Goal: Task Accomplishment & Management: Manage account settings

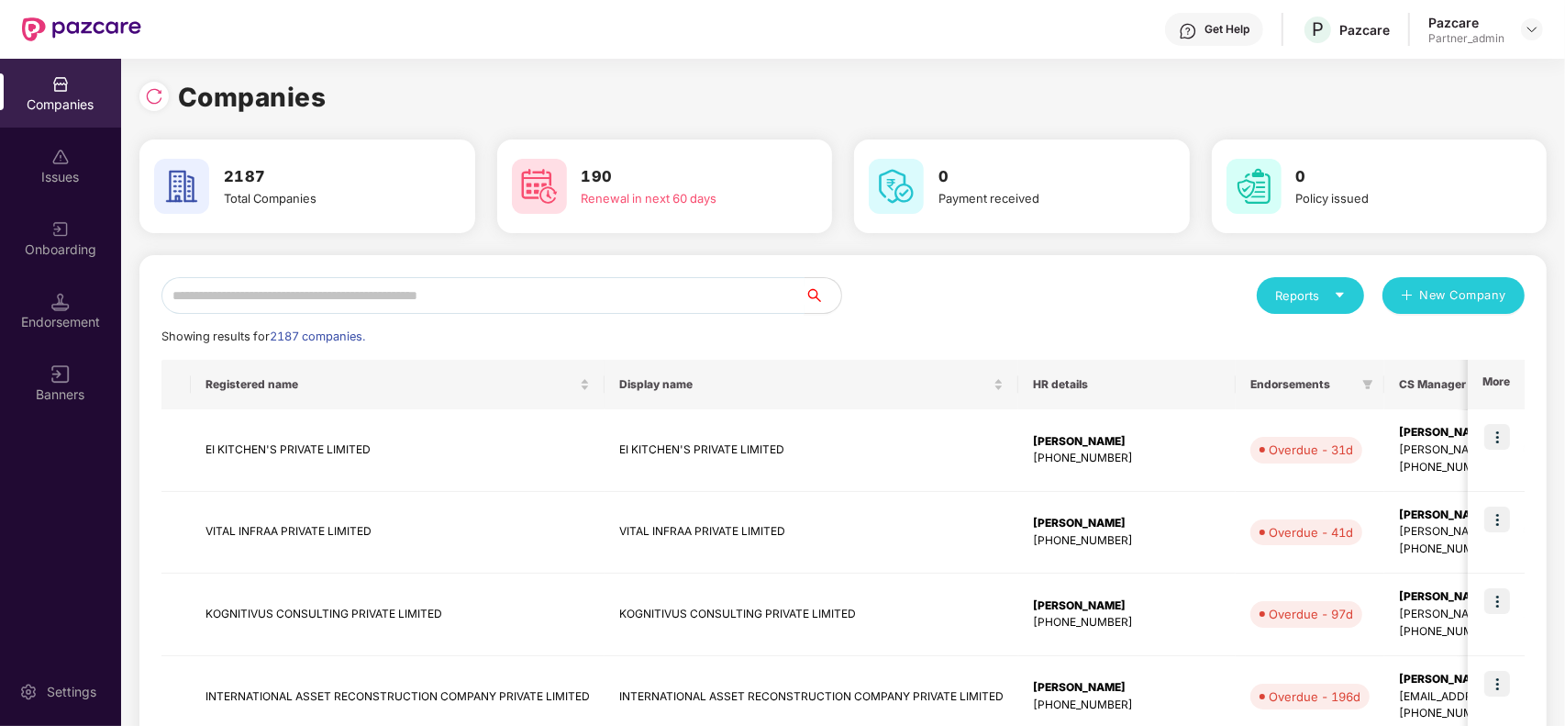
click at [514, 289] on input "text" at bounding box center [482, 295] width 643 height 37
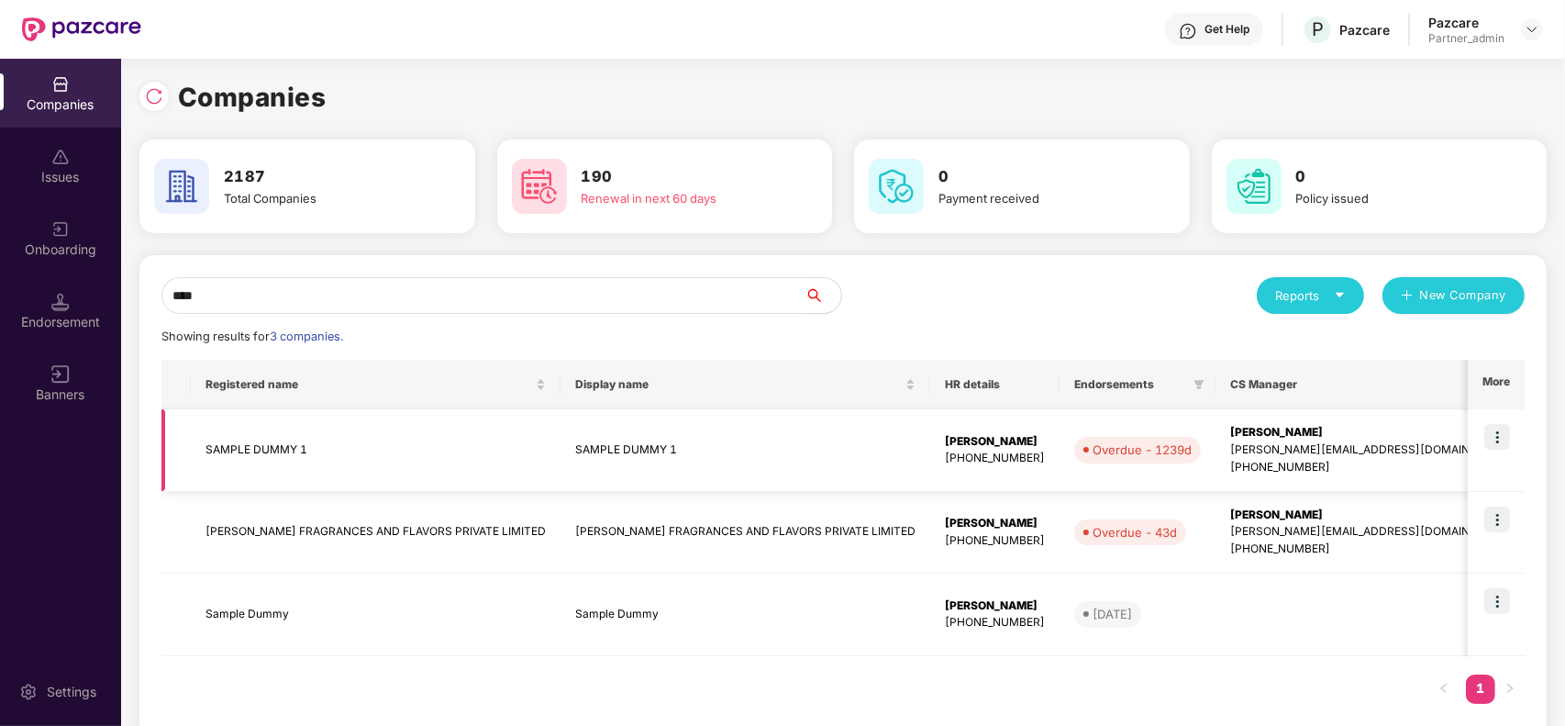
type input "****"
click at [1540, 457] on span "GMC" at bounding box center [1566, 450] width 52 height 26
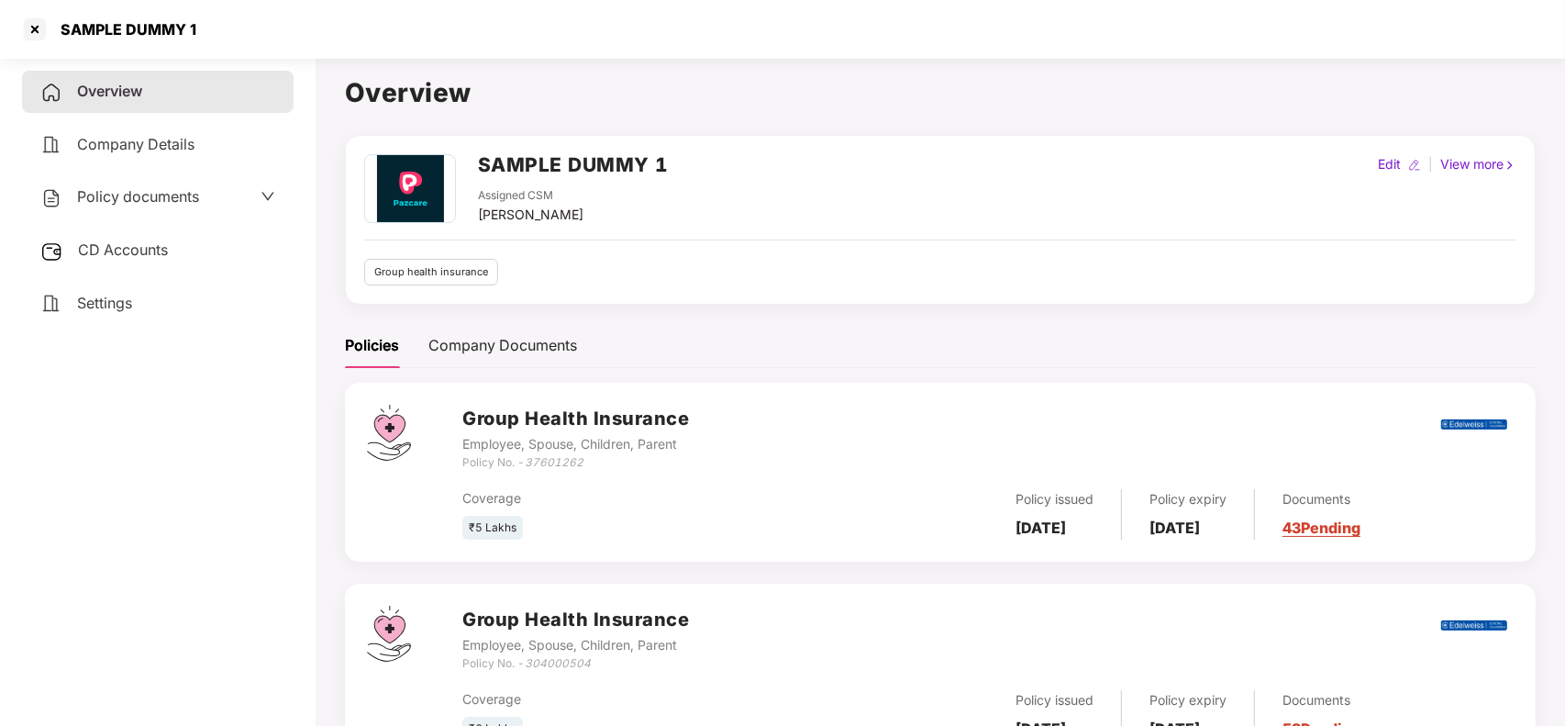
click at [1387, 168] on div "Edit" at bounding box center [1389, 164] width 30 height 20
select select "****"
select select "**********"
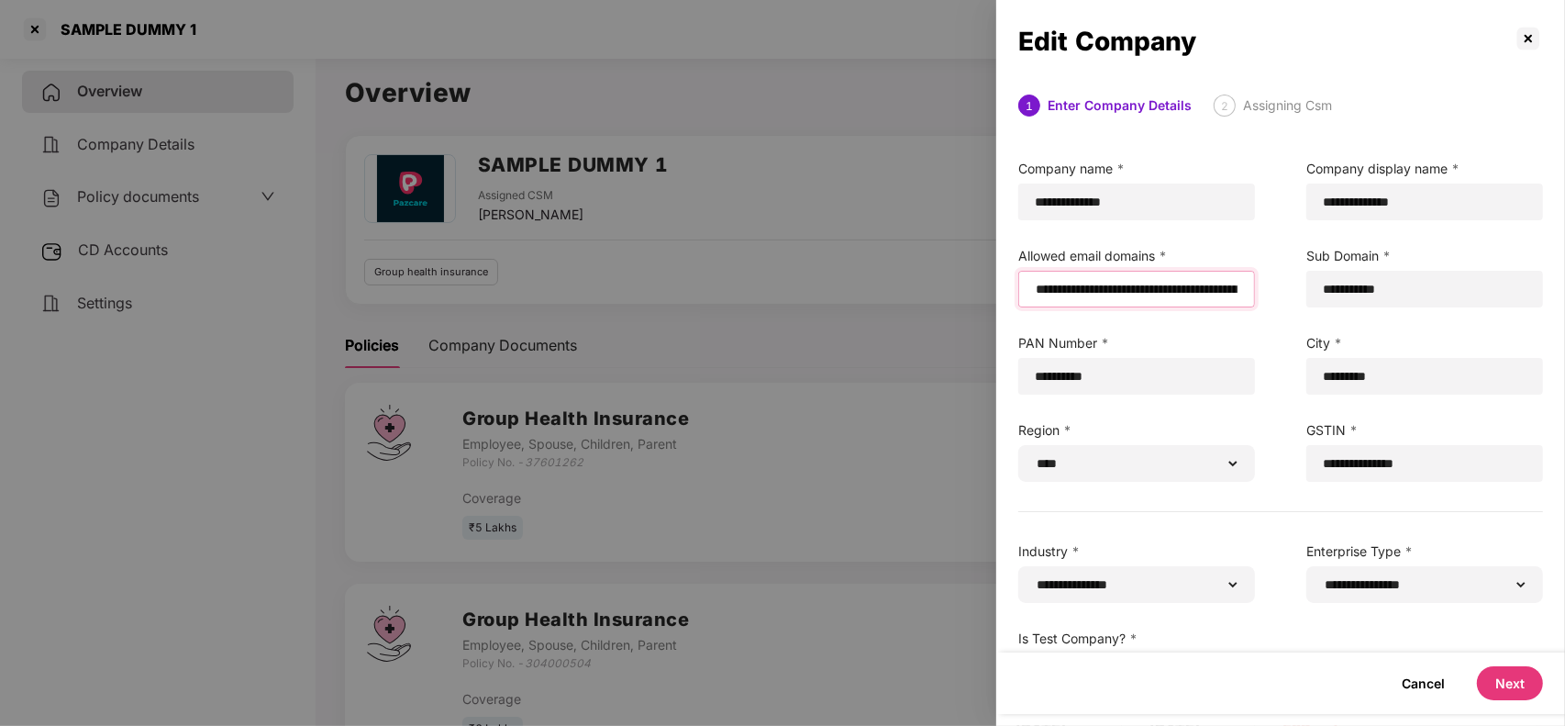
click at [1038, 291] on input "email" at bounding box center [1136, 289] width 205 height 19
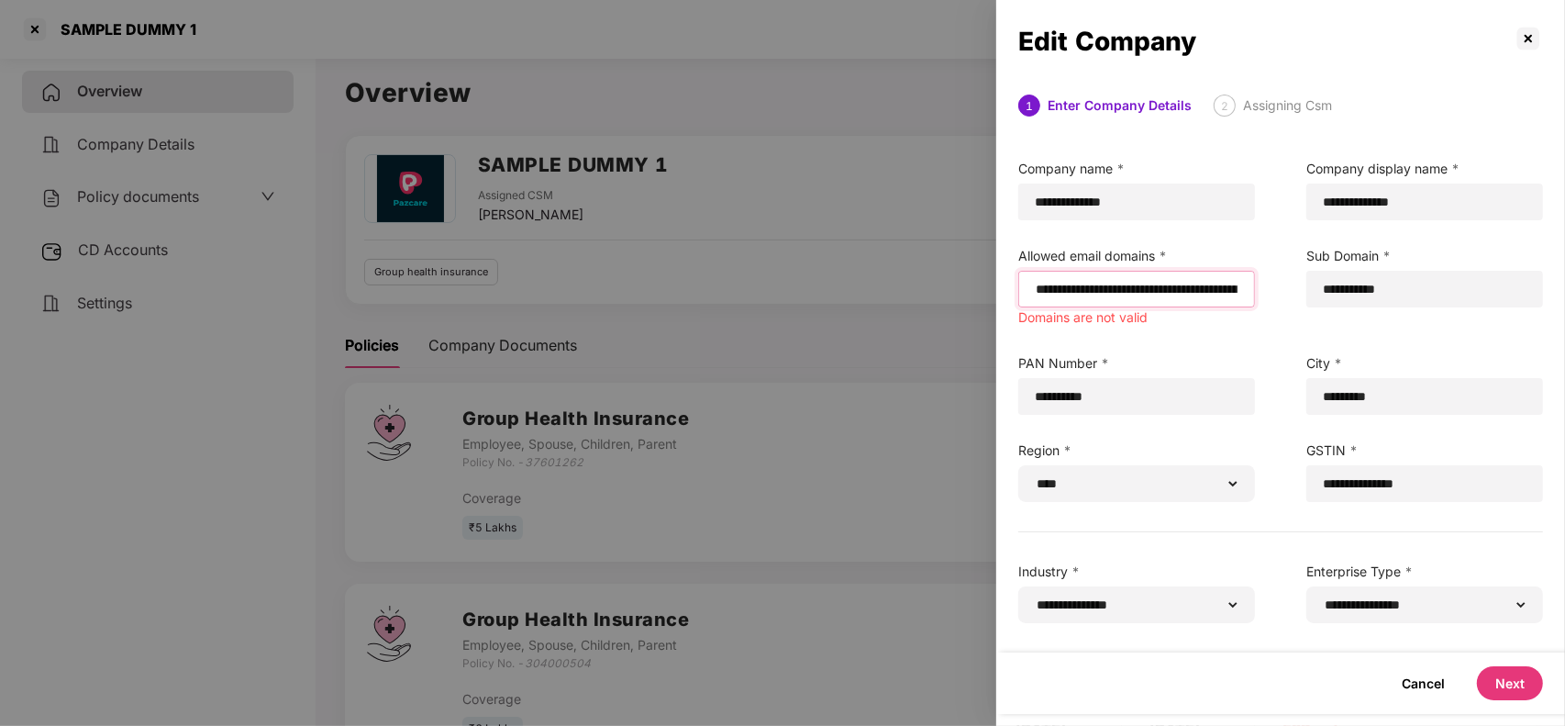
paste input "*******"
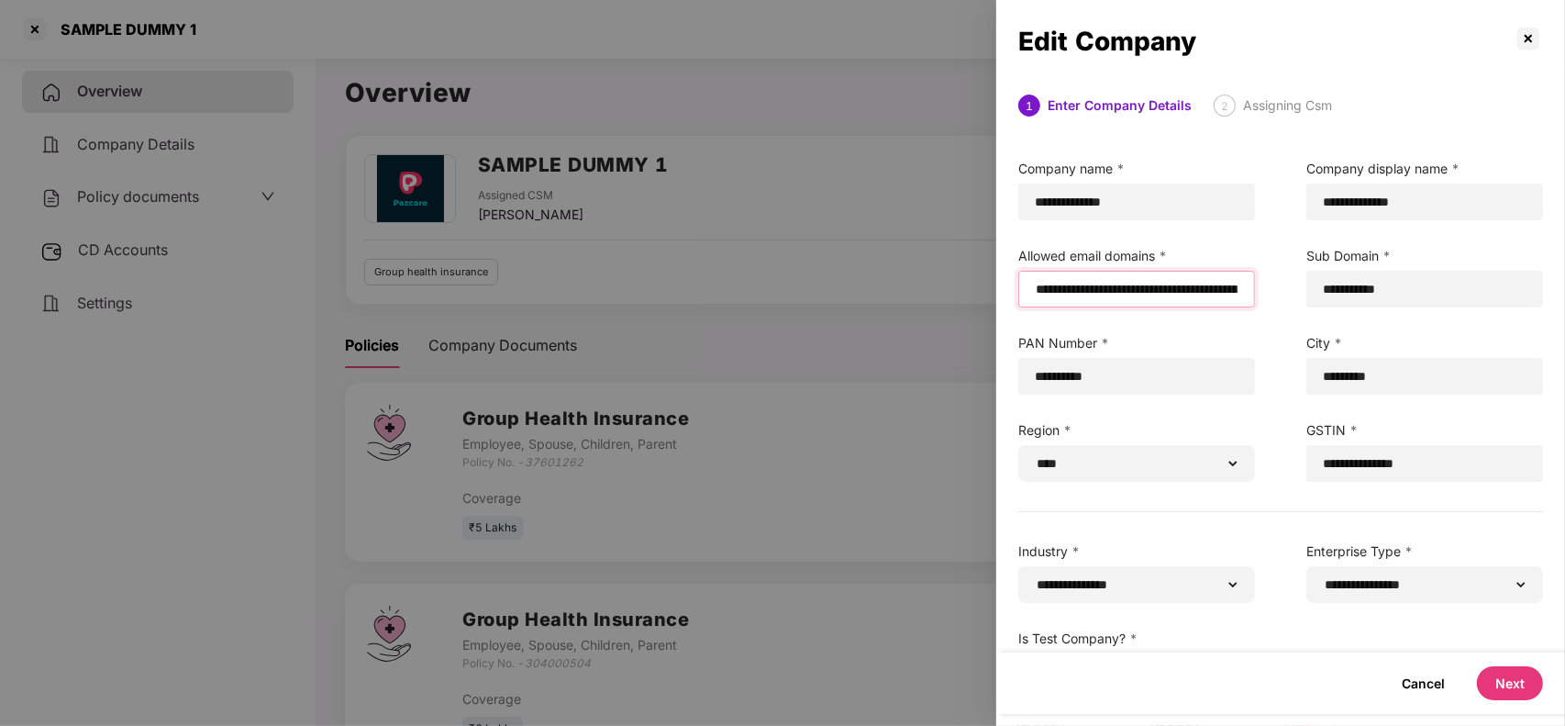
click at [1037, 291] on input "email" at bounding box center [1136, 289] width 205 height 19
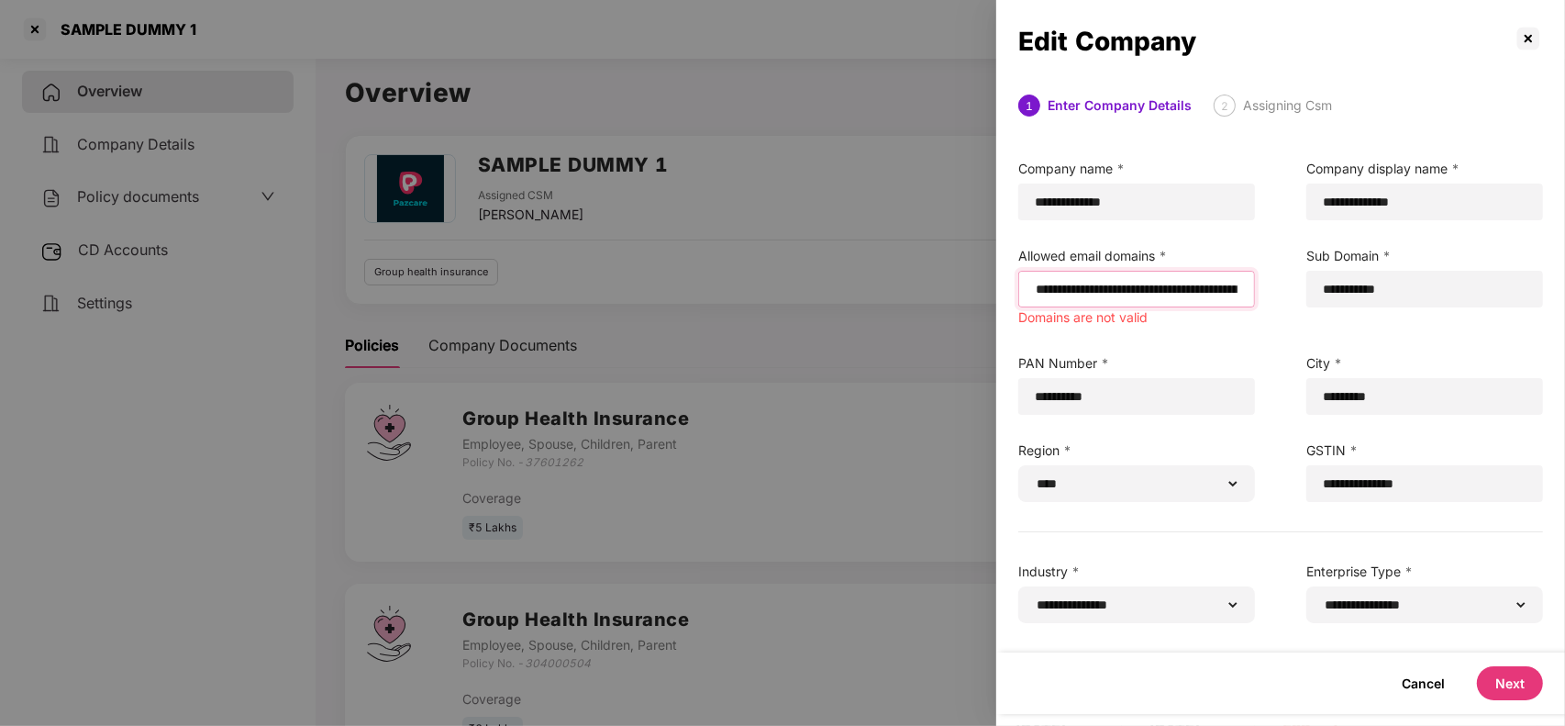
paste input "**********"
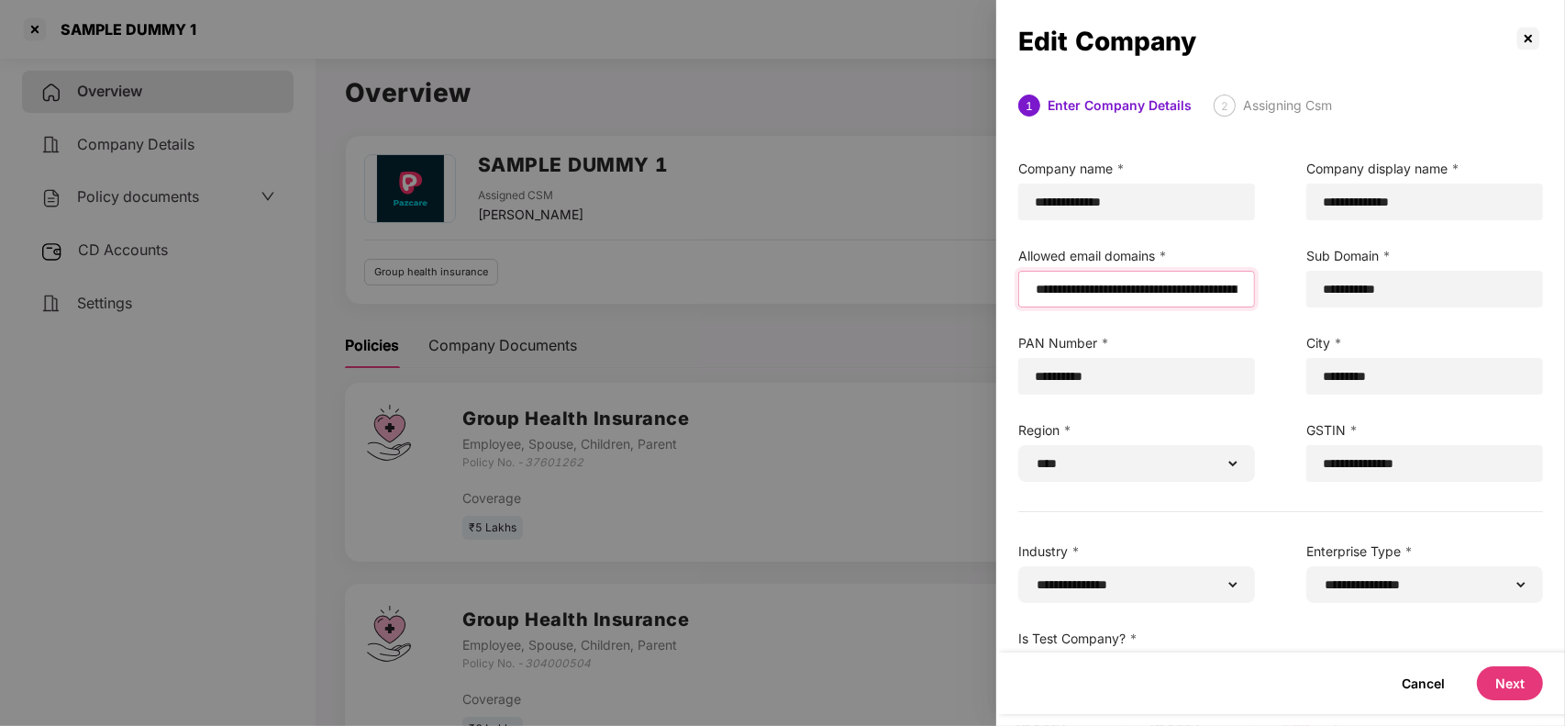
click at [1037, 282] on input "email" at bounding box center [1136, 289] width 205 height 19
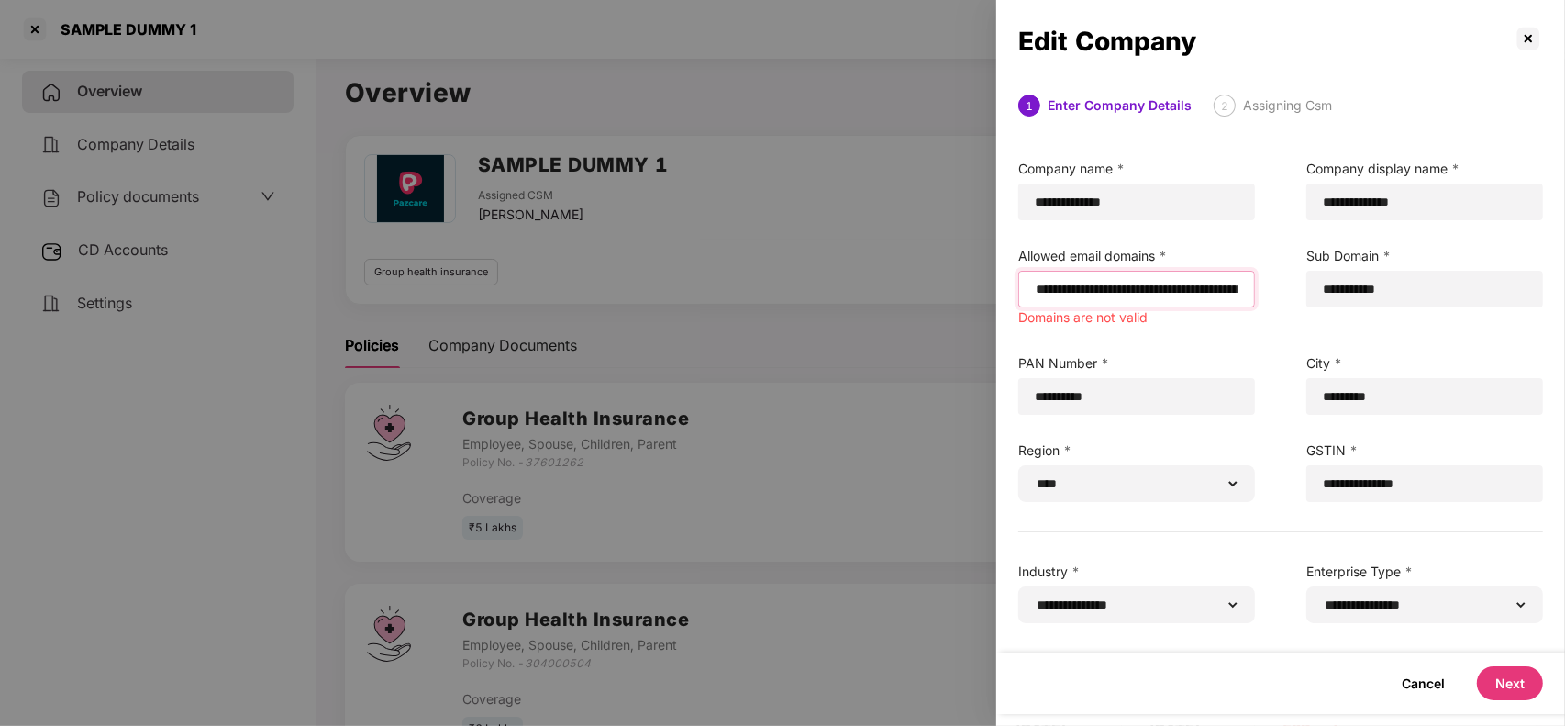
paste input "**********"
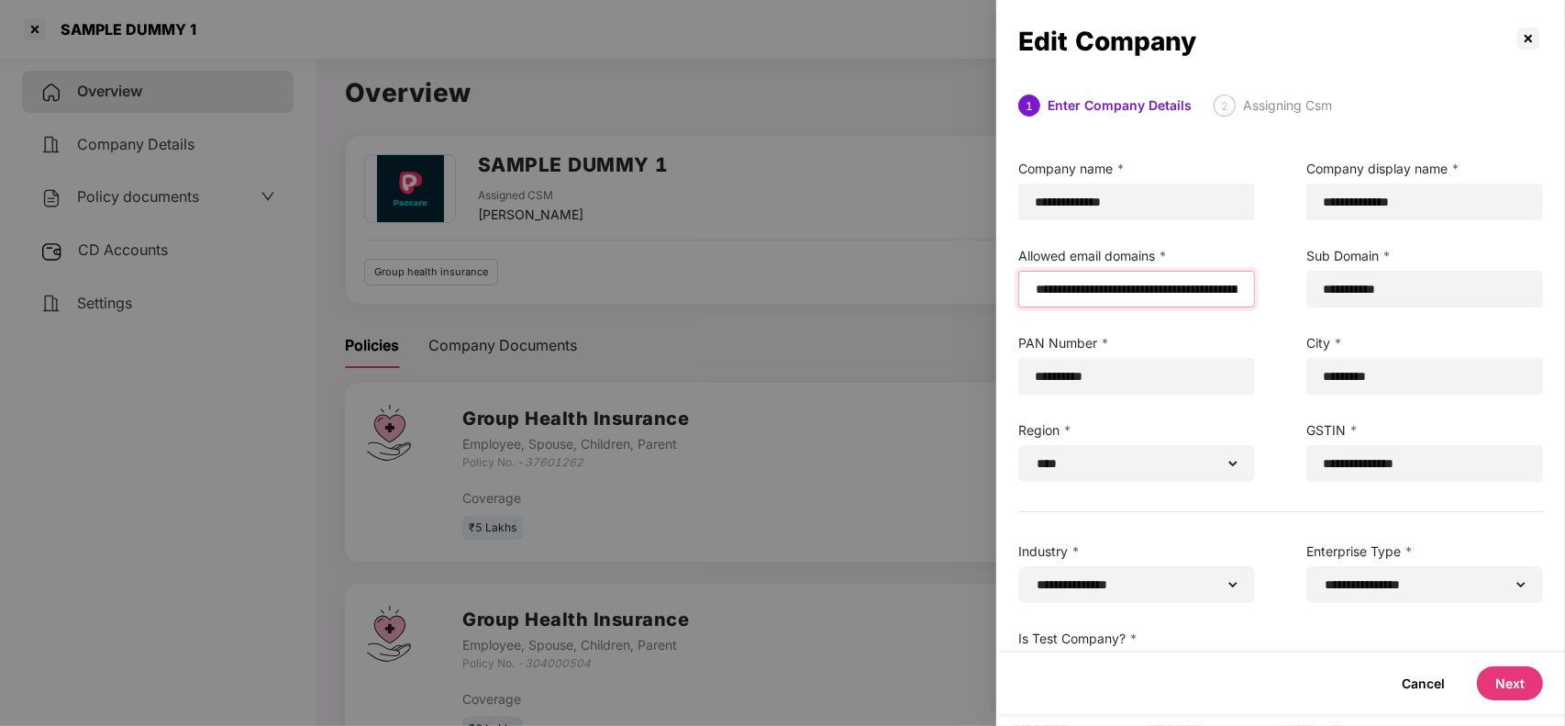
click at [1035, 283] on input "email" at bounding box center [1136, 289] width 205 height 19
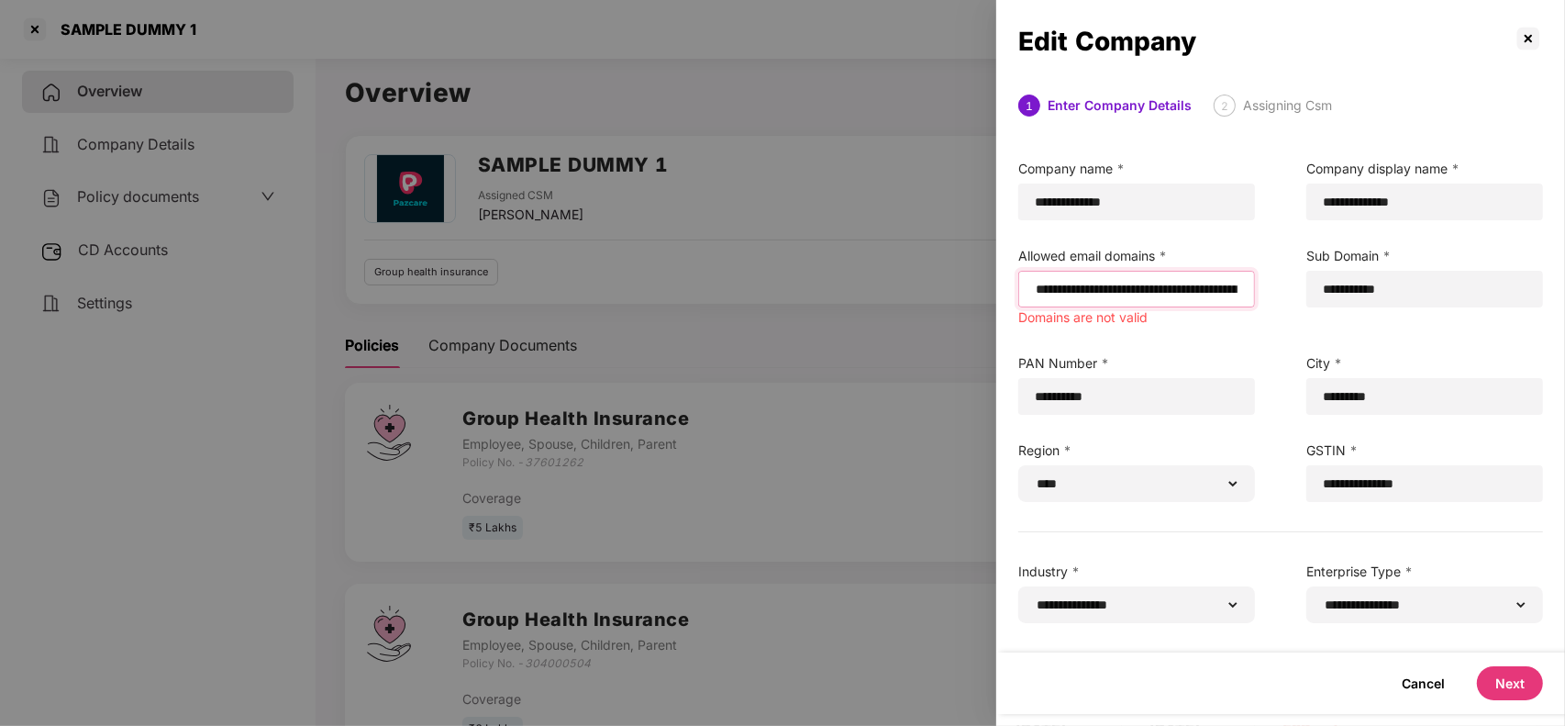
paste input "**********"
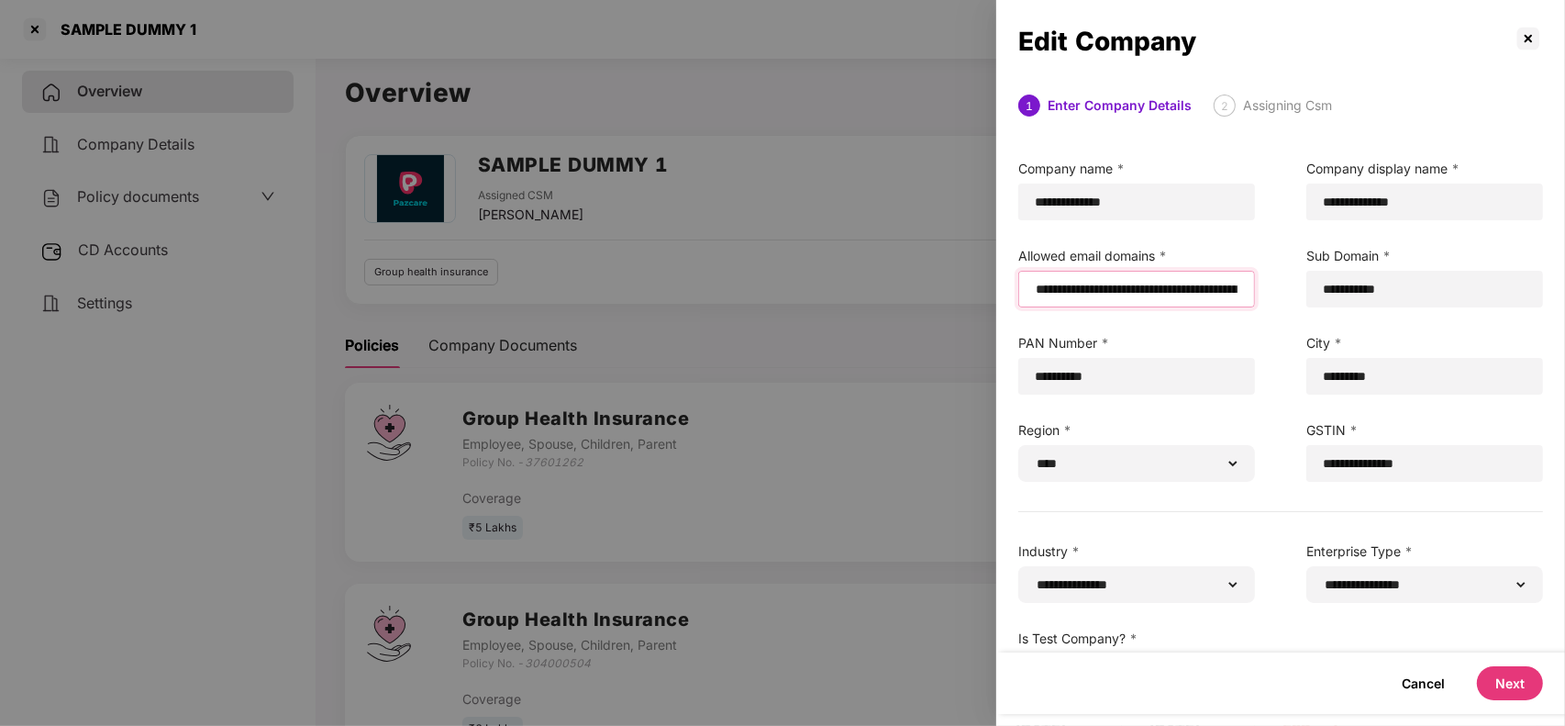
click at [1037, 292] on input "email" at bounding box center [1136, 289] width 205 height 19
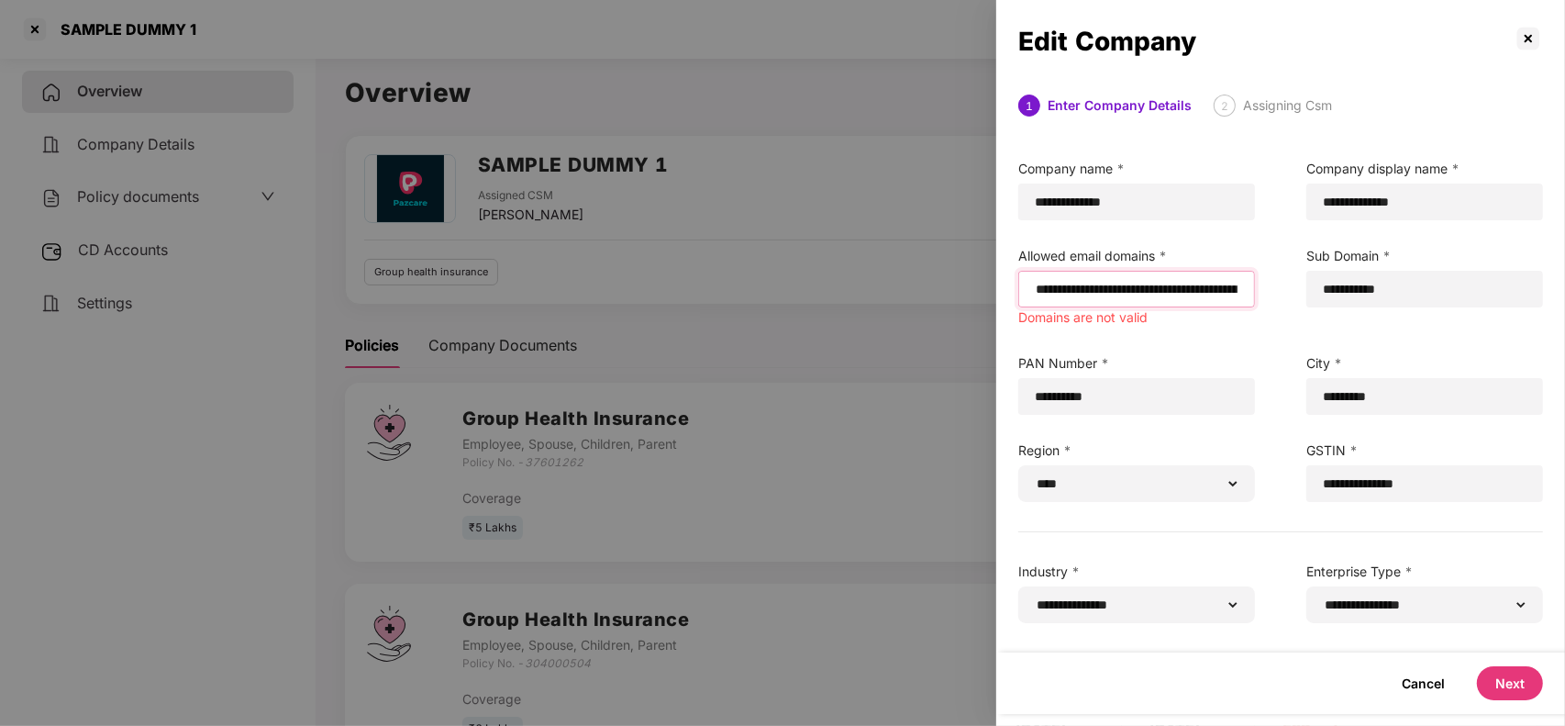
paste input "**********"
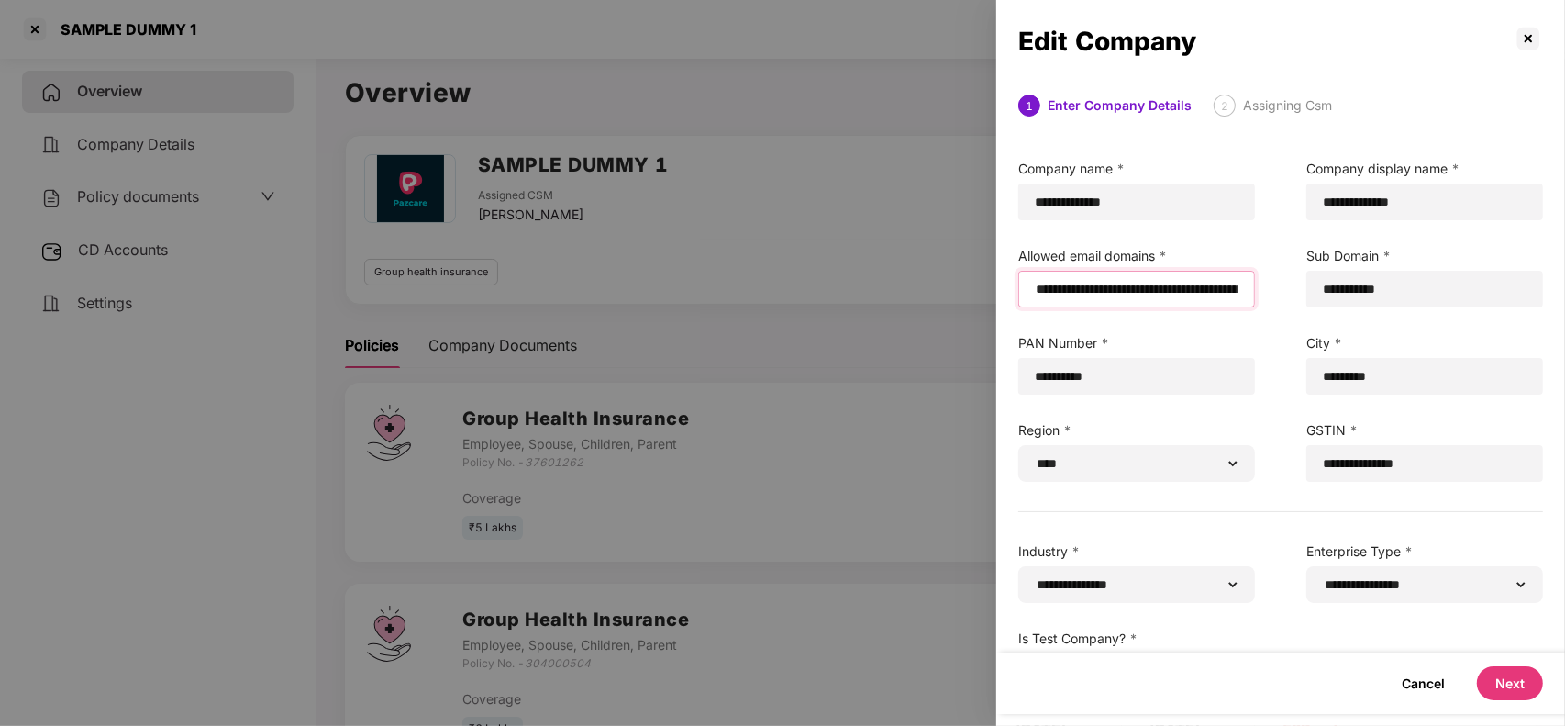
click at [1038, 292] on input "email" at bounding box center [1136, 289] width 205 height 19
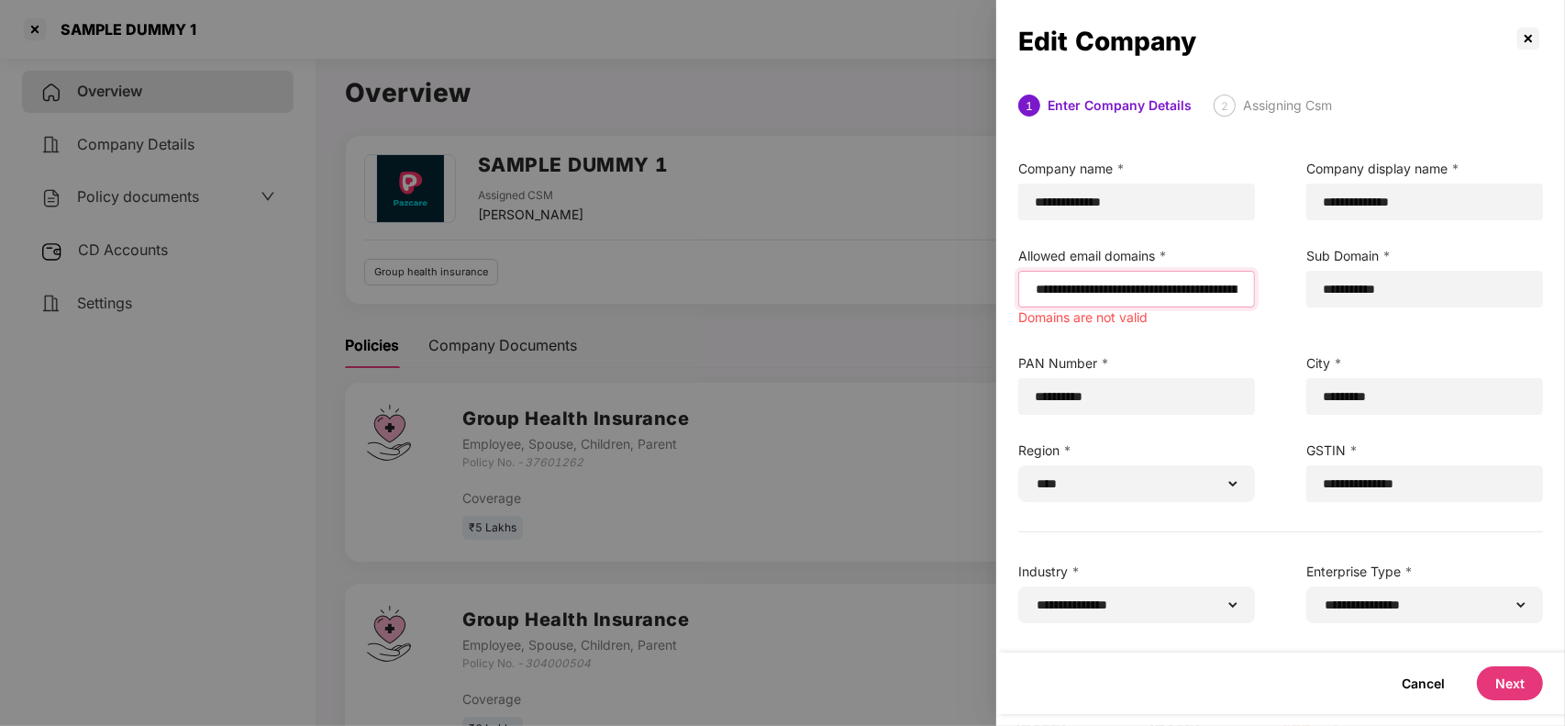
paste input "**********"
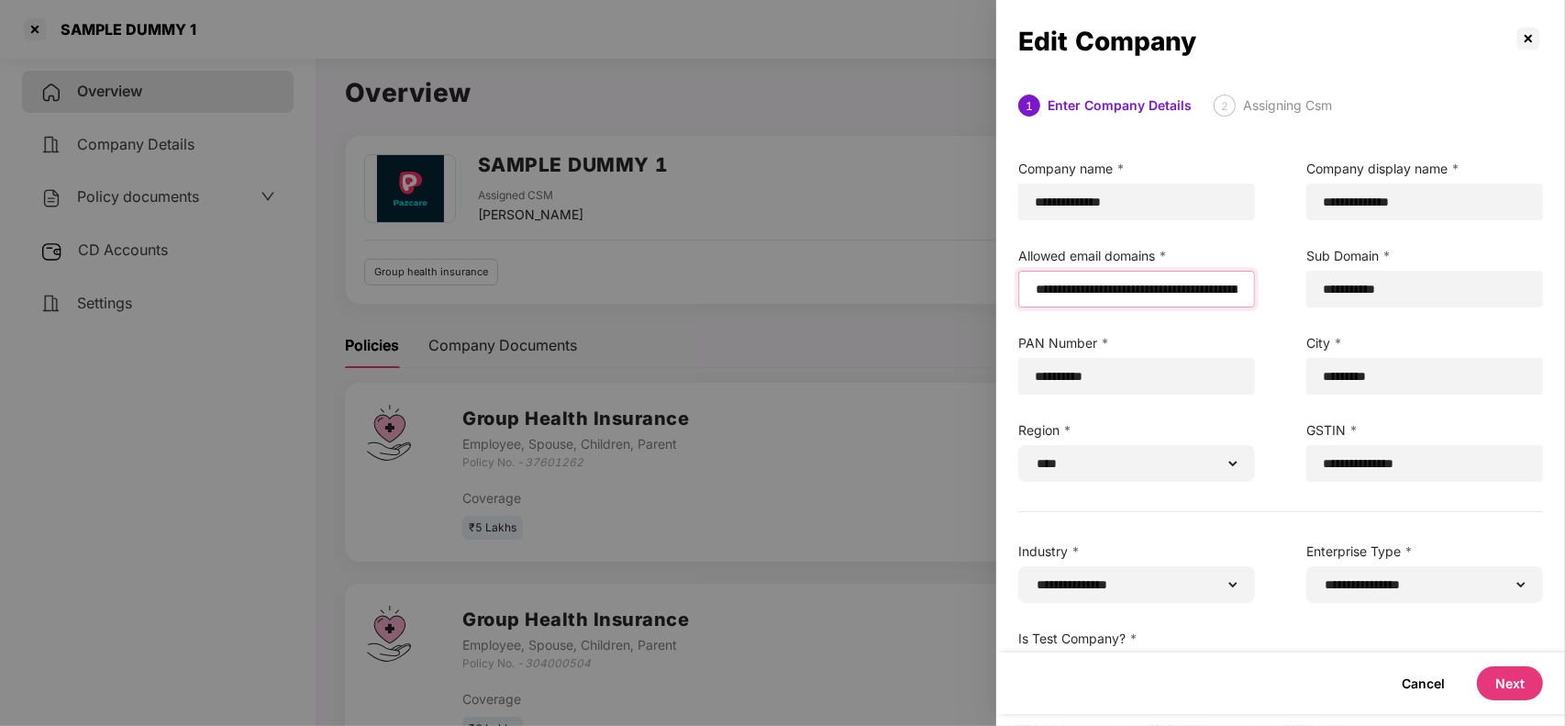
scroll to position [56, 0]
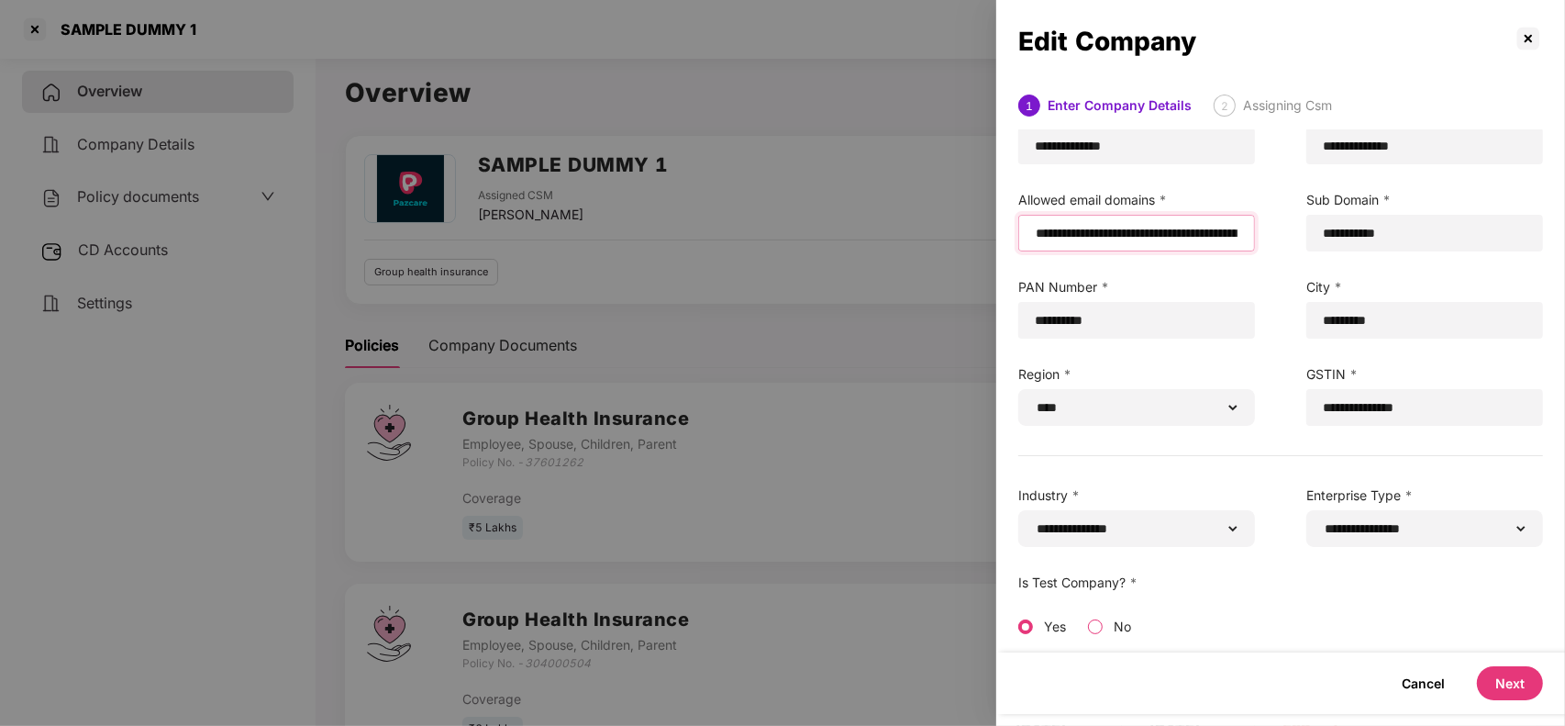
type input "**********"
click at [1503, 675] on button "Next" at bounding box center [1510, 683] width 66 height 34
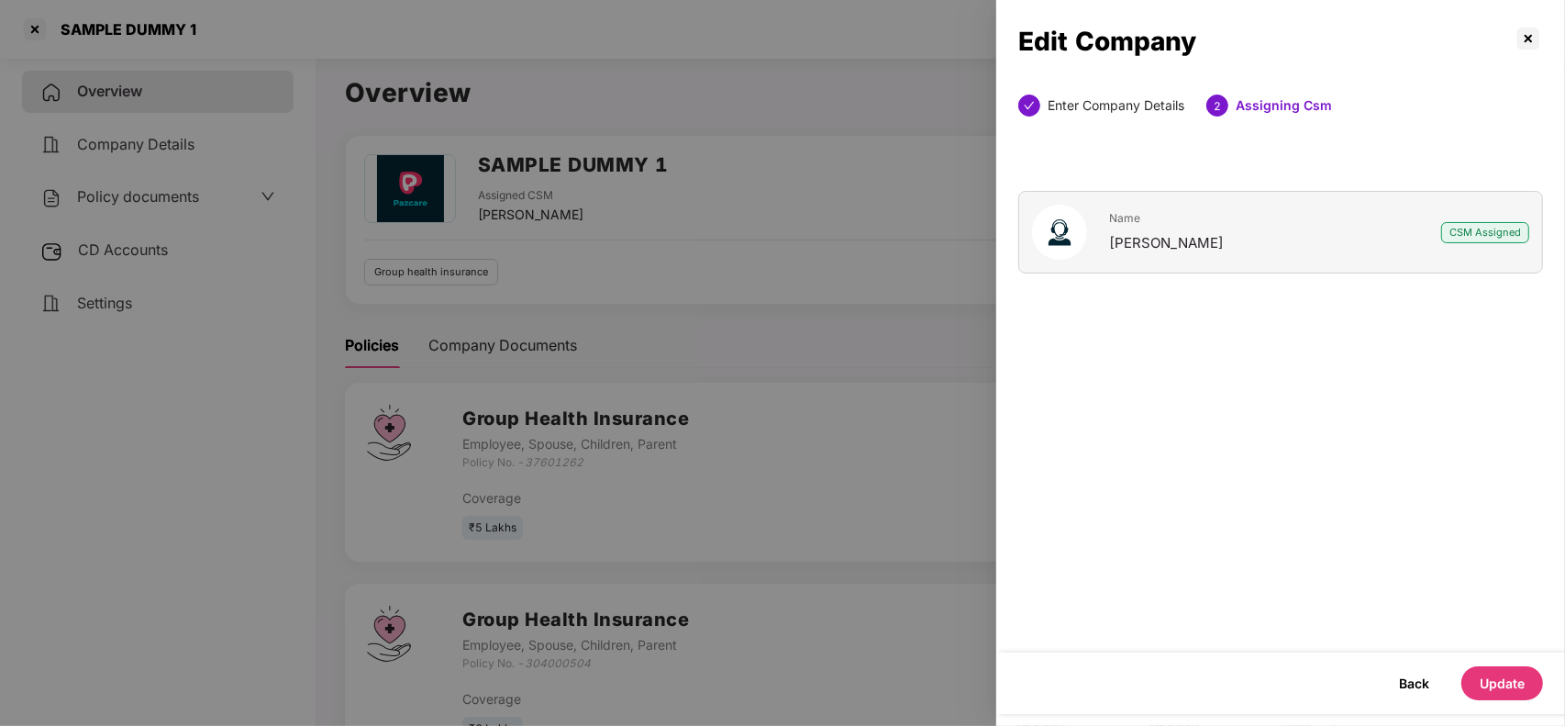
scroll to position [0, 0]
click at [1492, 685] on button "Update" at bounding box center [1502, 683] width 82 height 34
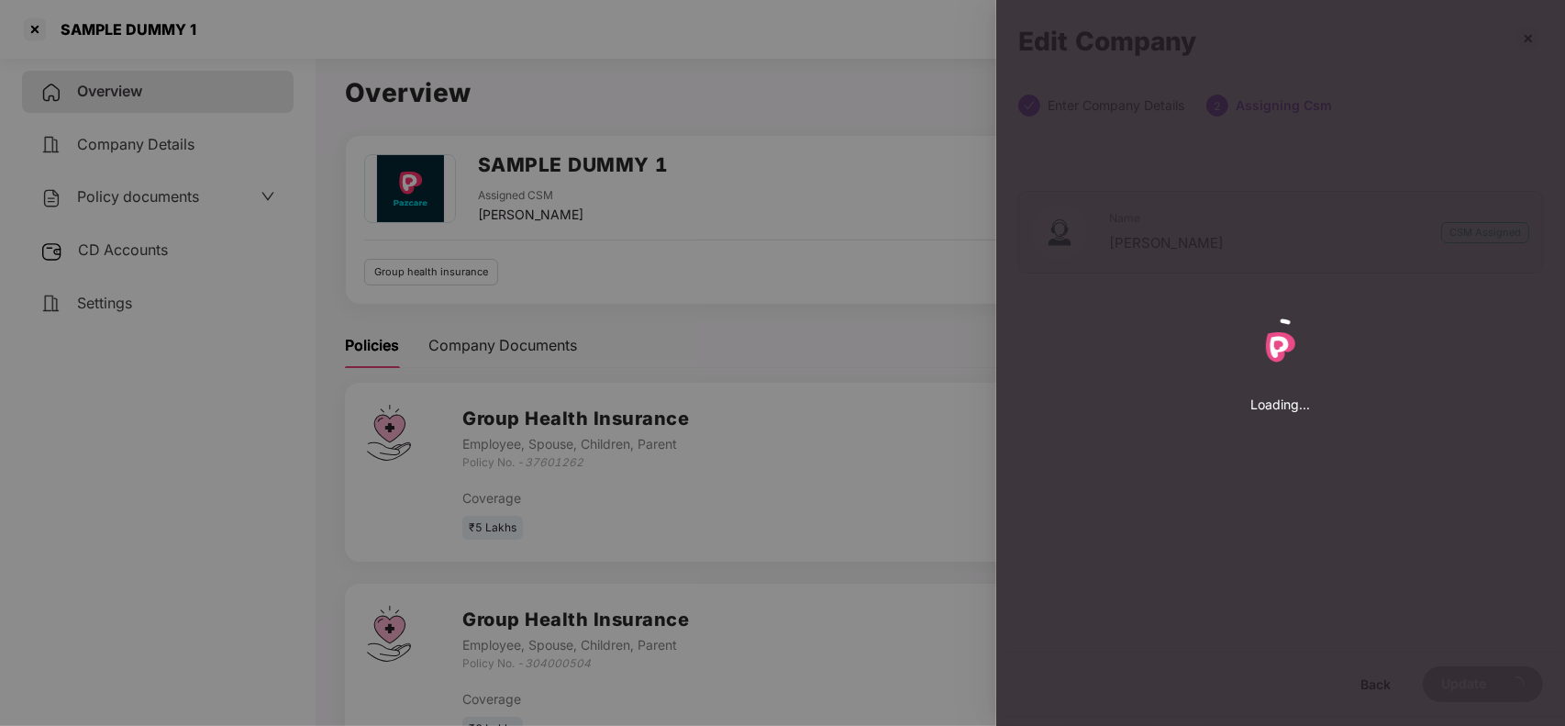
select select "****"
select select "**********"
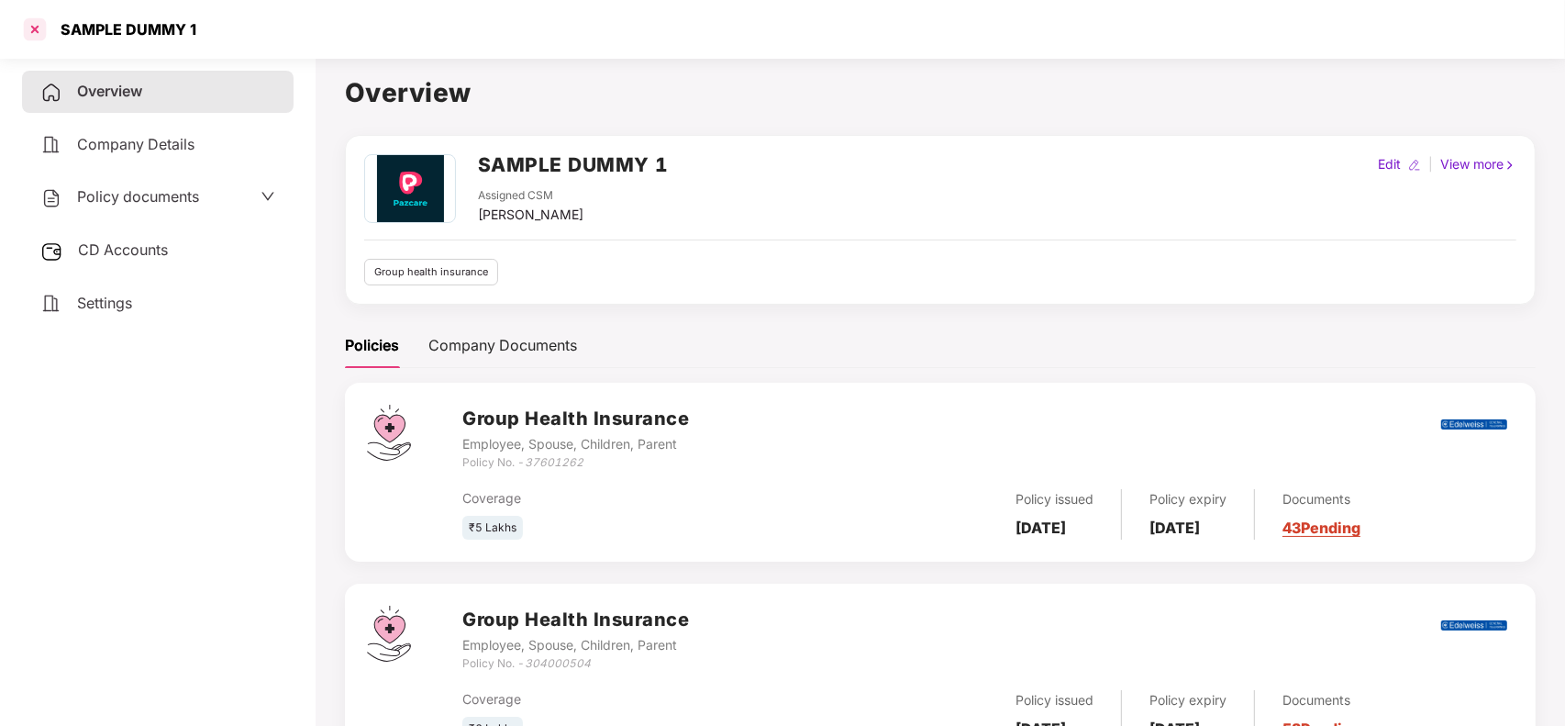
click at [39, 30] on div at bounding box center [34, 29] width 29 height 29
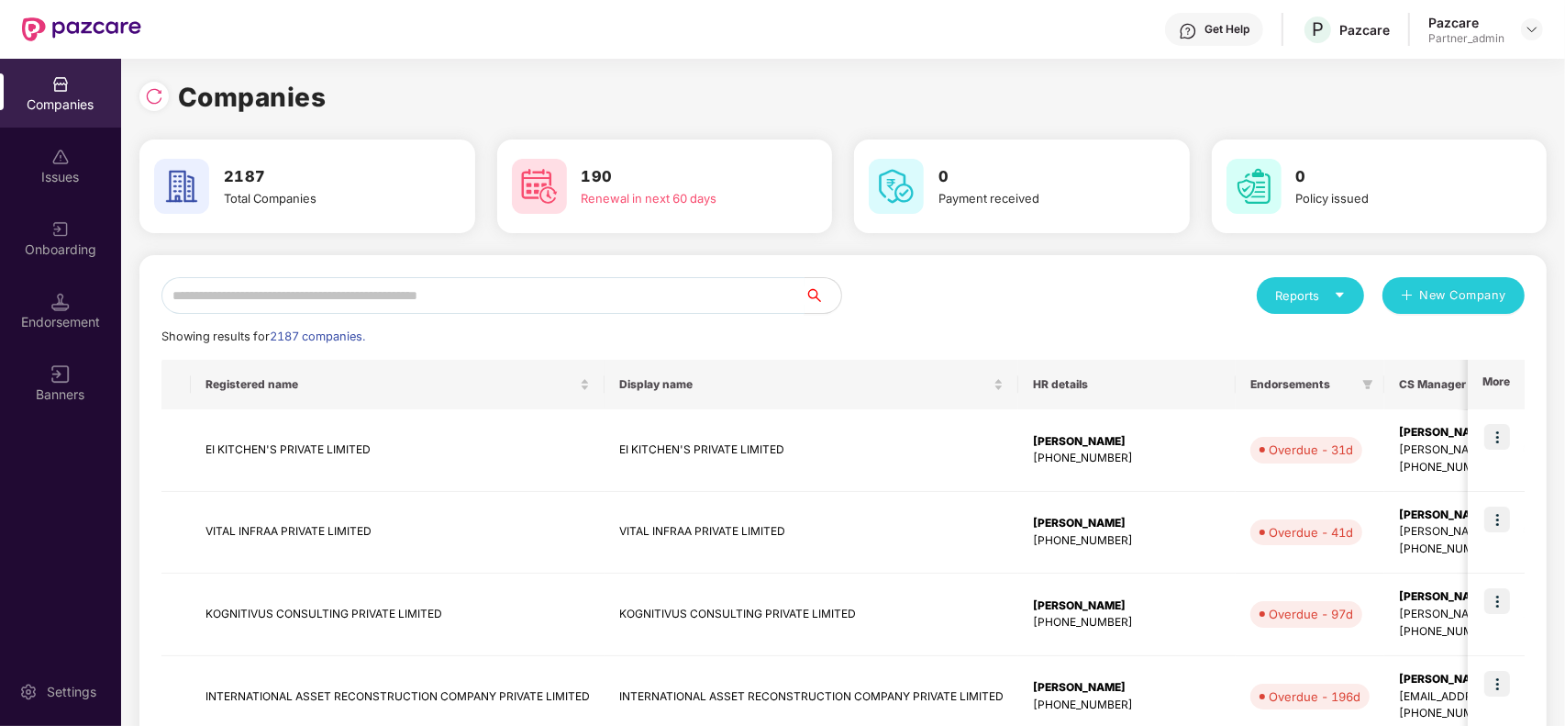
click at [273, 300] on input "text" at bounding box center [482, 295] width 643 height 37
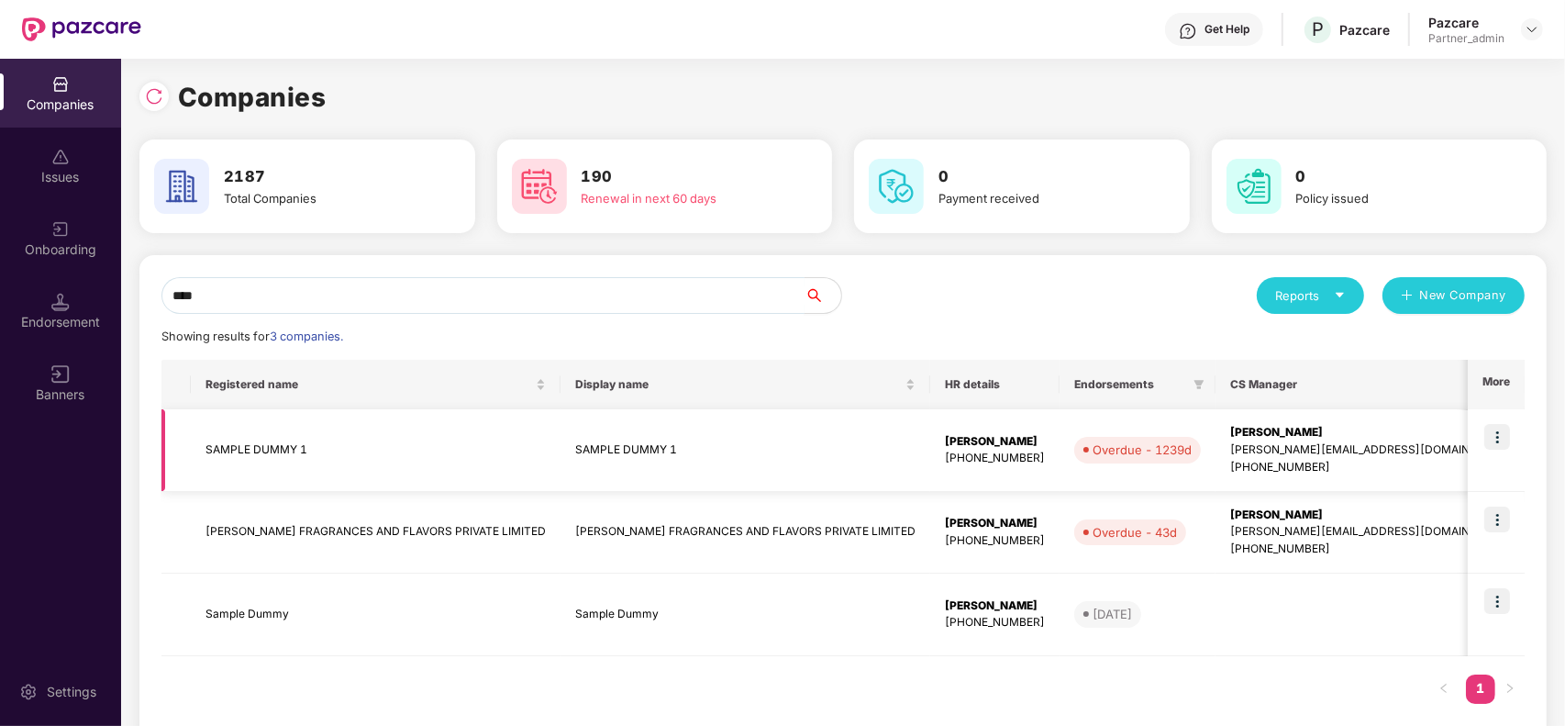
type input "****"
click at [1506, 433] on img at bounding box center [1497, 437] width 26 height 26
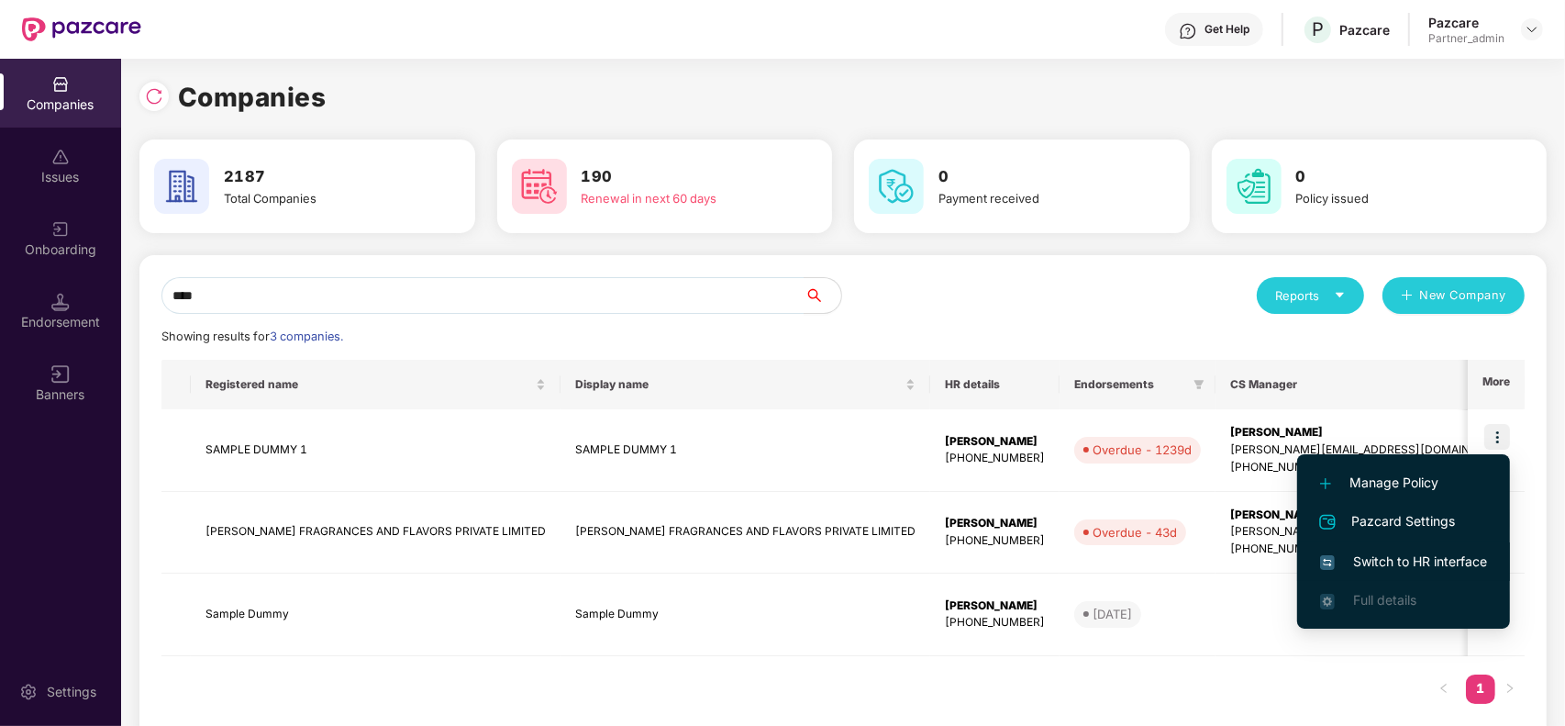
click at [1411, 557] on span "Switch to HR interface" at bounding box center [1403, 561] width 167 height 20
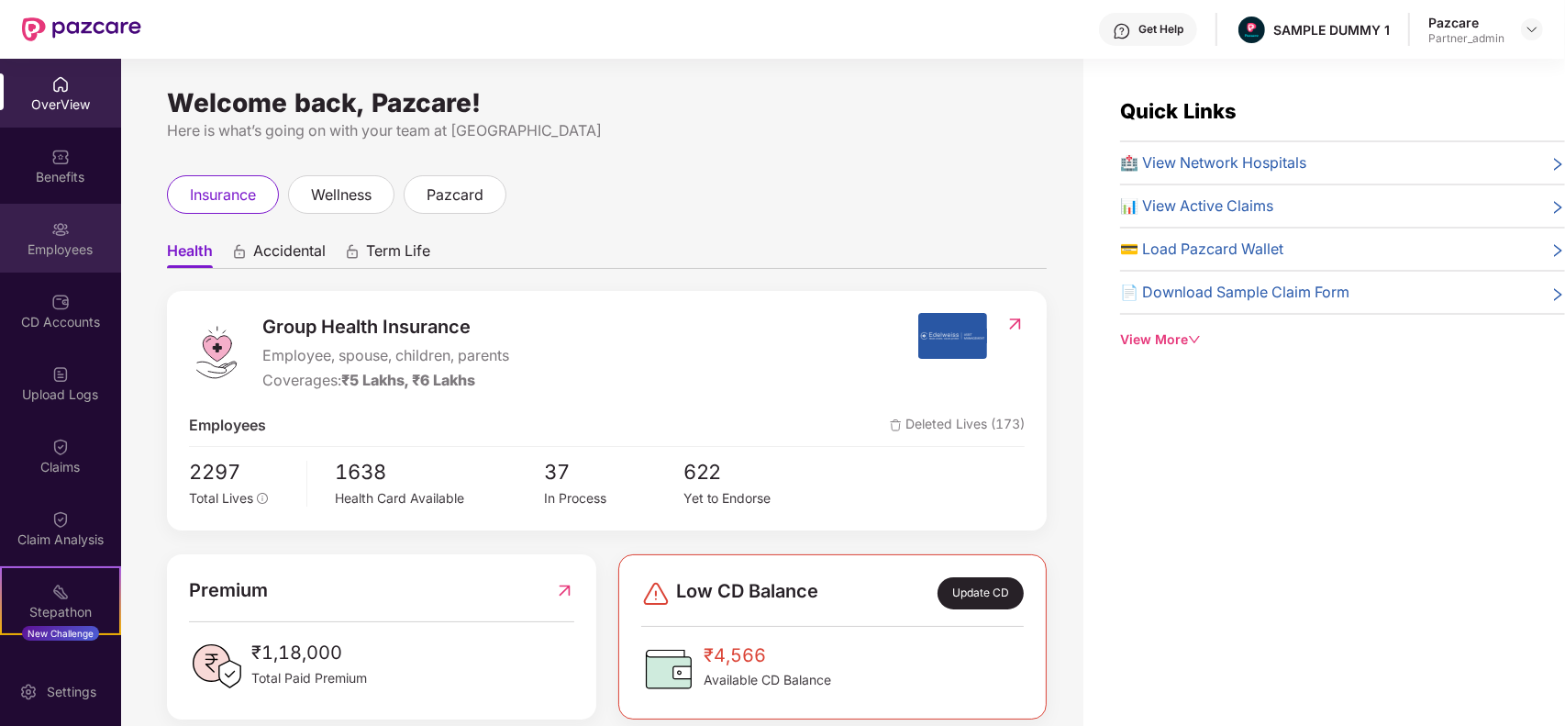
click at [37, 225] on div "Employees" at bounding box center [60, 238] width 121 height 69
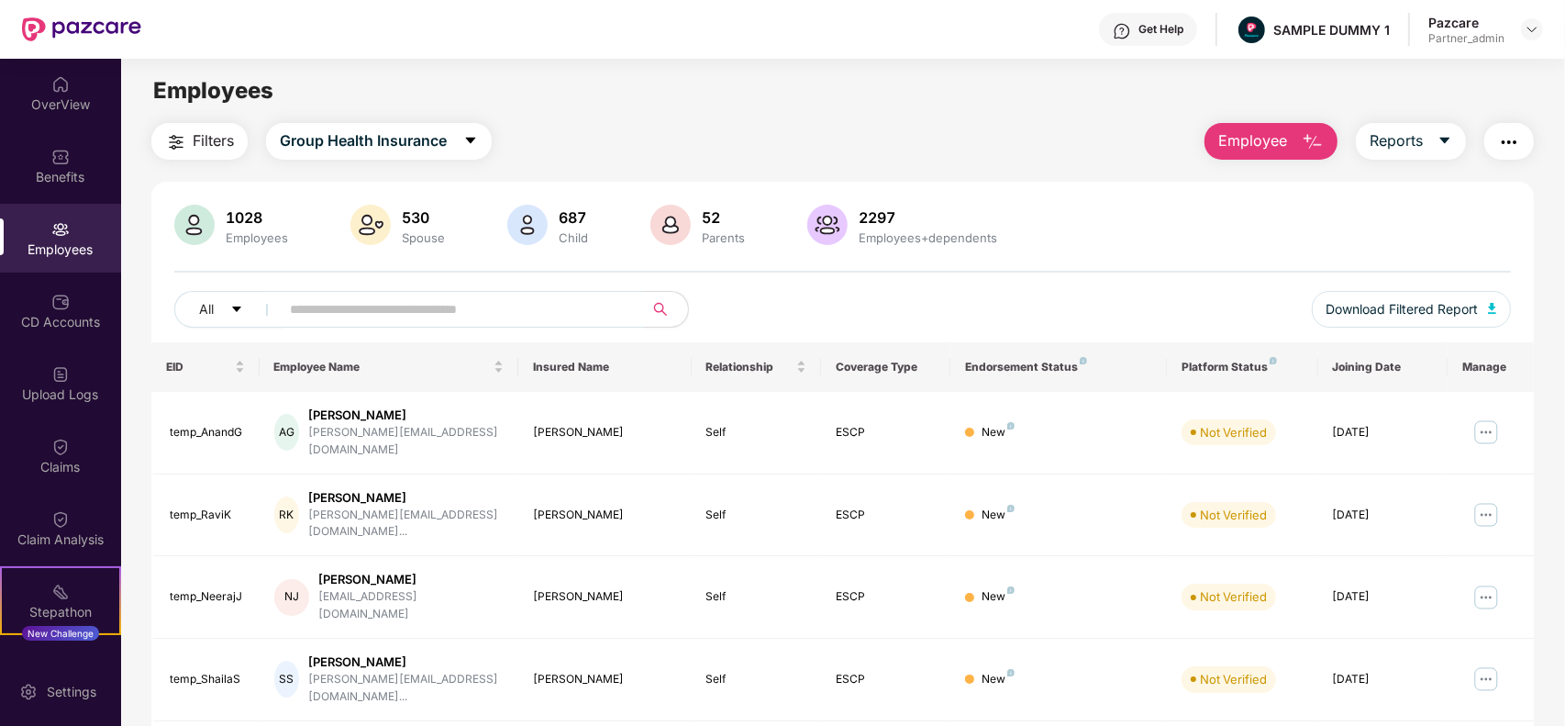
click at [1302, 135] on img "button" at bounding box center [1313, 142] width 22 height 22
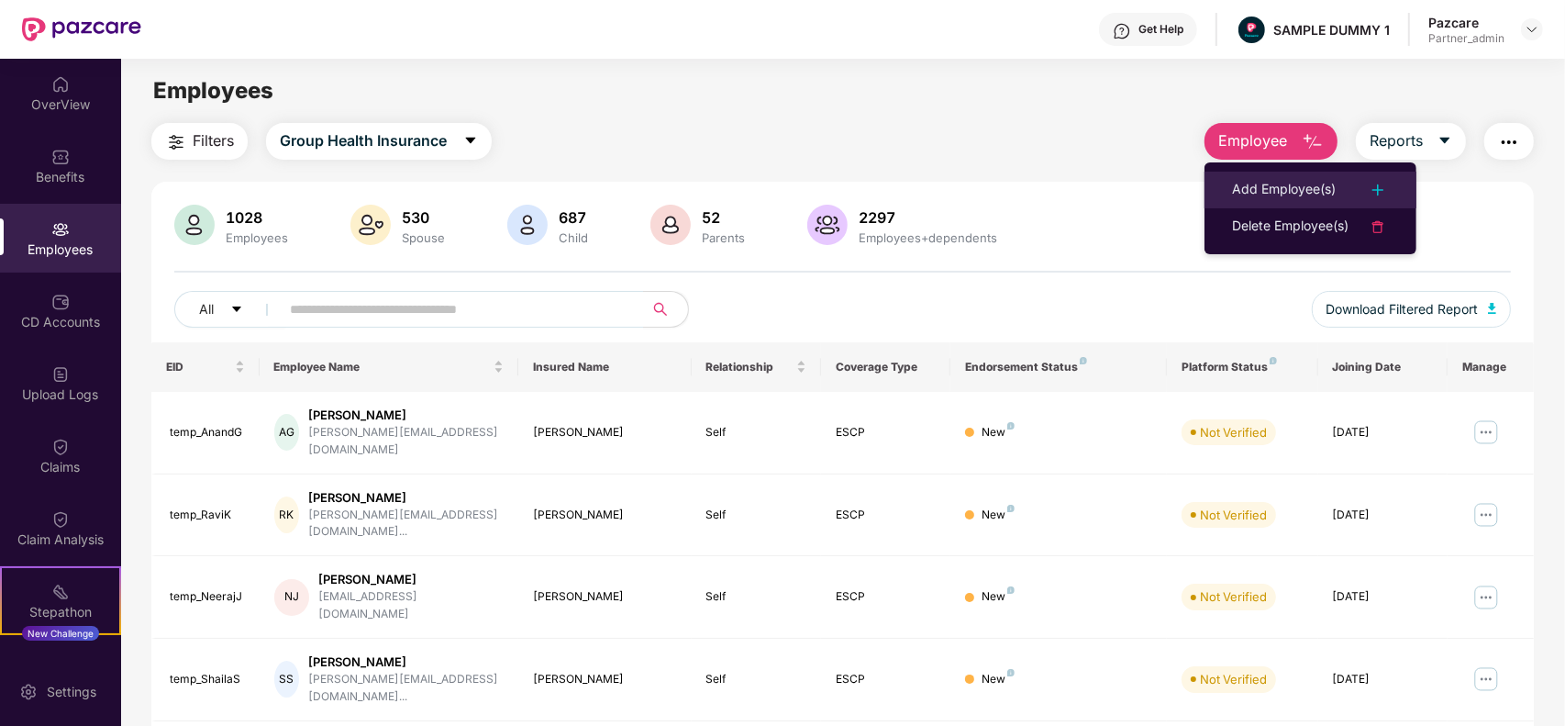
click at [1263, 181] on div "Add Employee(s)" at bounding box center [1284, 190] width 104 height 22
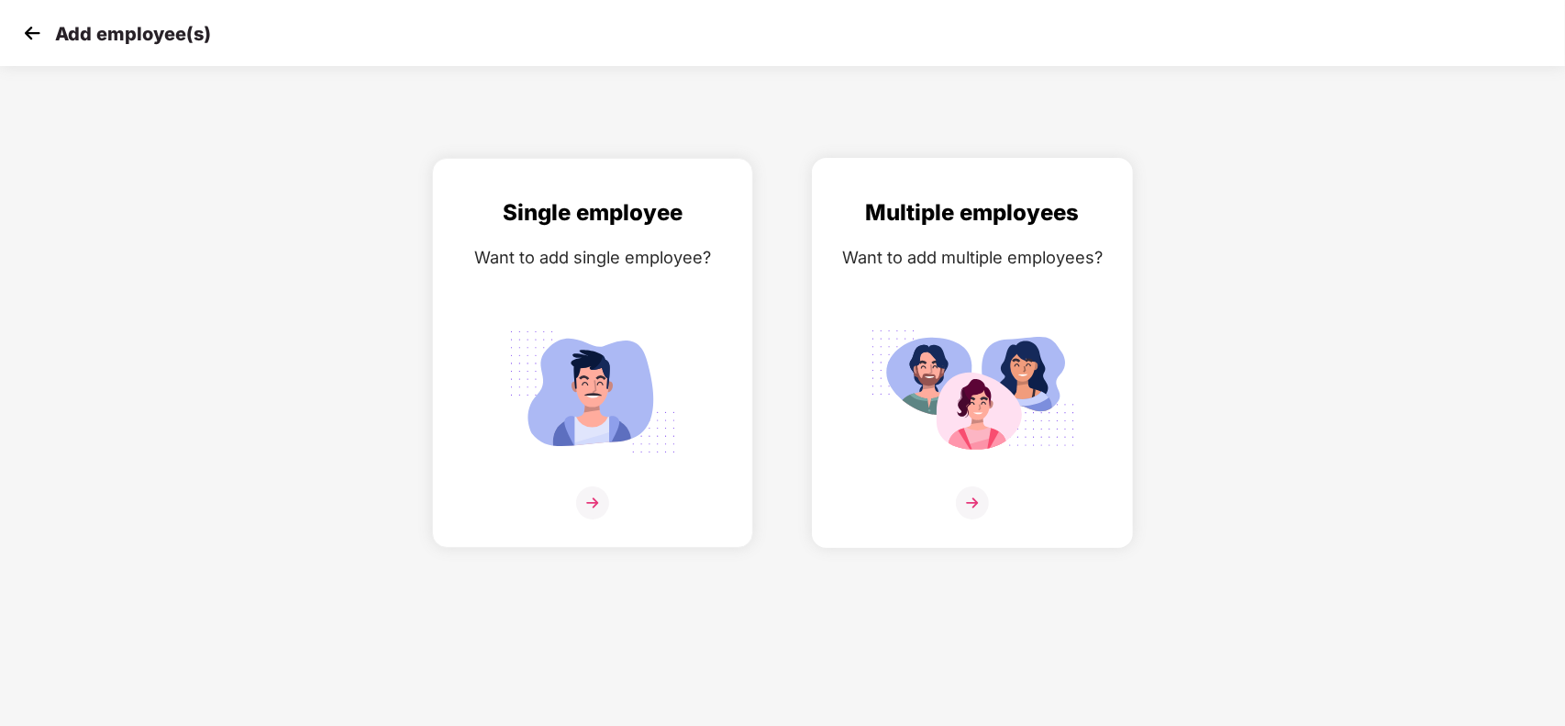
click at [943, 338] on img at bounding box center [972, 391] width 205 height 143
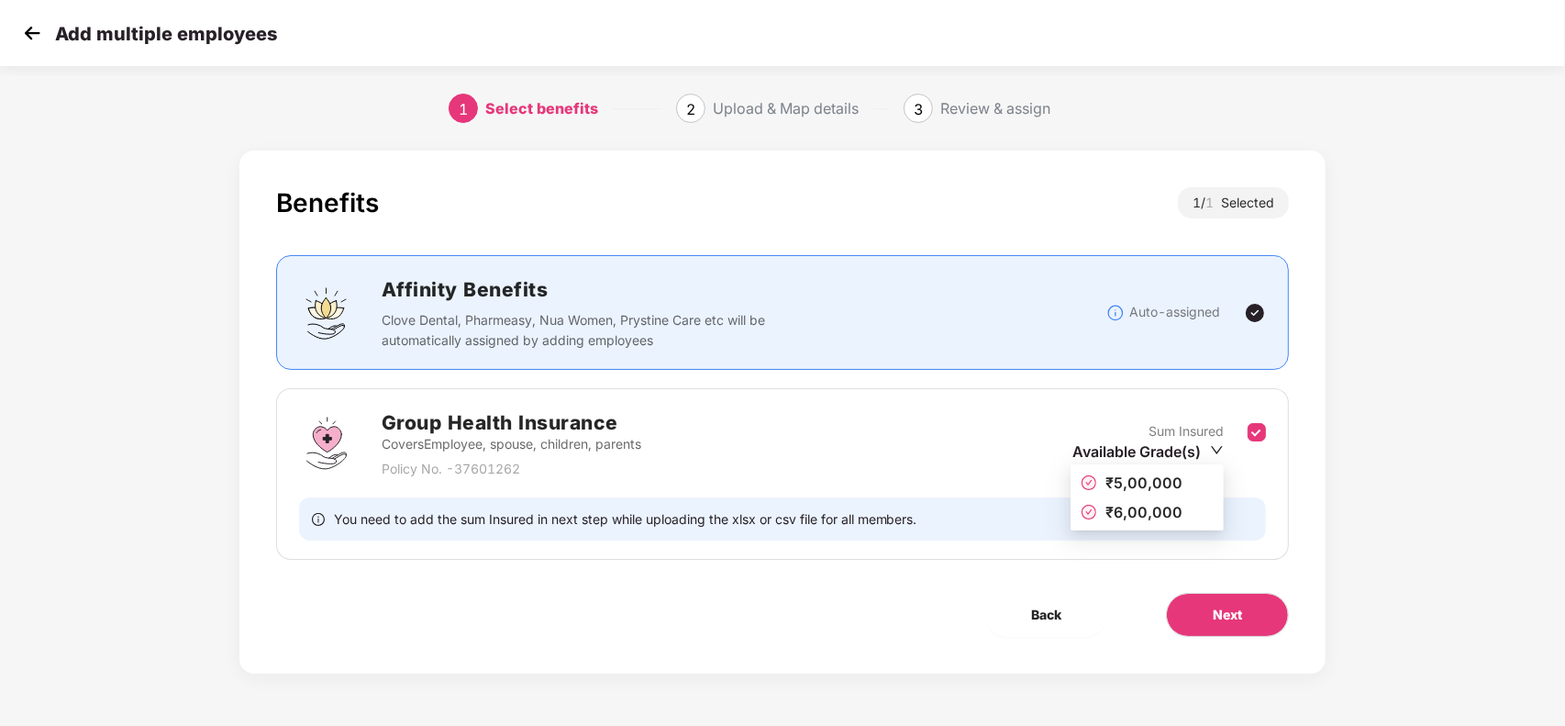
click at [1208, 449] on div "Available Grade(s)" at bounding box center [1147, 451] width 151 height 20
click at [1160, 475] on span "₹5,00,000" at bounding box center [1143, 482] width 77 height 18
click at [1226, 613] on span "Next" at bounding box center [1227, 615] width 29 height 20
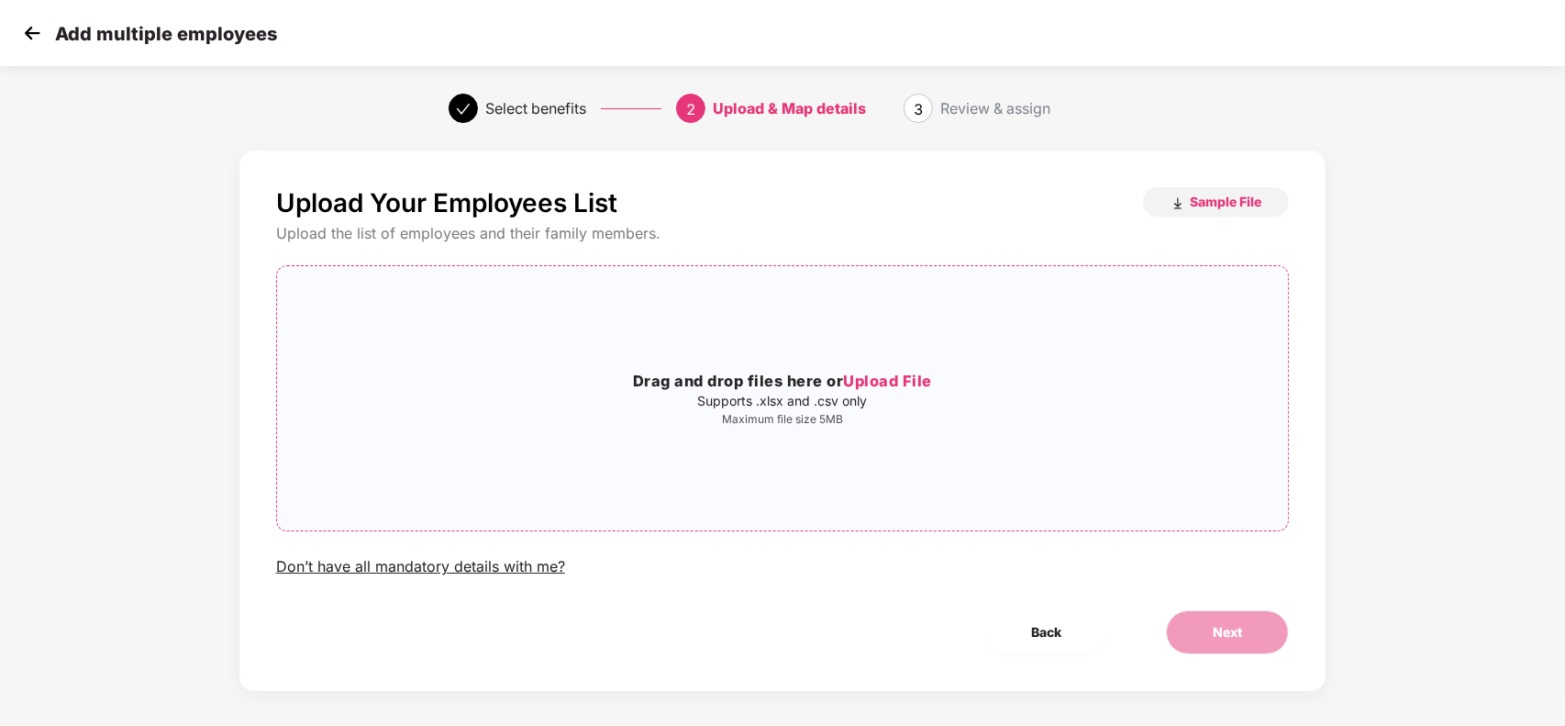
click at [928, 381] on span "Upload File" at bounding box center [887, 381] width 89 height 18
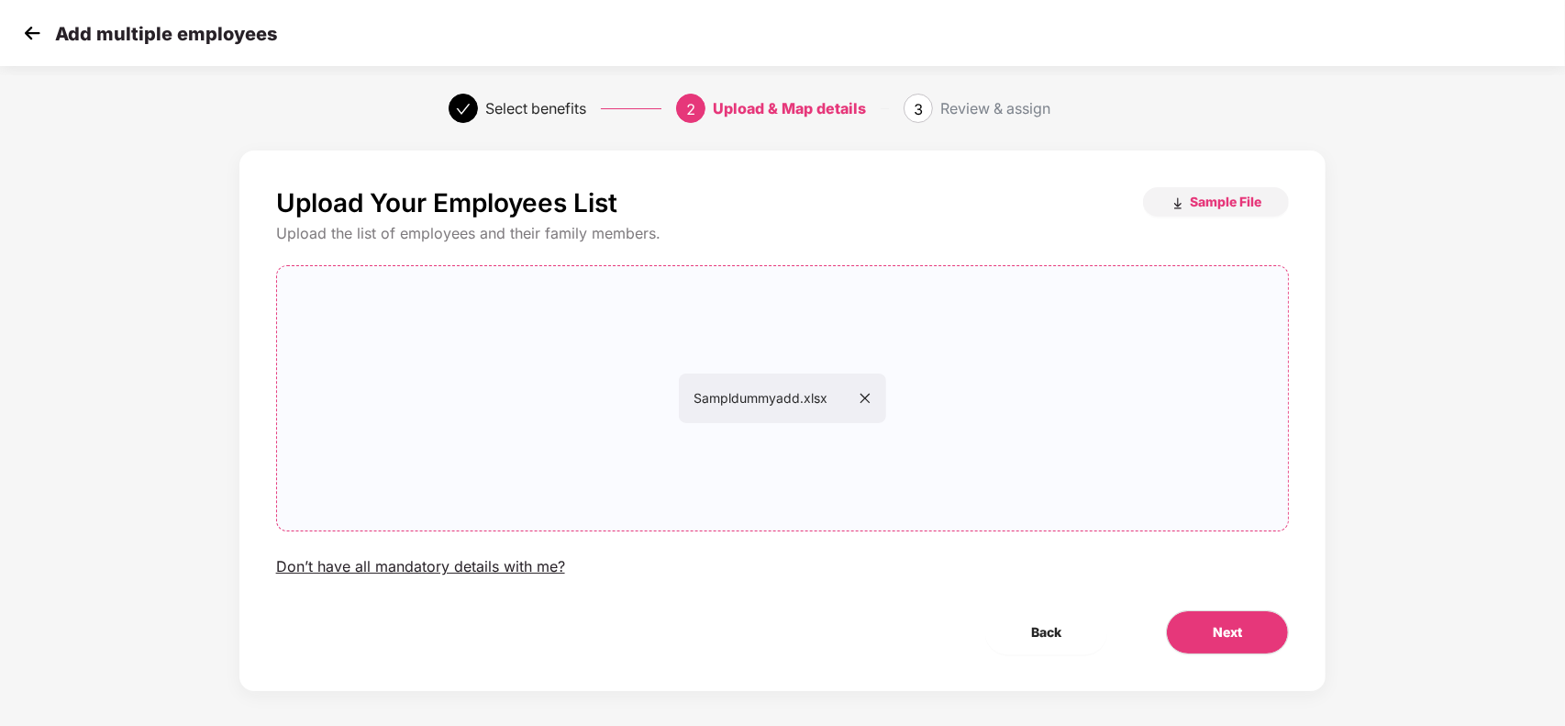
scroll to position [10, 0]
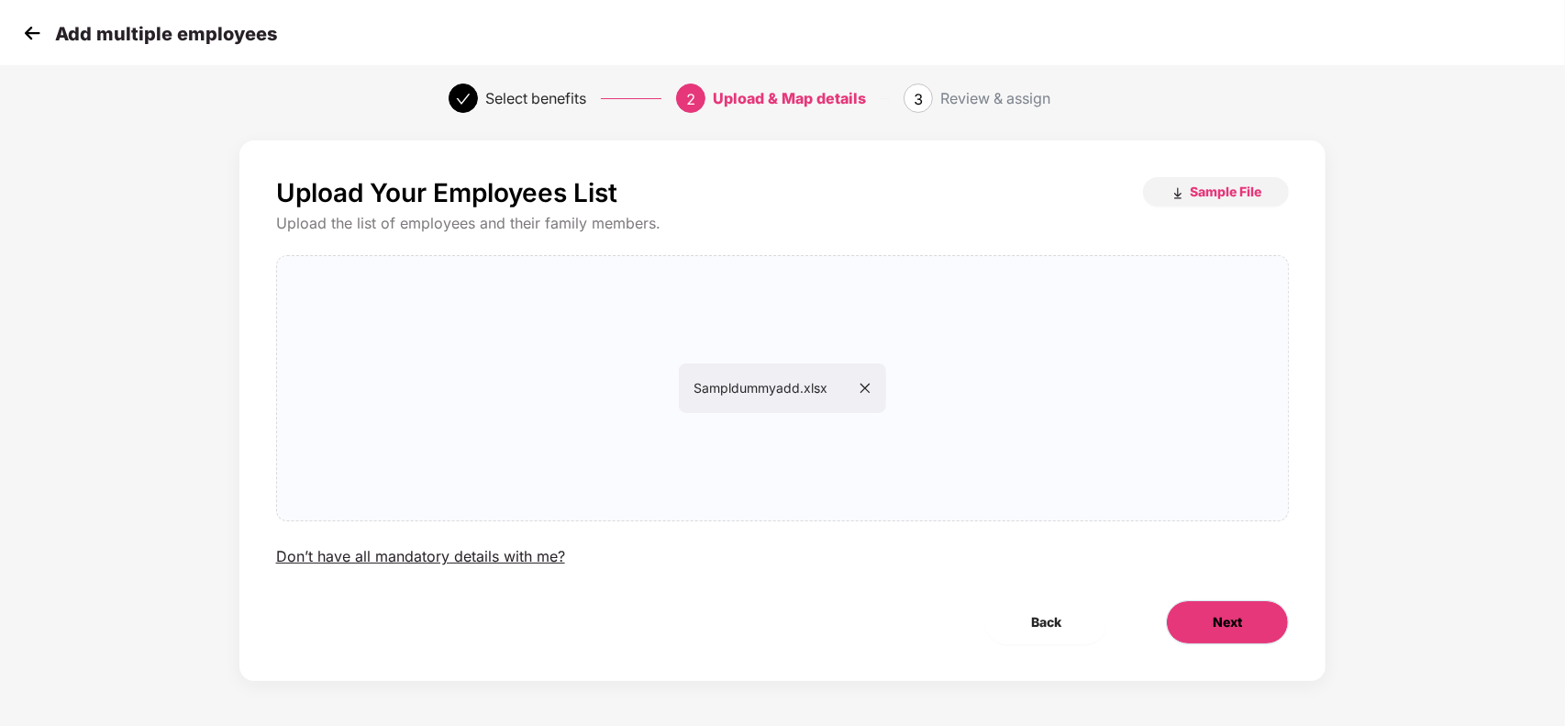
click at [1223, 616] on span "Next" at bounding box center [1227, 622] width 29 height 20
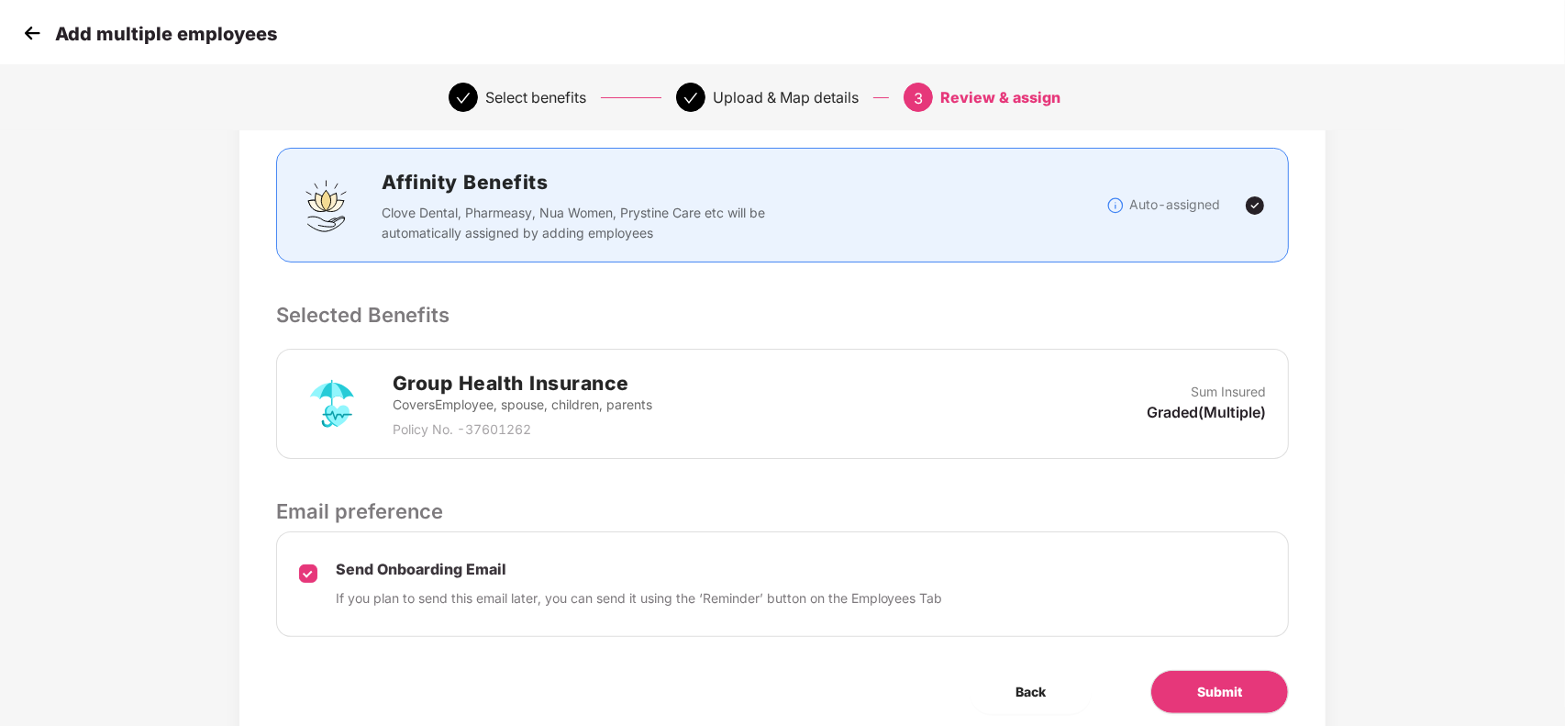
scroll to position [299, 0]
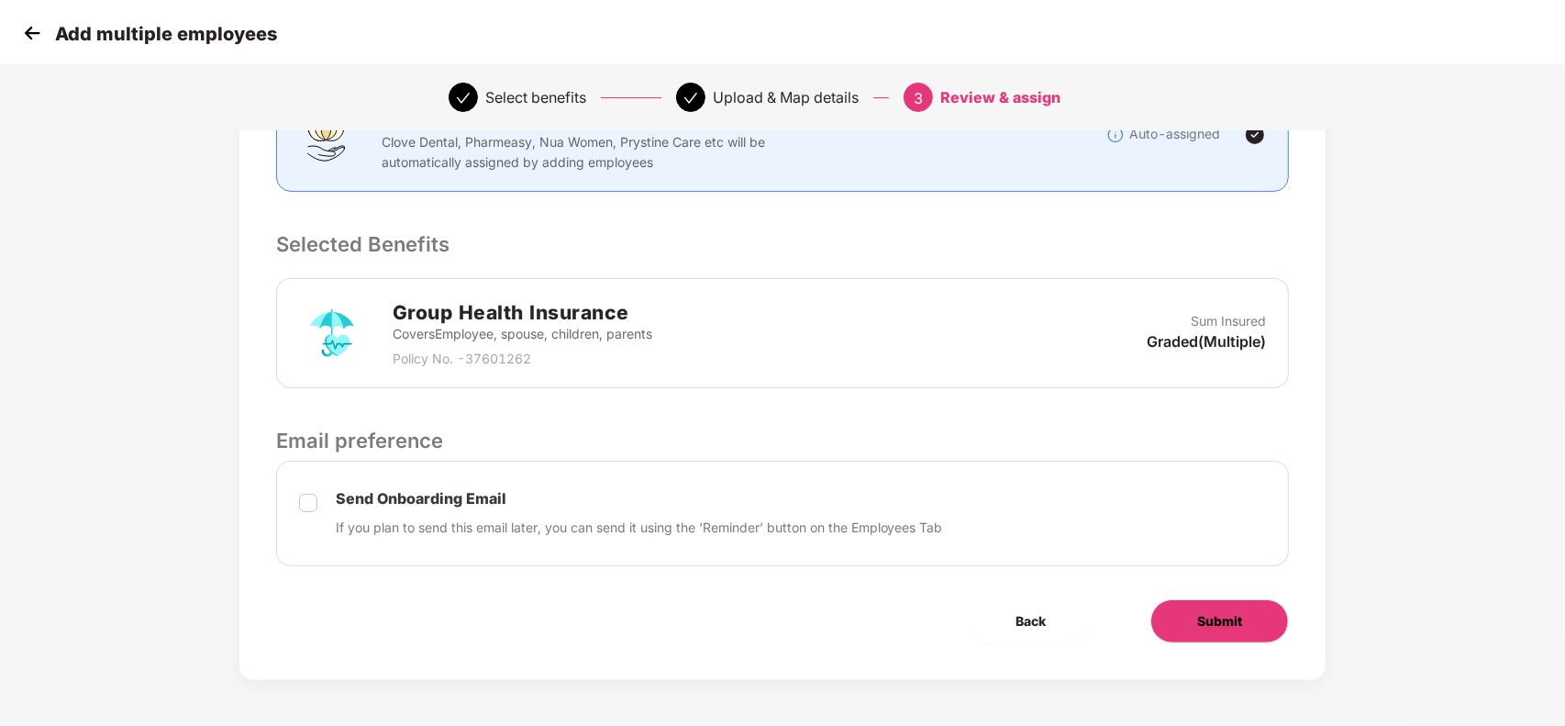
click at [1199, 605] on button "Submit" at bounding box center [1219, 621] width 139 height 44
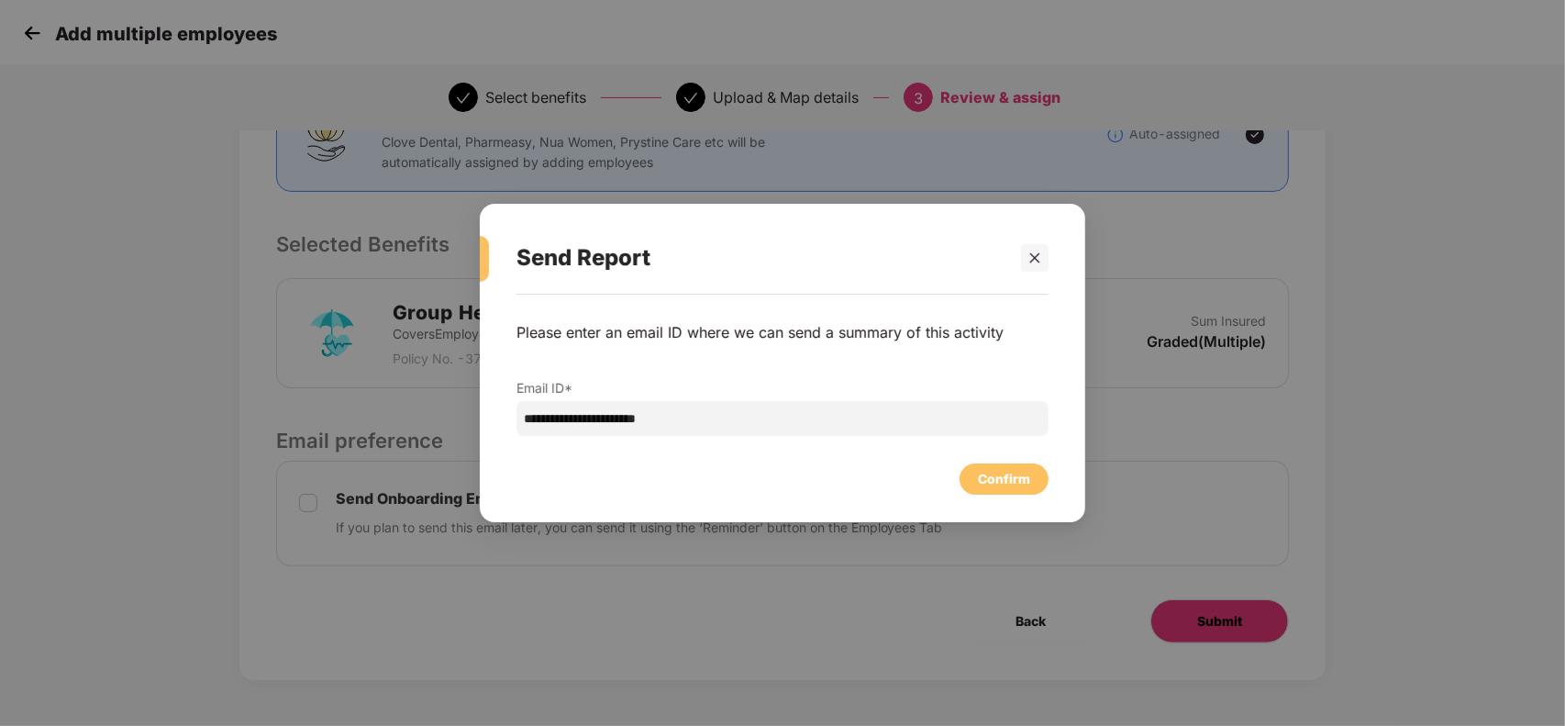
scroll to position [0, 0]
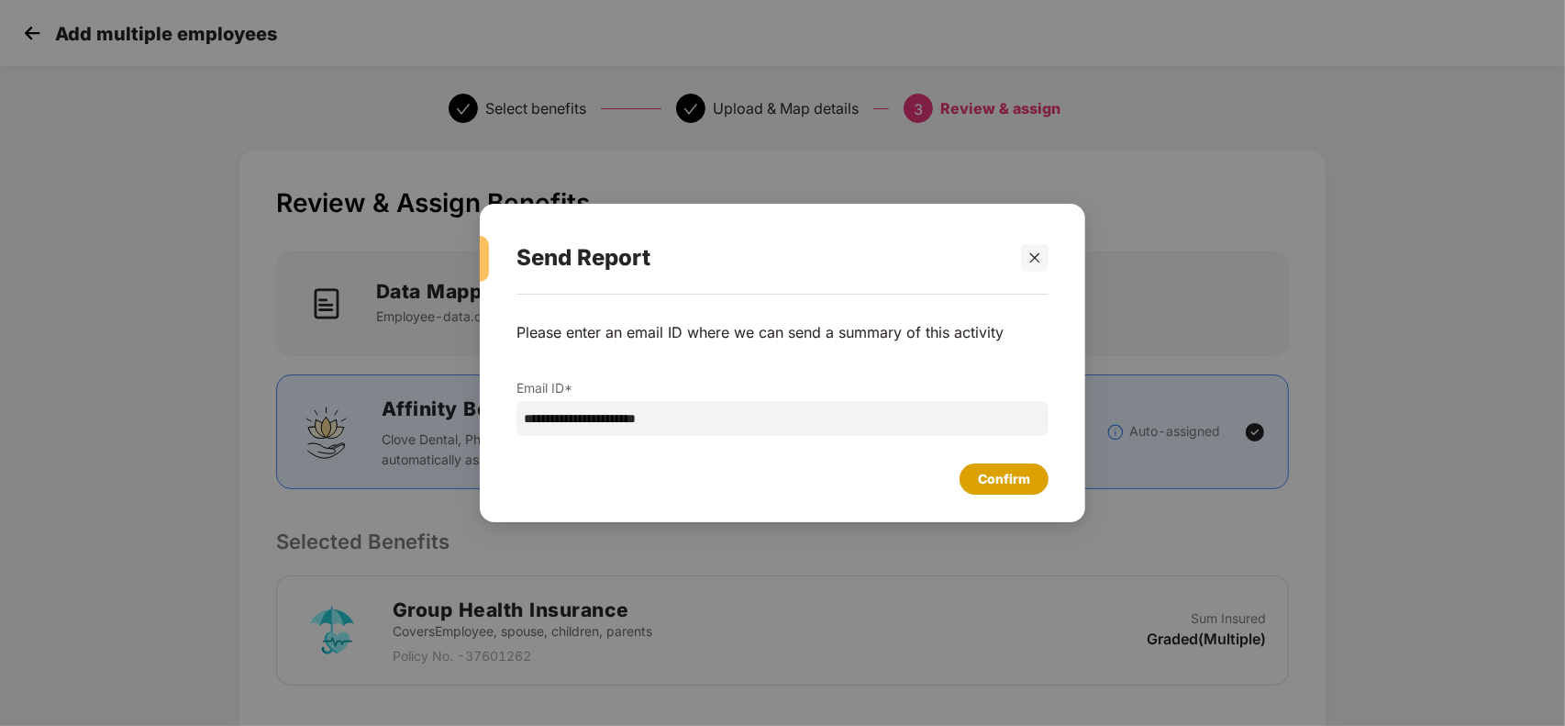
click at [1020, 479] on div "Confirm" at bounding box center [1004, 479] width 52 height 20
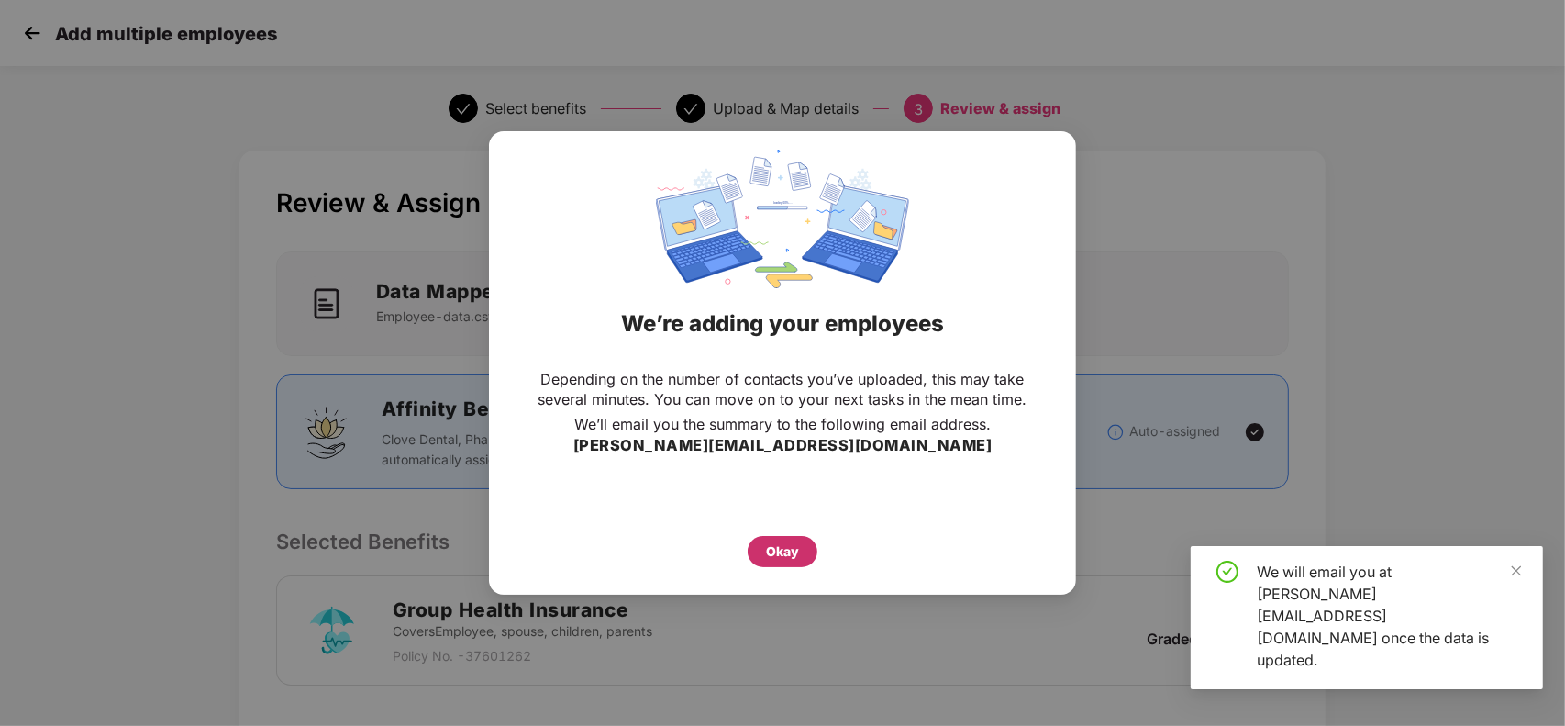
click at [786, 537] on div "Okay" at bounding box center [783, 551] width 70 height 31
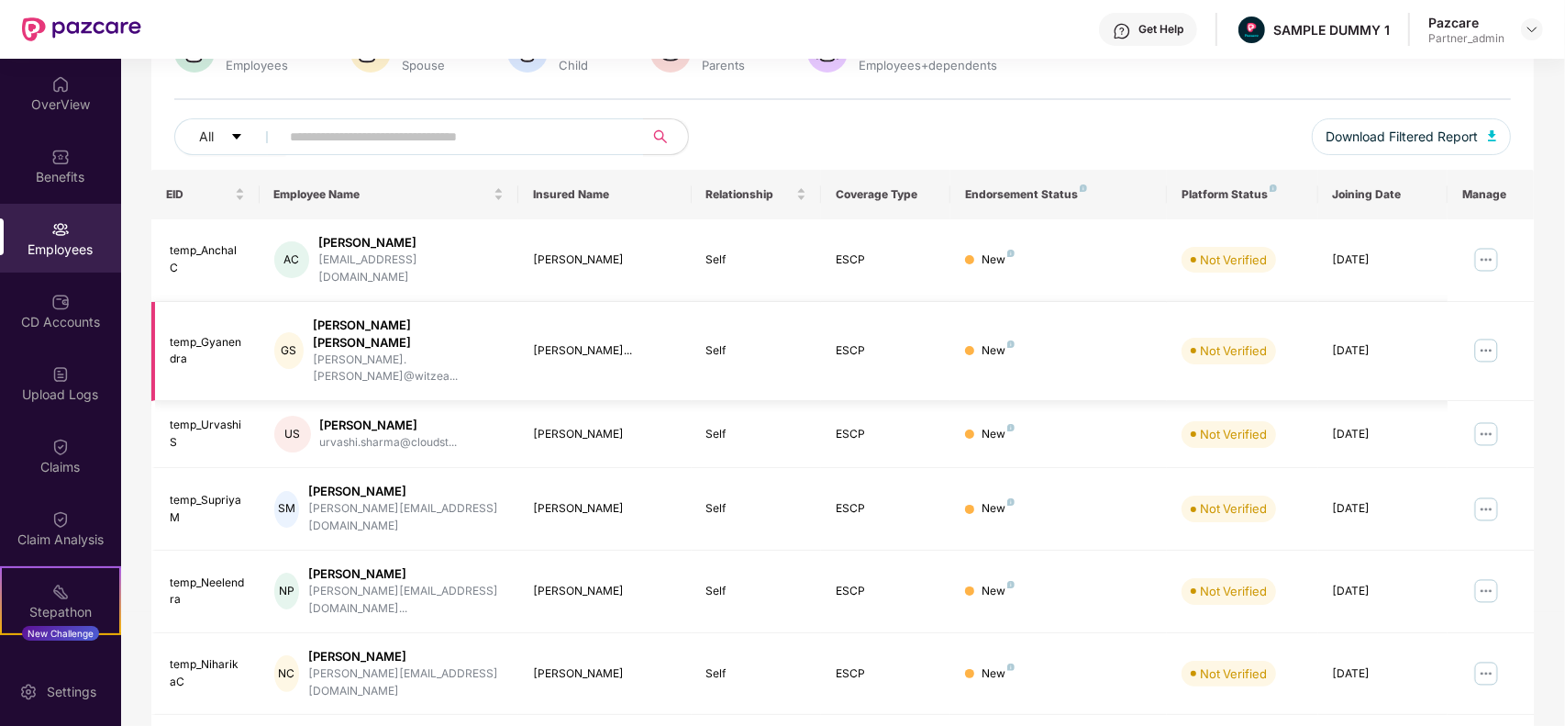
scroll to position [174, 0]
click at [61, 406] on div "Upload Logs" at bounding box center [60, 383] width 121 height 69
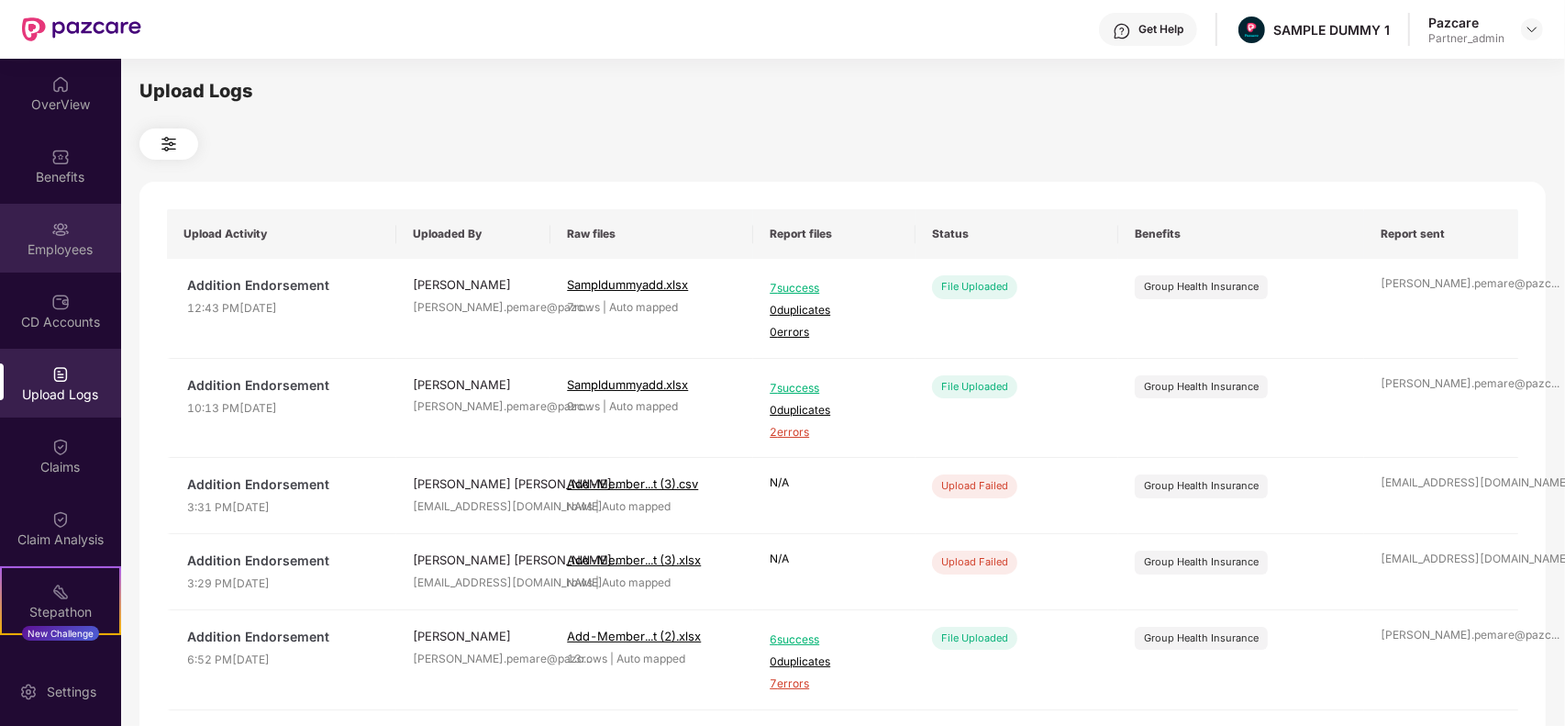
click at [30, 240] on div "Employees" at bounding box center [60, 249] width 121 height 18
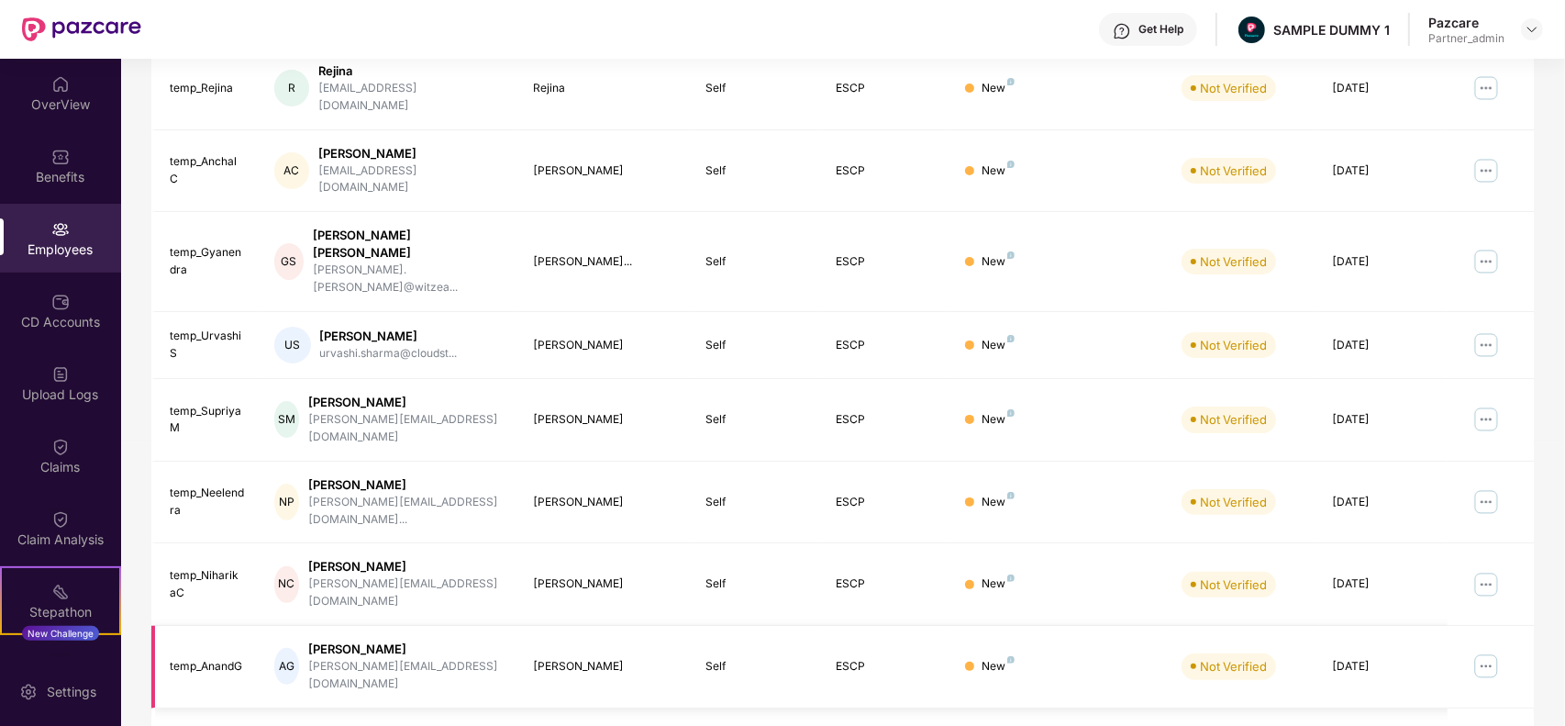
scroll to position [340, 0]
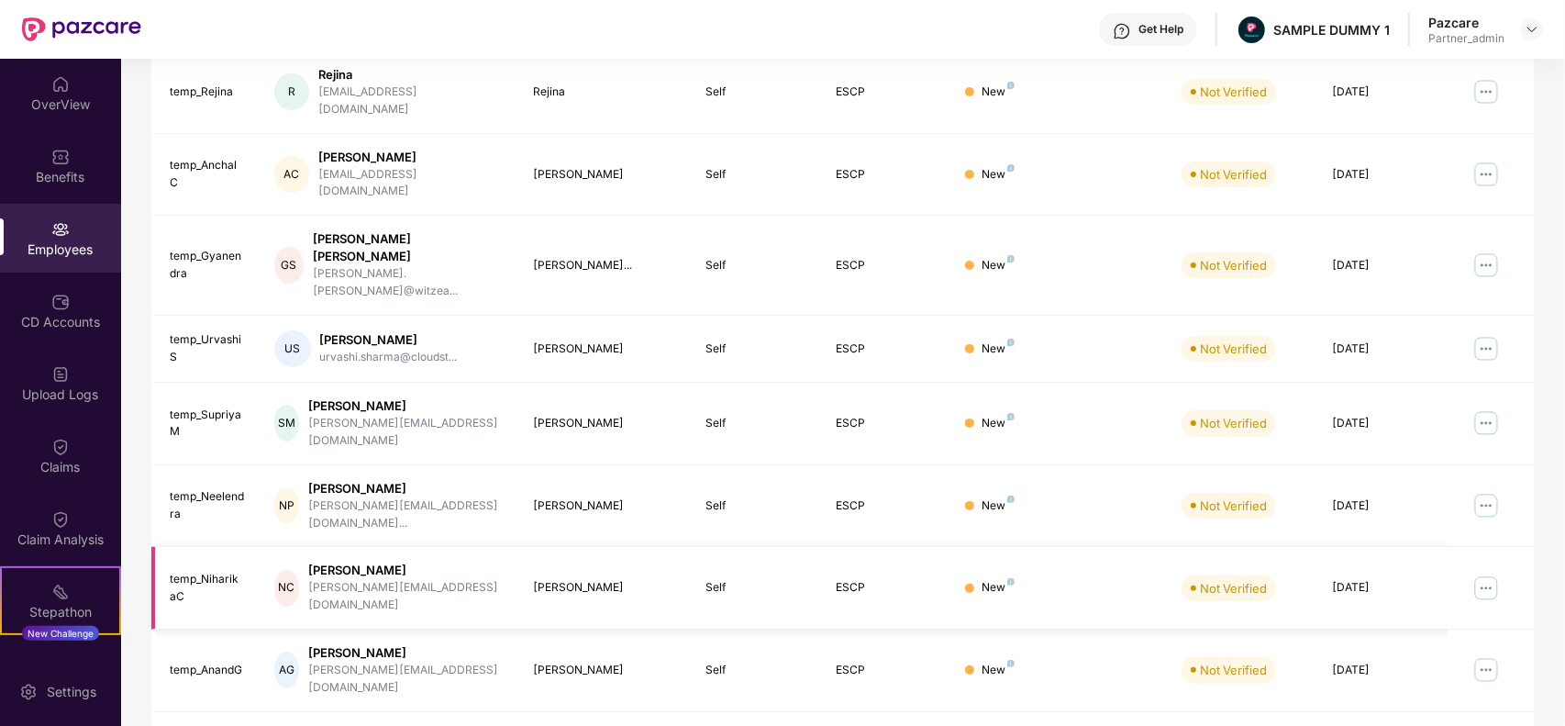
click at [1484, 573] on img at bounding box center [1485, 587] width 29 height 29
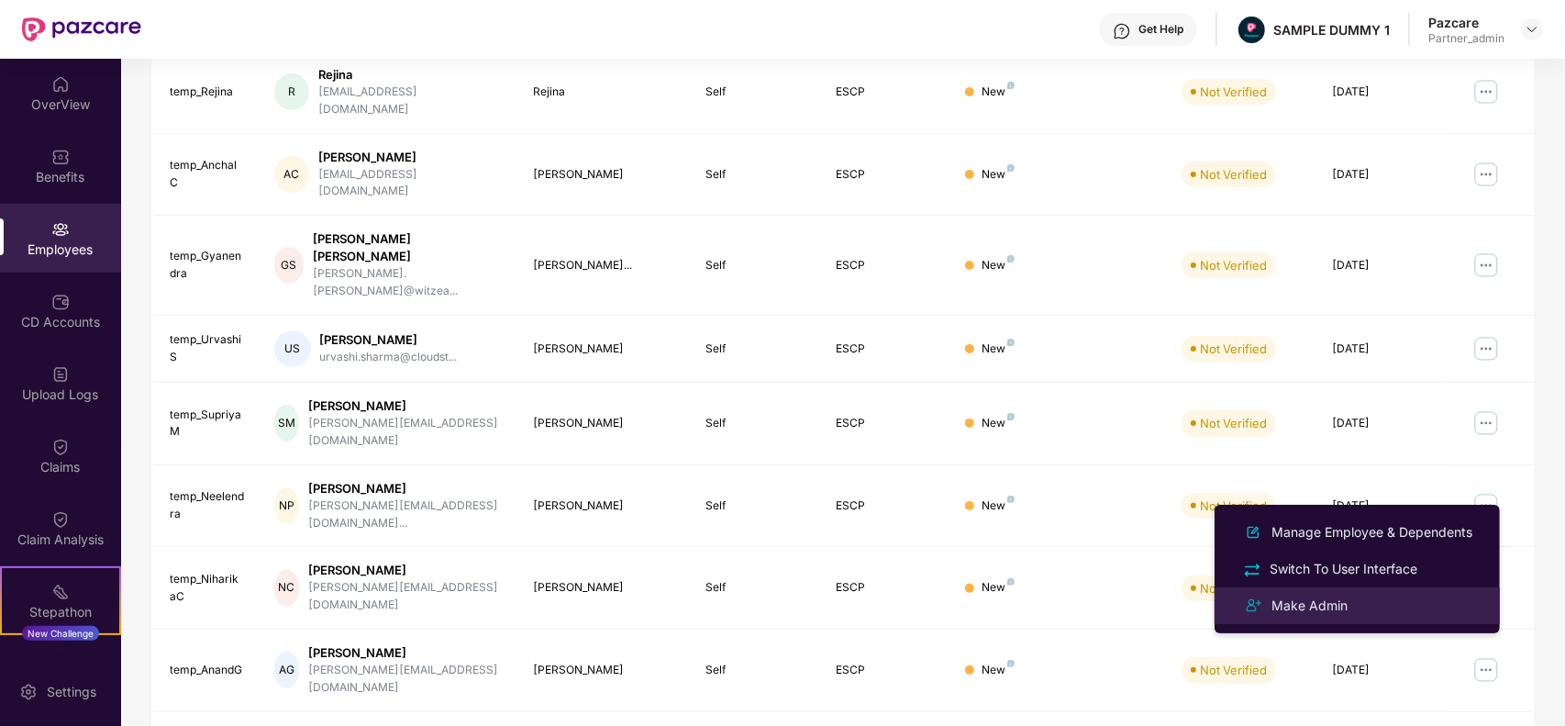
click at [1378, 594] on div "Make Admin" at bounding box center [1357, 605] width 238 height 22
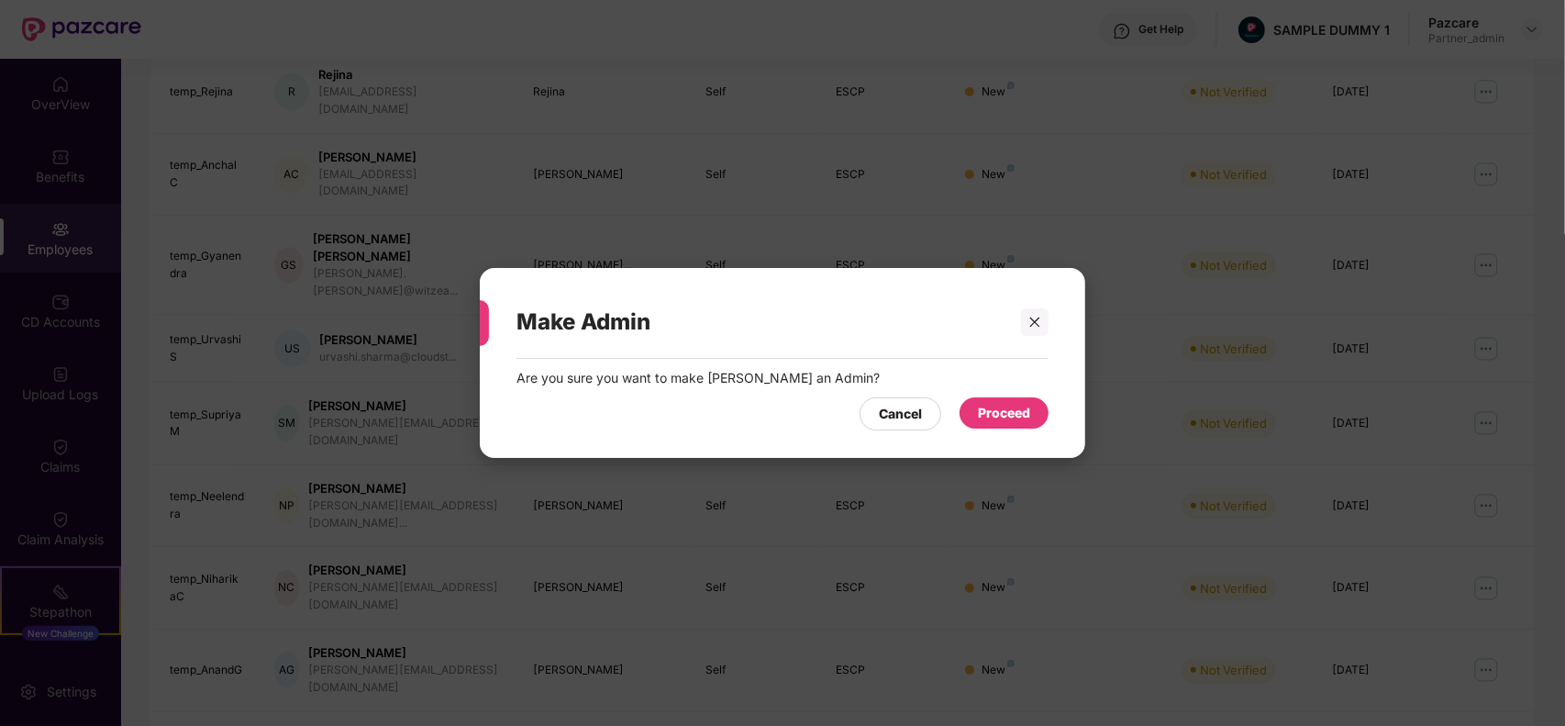
click at [1018, 404] on div "Proceed" at bounding box center [1004, 413] width 52 height 20
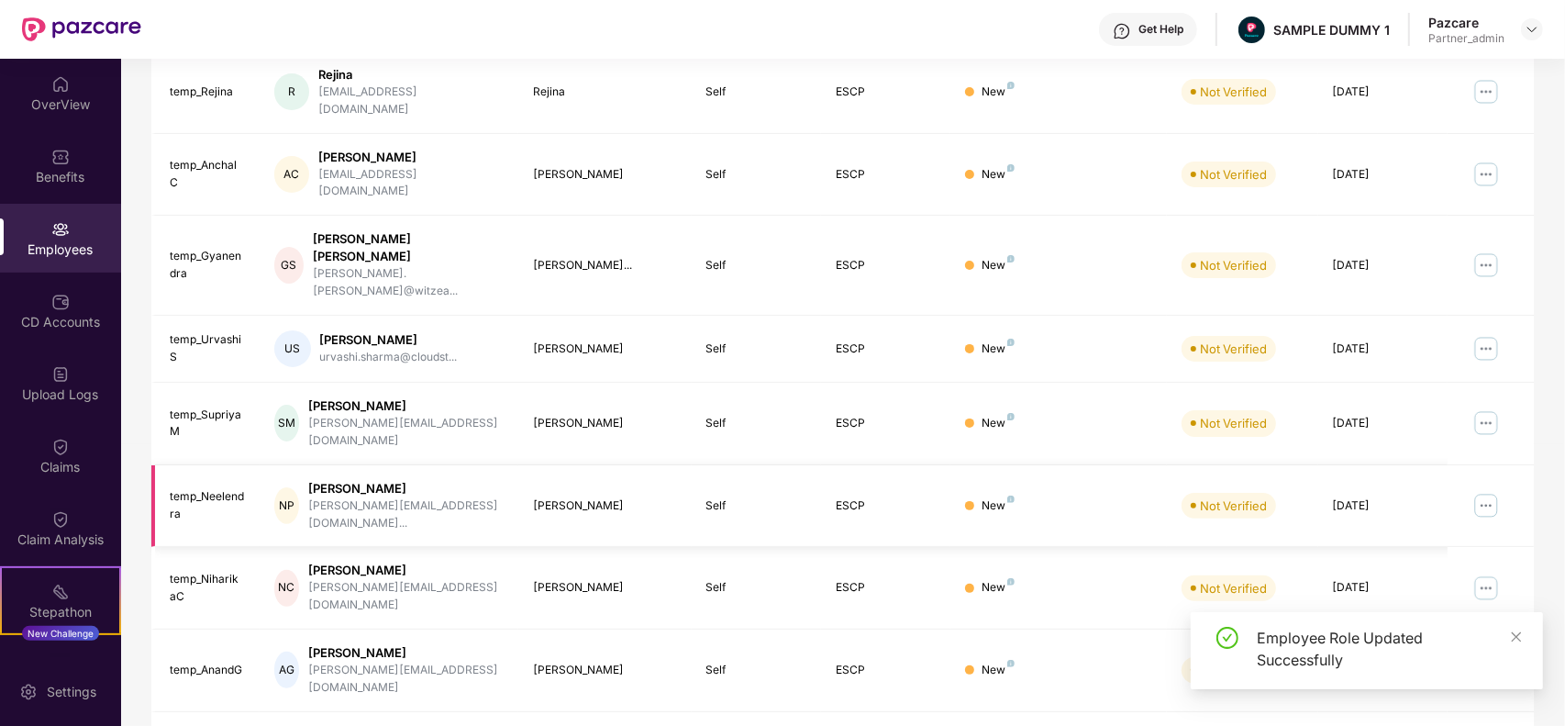
click at [1488, 491] on img at bounding box center [1485, 505] width 29 height 29
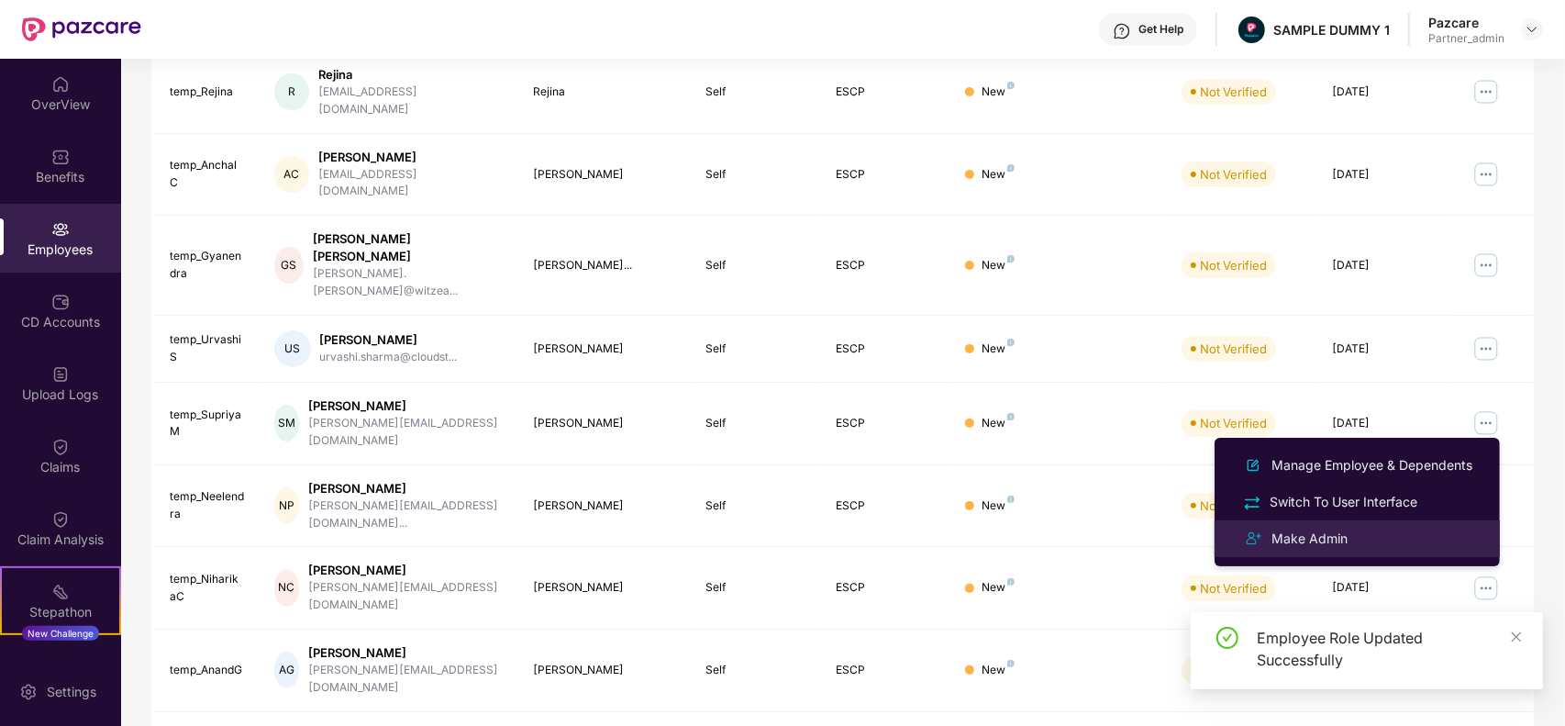
click at [1354, 537] on div "Make Admin" at bounding box center [1357, 538] width 238 height 22
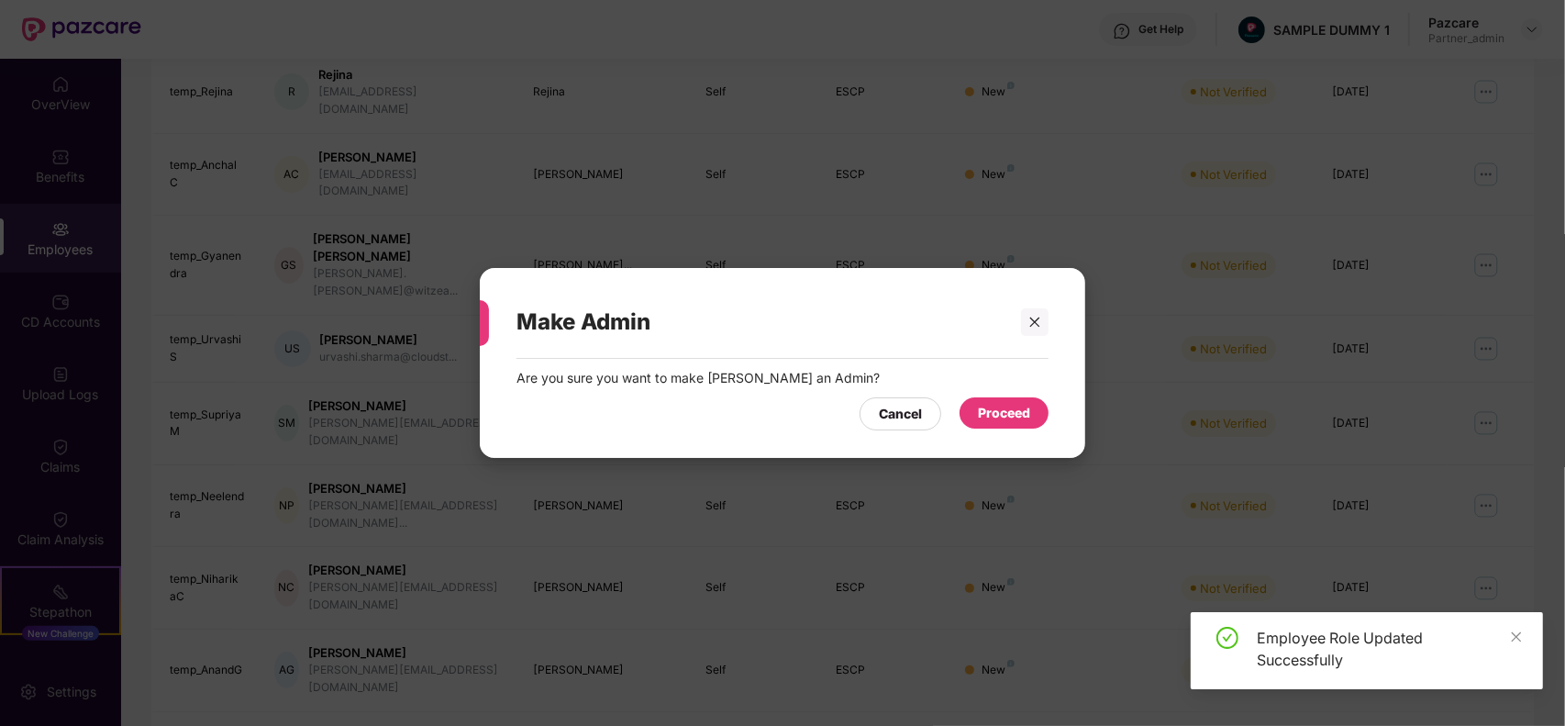
click at [1012, 416] on div "Proceed" at bounding box center [1004, 413] width 52 height 20
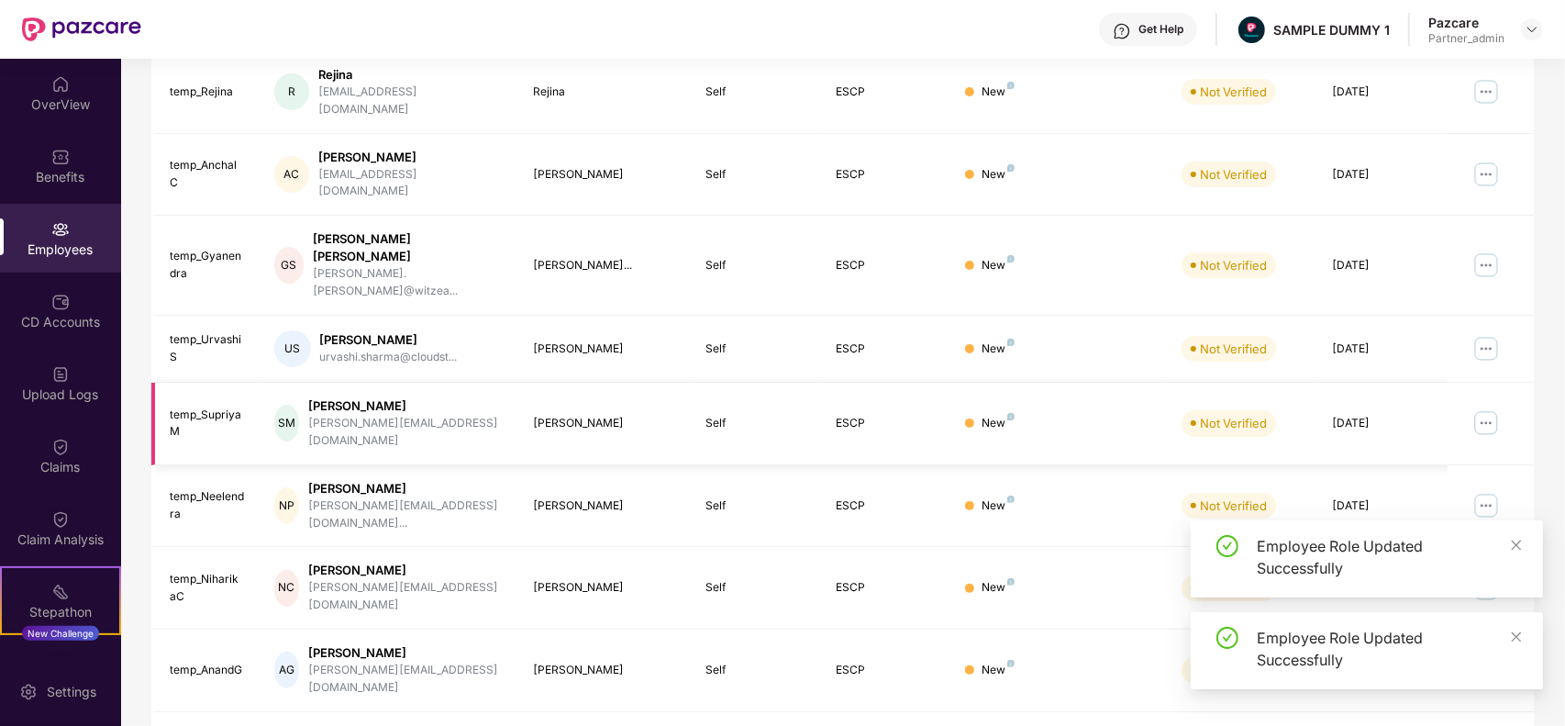
click at [1486, 408] on img at bounding box center [1485, 422] width 29 height 29
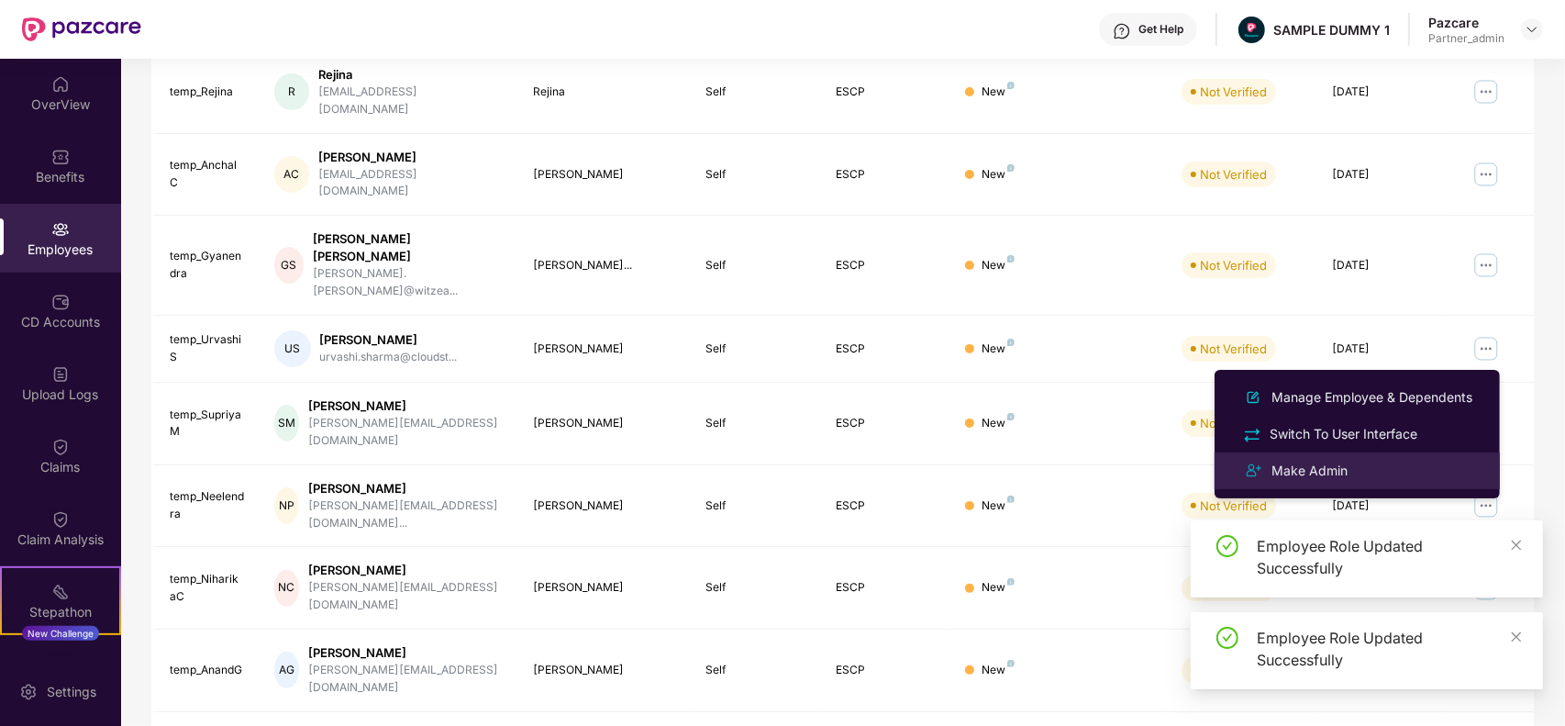
click at [1369, 468] on div "Make Admin" at bounding box center [1357, 471] width 238 height 22
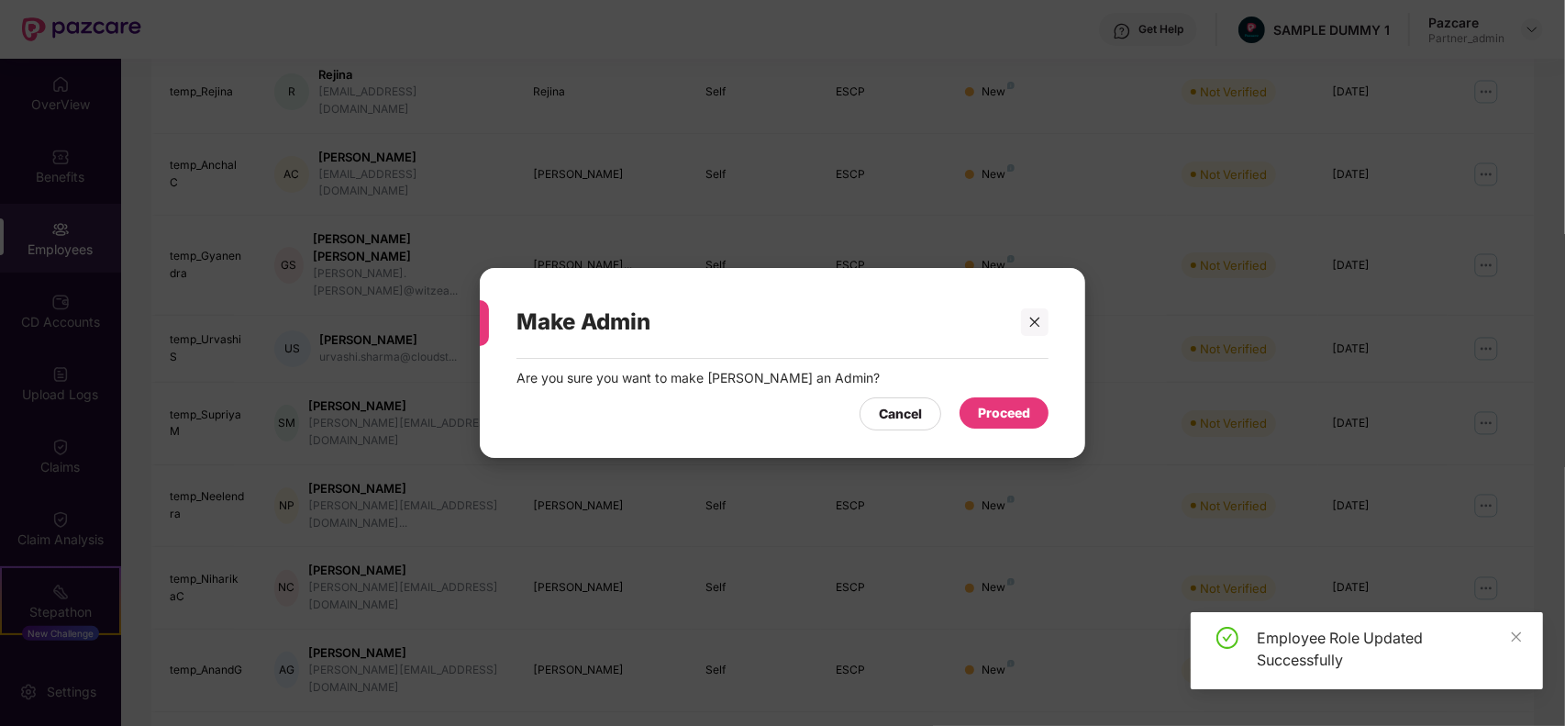
click at [992, 420] on div "Proceed" at bounding box center [1004, 413] width 52 height 20
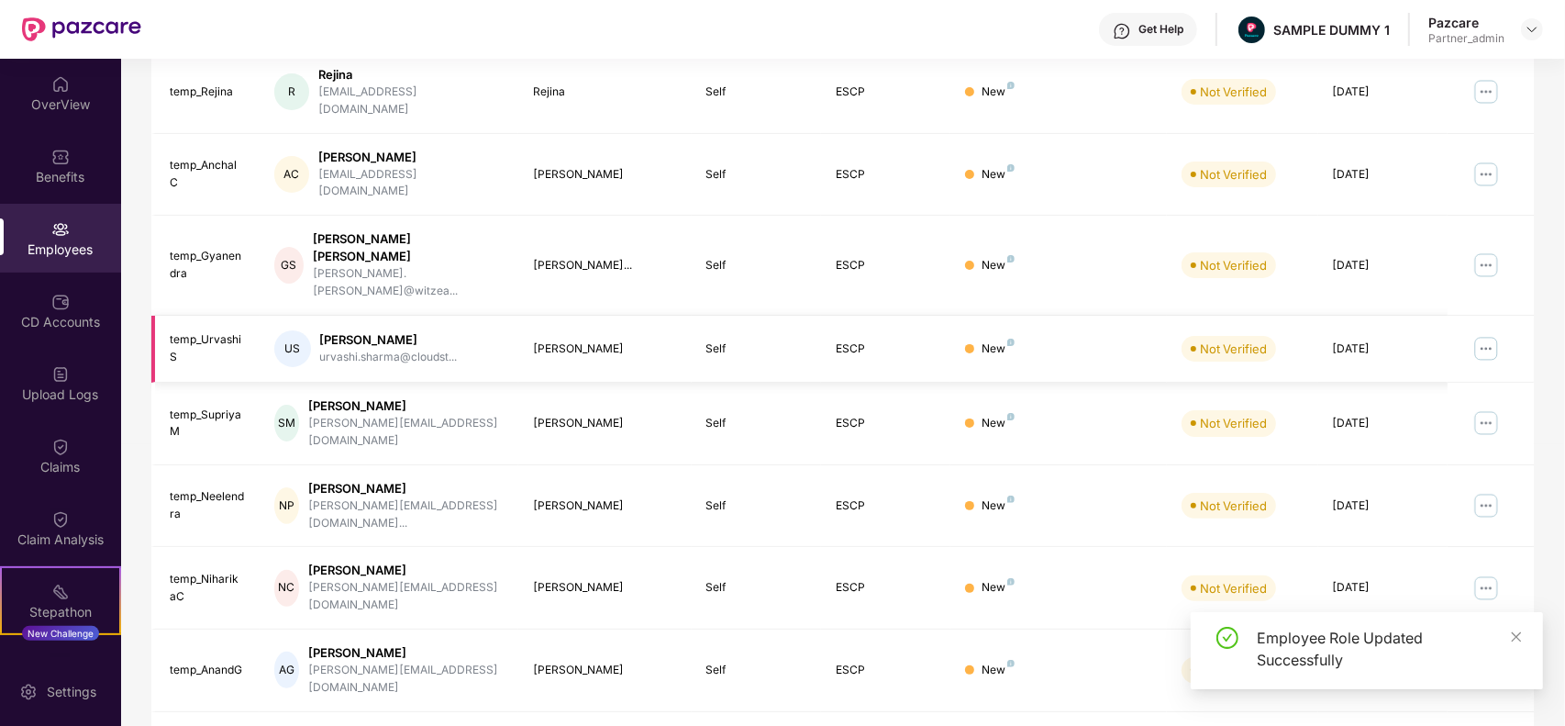
click at [1498, 334] on img at bounding box center [1485, 348] width 29 height 29
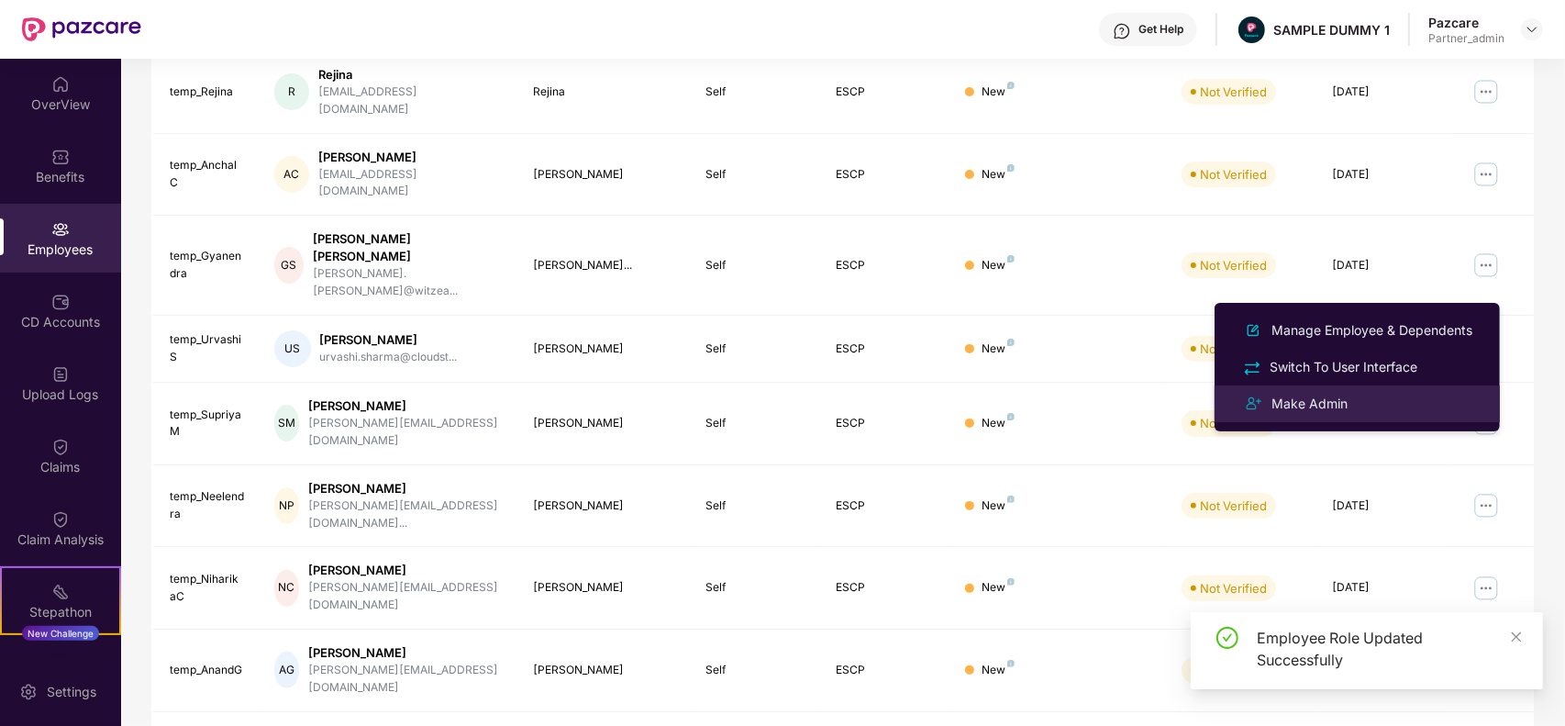
click at [1360, 410] on div "Make Admin" at bounding box center [1357, 404] width 238 height 22
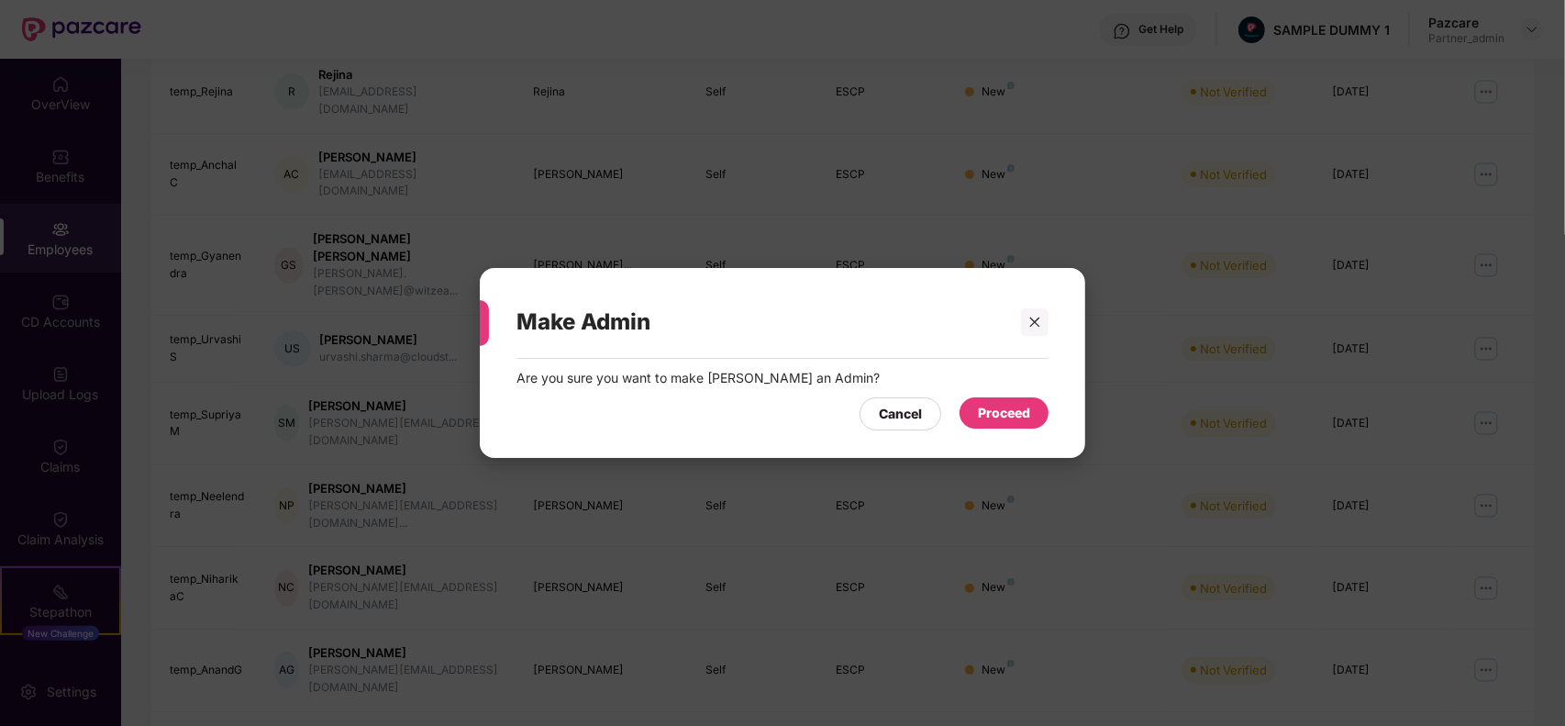
click at [1037, 414] on div "Proceed" at bounding box center [1004, 412] width 89 height 31
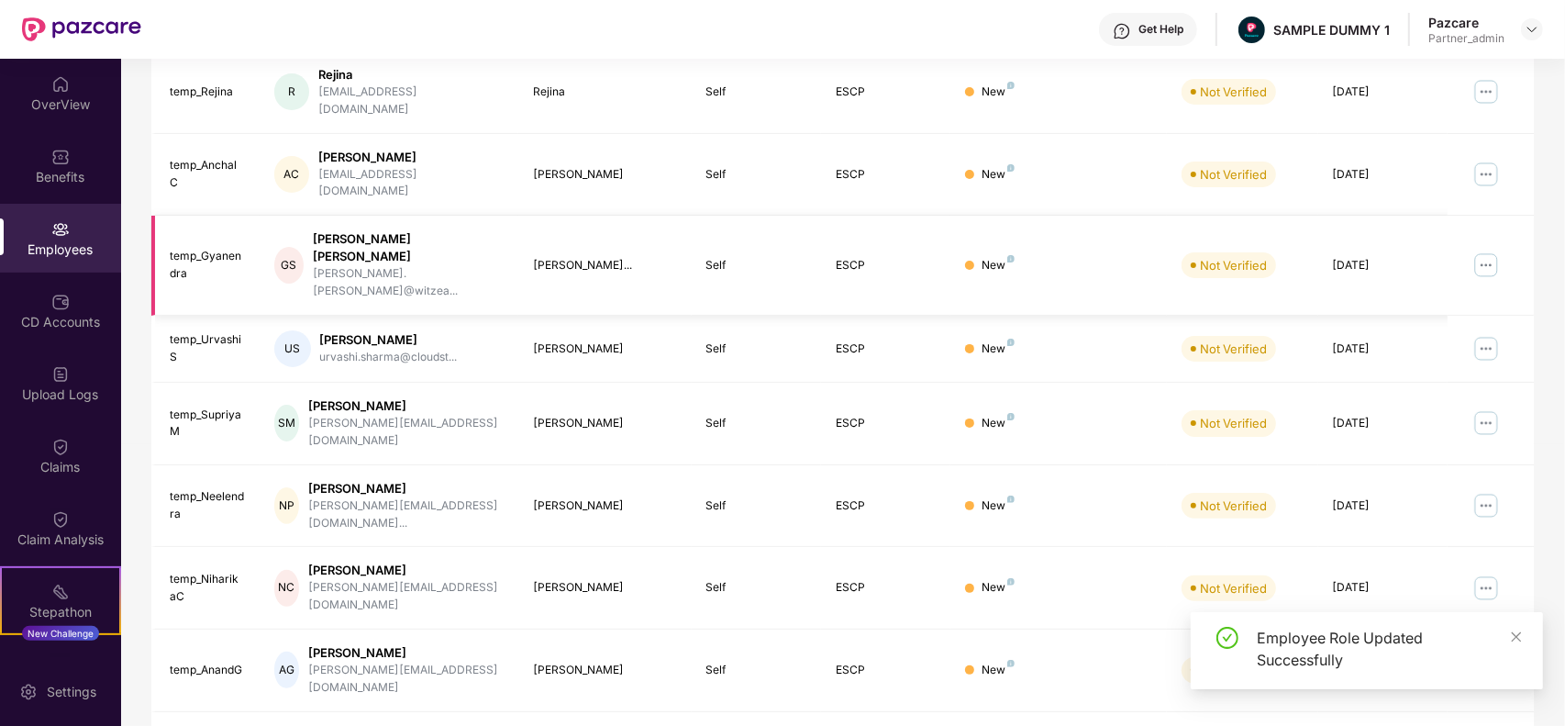
click at [1478, 250] on img at bounding box center [1485, 264] width 29 height 29
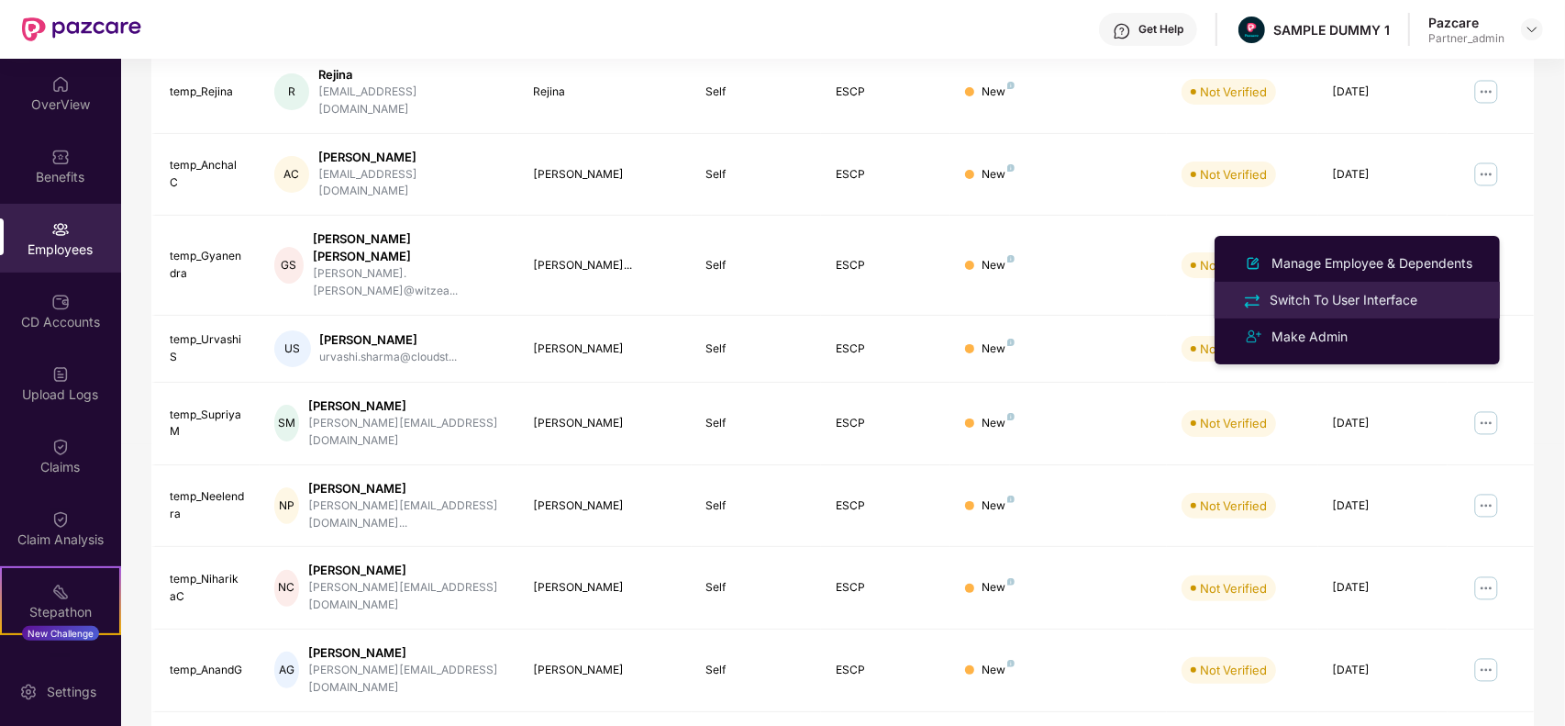
click at [1390, 315] on li "Switch To User Interface" at bounding box center [1357, 300] width 285 height 37
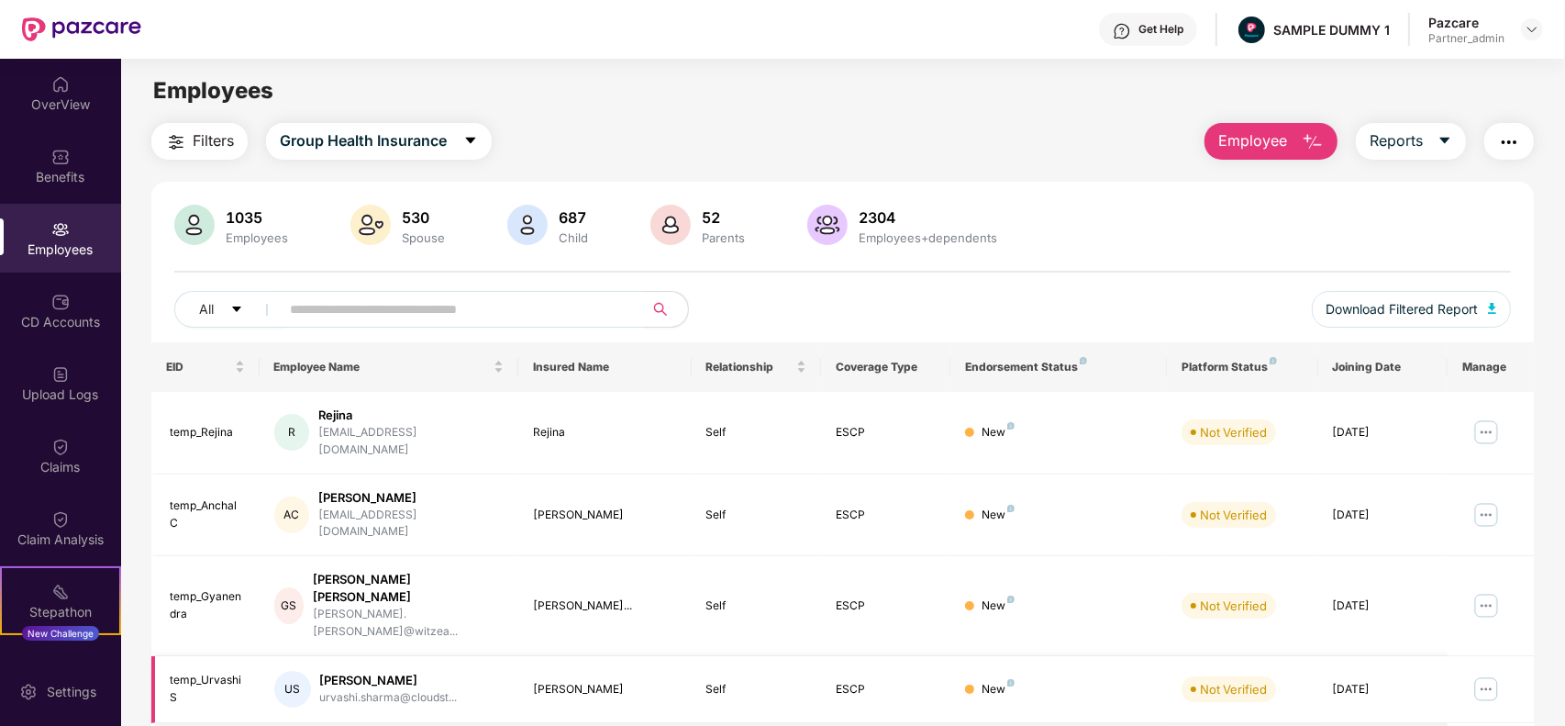
click at [1484, 674] on img at bounding box center [1485, 688] width 29 height 29
click at [1542, 550] on div "Filters Group Health Insurance Employee Reports 1035 Employees 530 Spouse 687 C…" at bounding box center [842, 703] width 1443 height 1160
click at [1496, 591] on img at bounding box center [1485, 605] width 29 height 29
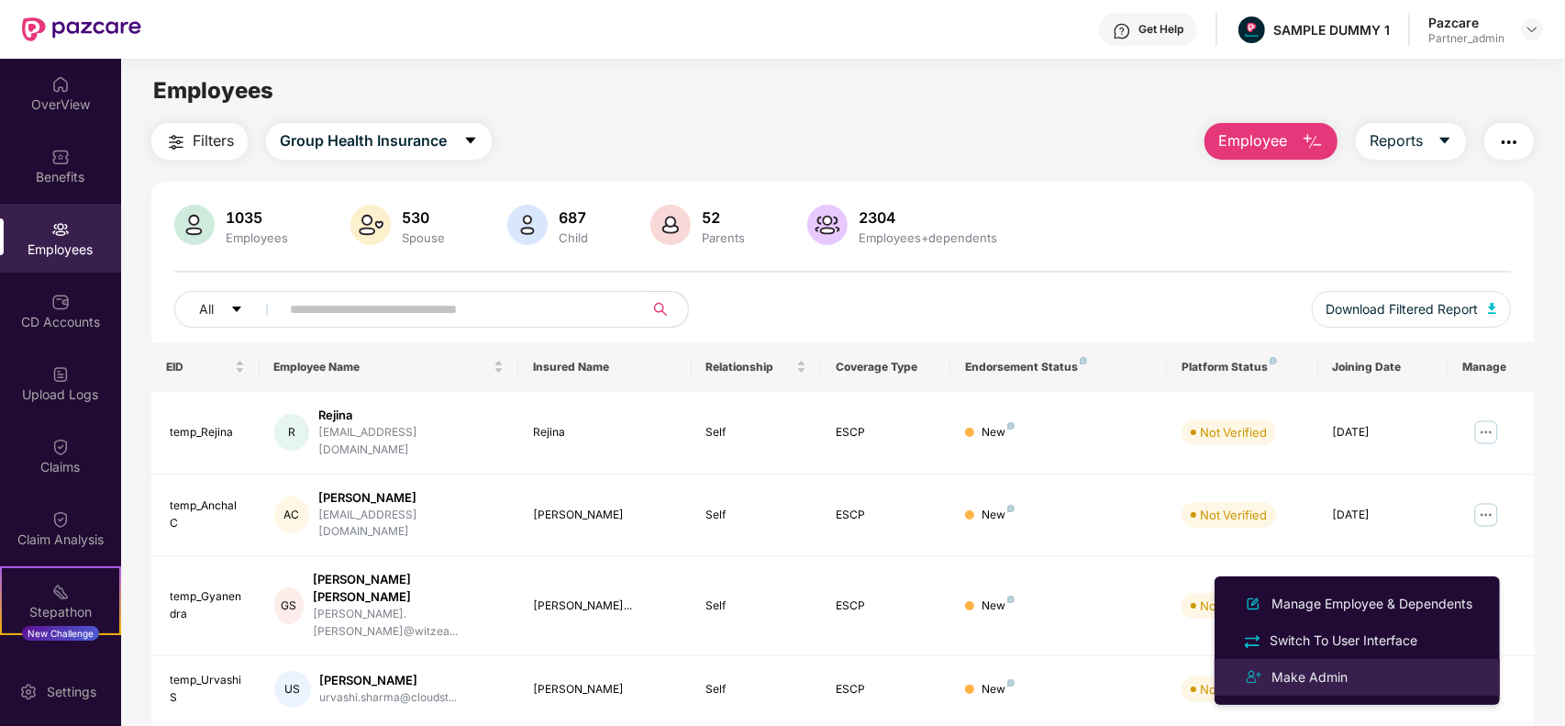
click at [1368, 674] on div "Make Admin" at bounding box center [1357, 677] width 238 height 22
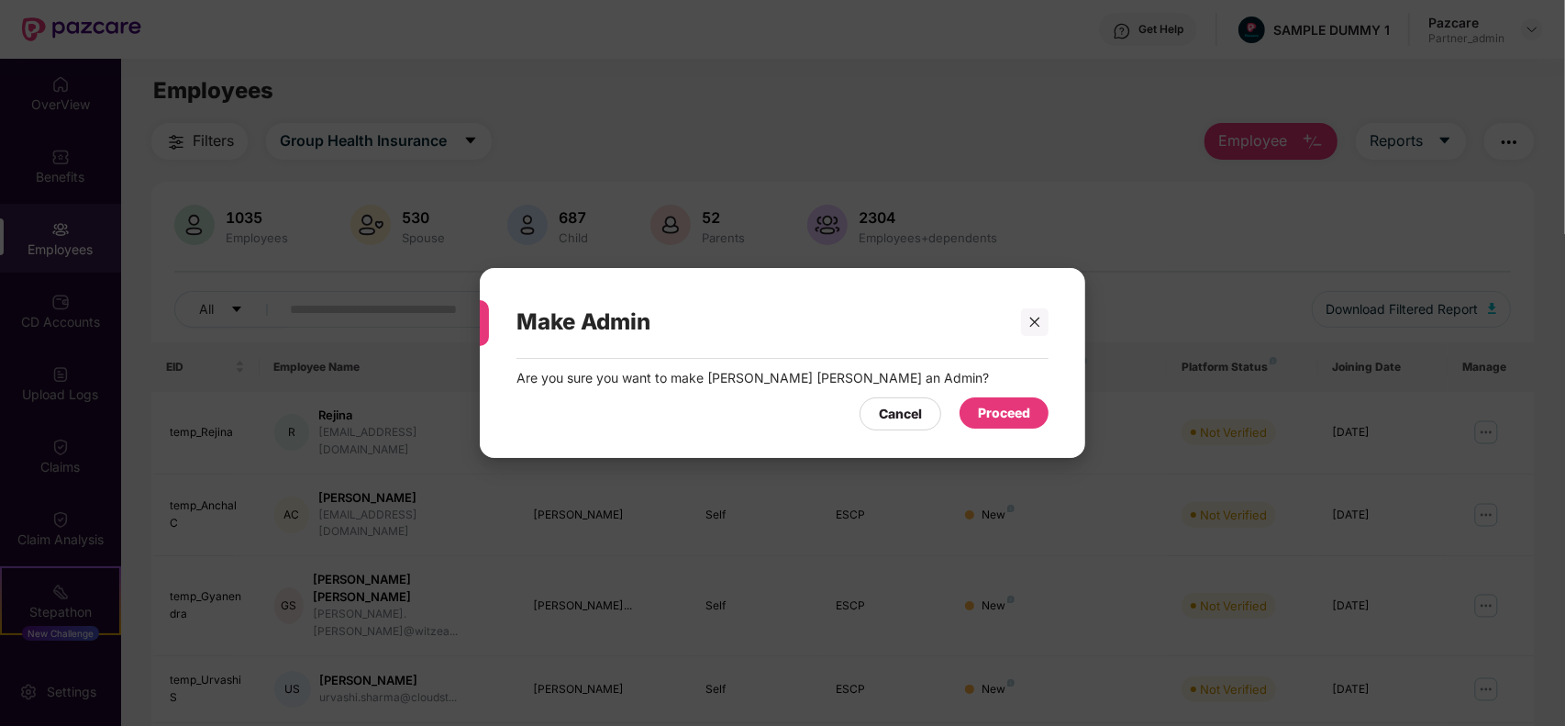
click at [1010, 401] on div "Proceed" at bounding box center [1004, 412] width 89 height 31
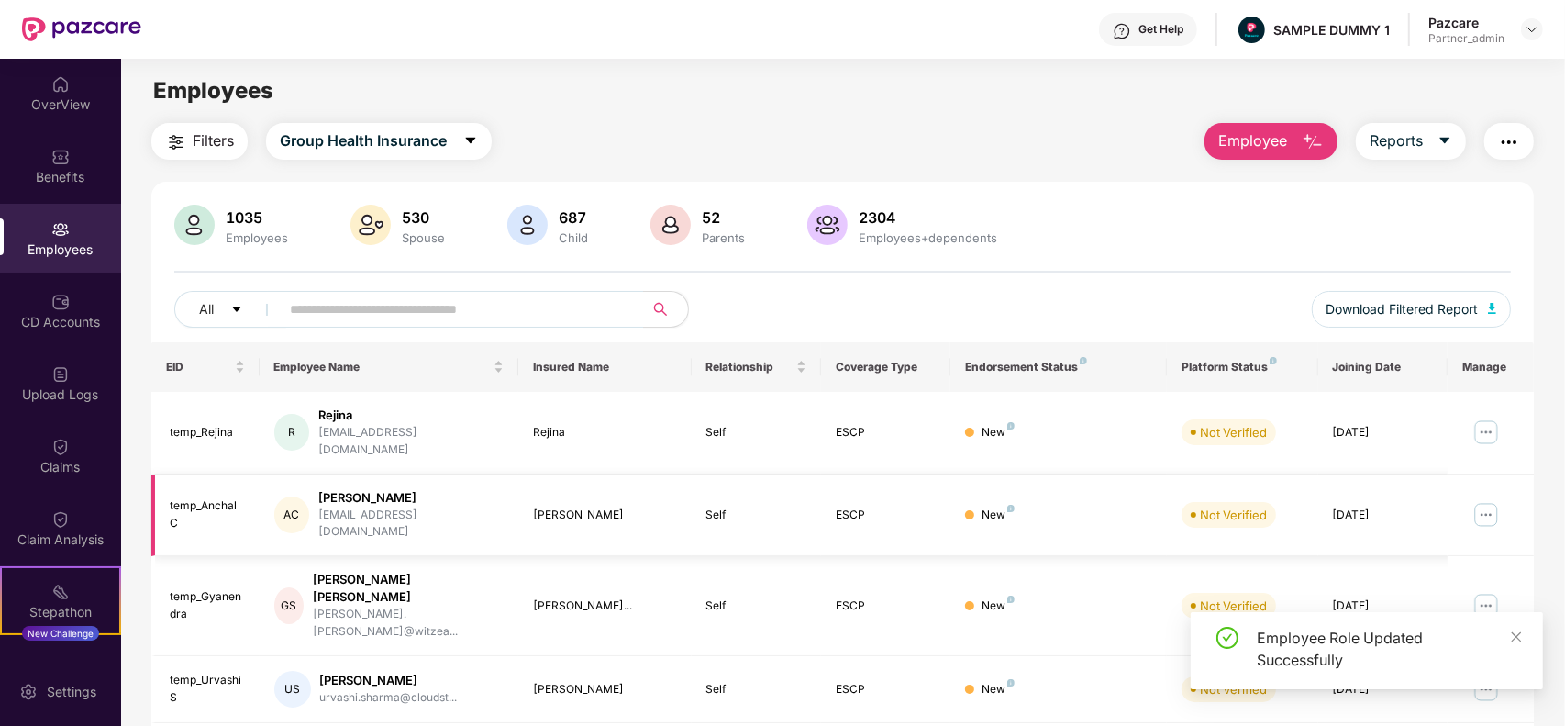
click at [1482, 505] on img at bounding box center [1485, 514] width 29 height 29
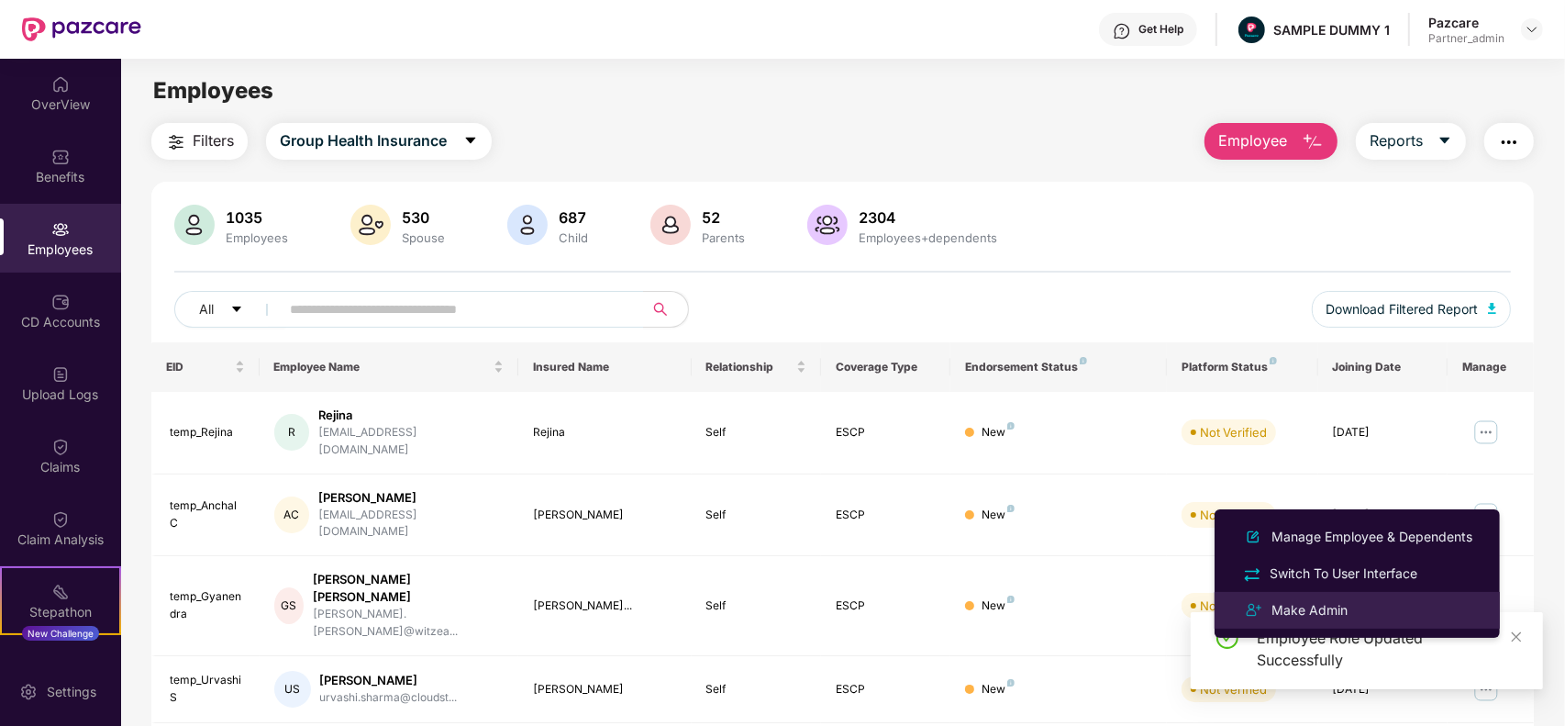
click at [1328, 603] on div "Make Admin" at bounding box center [1309, 610] width 83 height 20
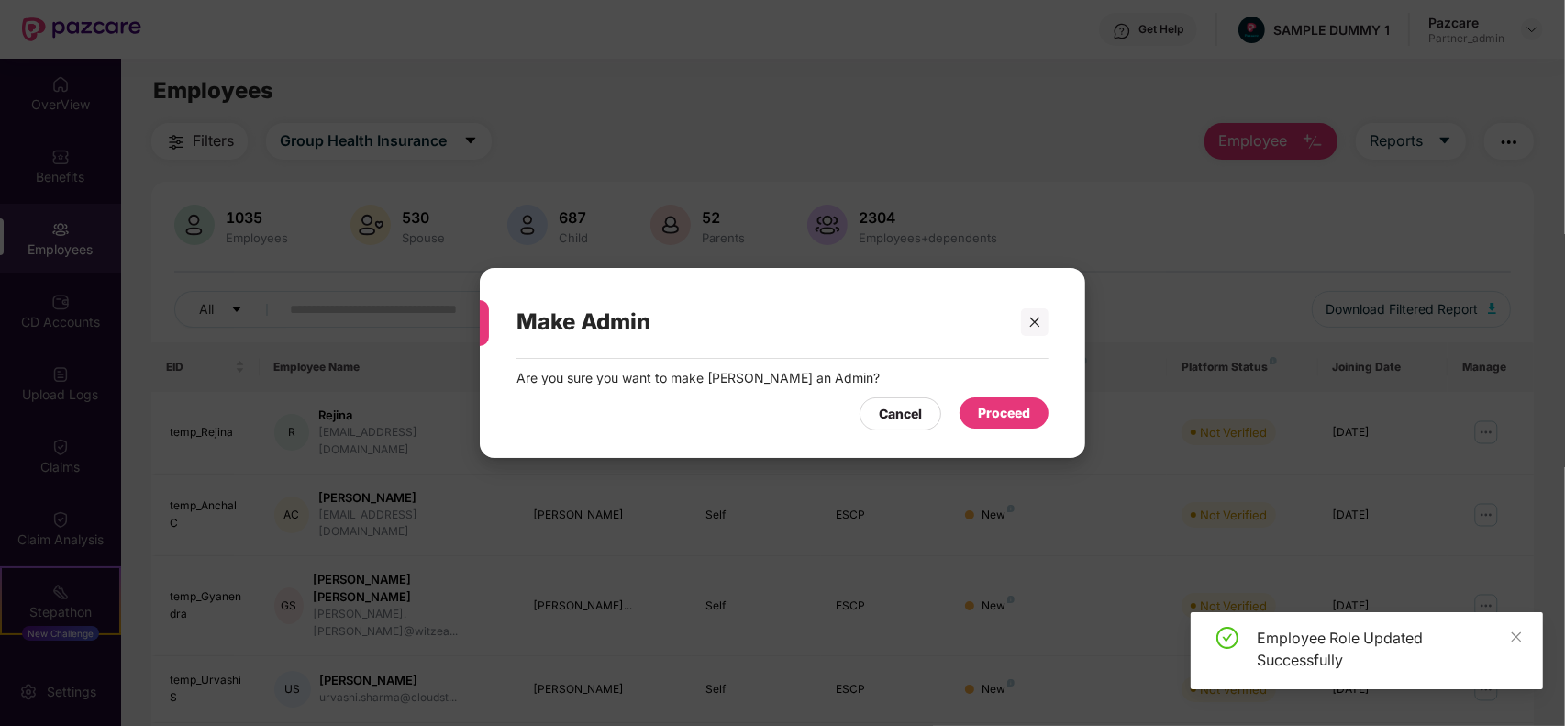
click at [970, 405] on div "Proceed" at bounding box center [1004, 412] width 89 height 31
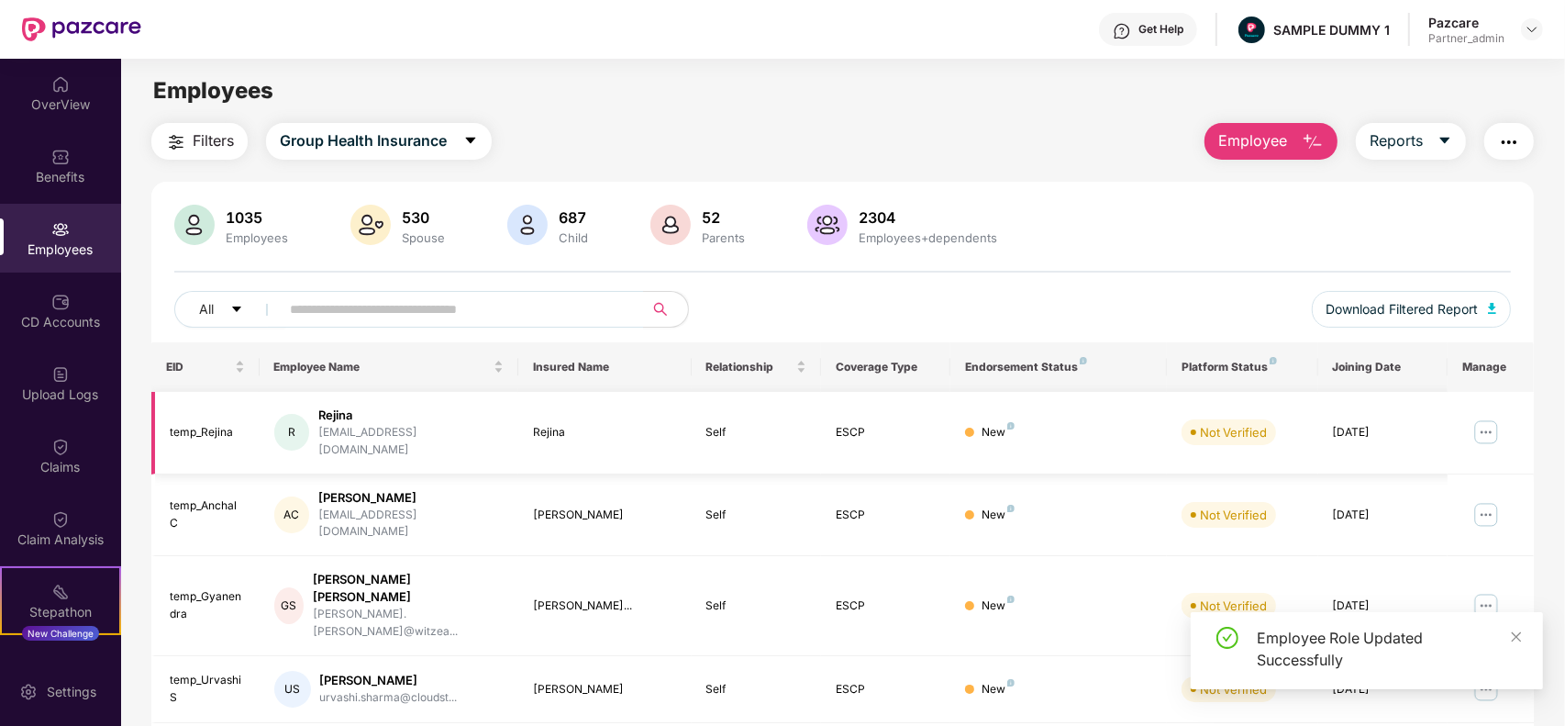
click at [1483, 437] on img at bounding box center [1485, 431] width 29 height 29
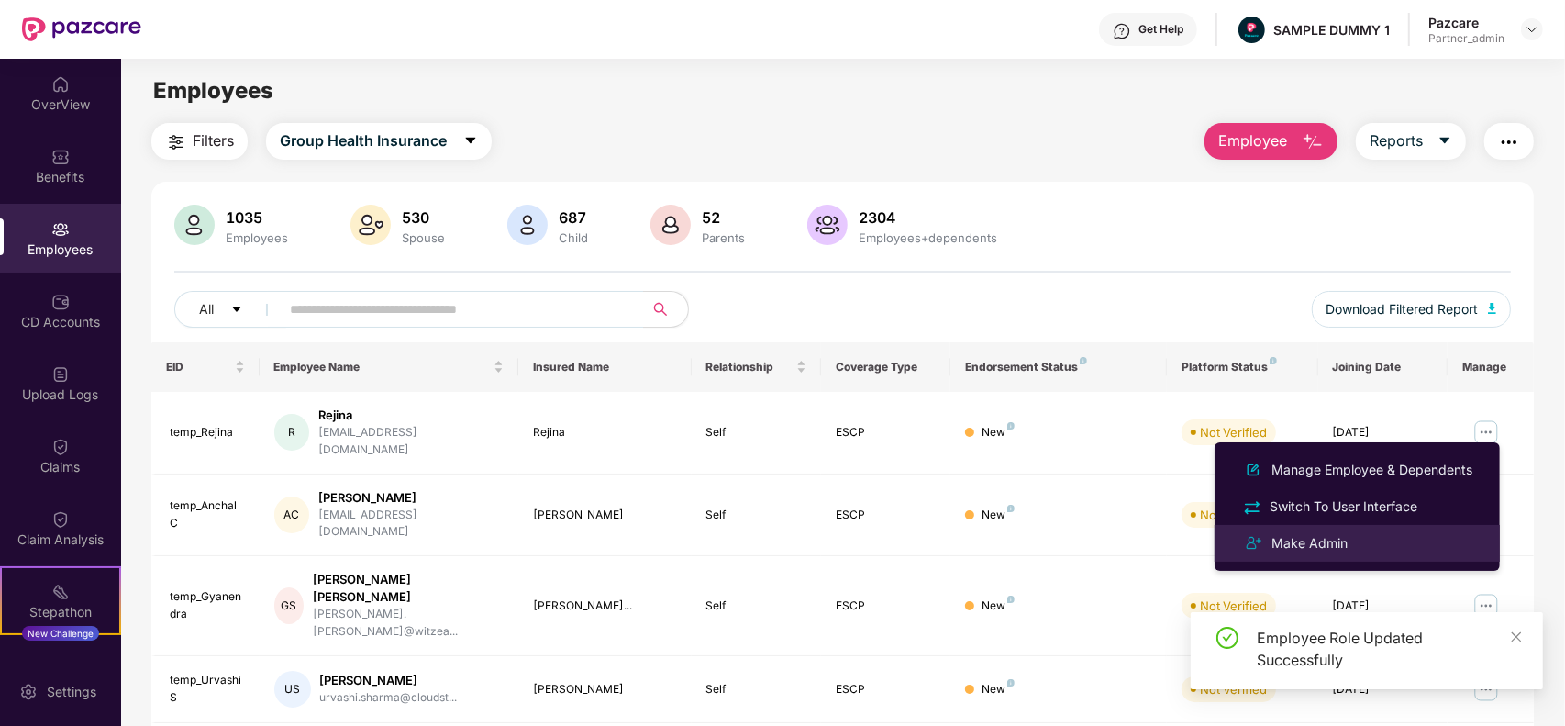
click at [1368, 538] on div "Make Admin" at bounding box center [1357, 543] width 238 height 22
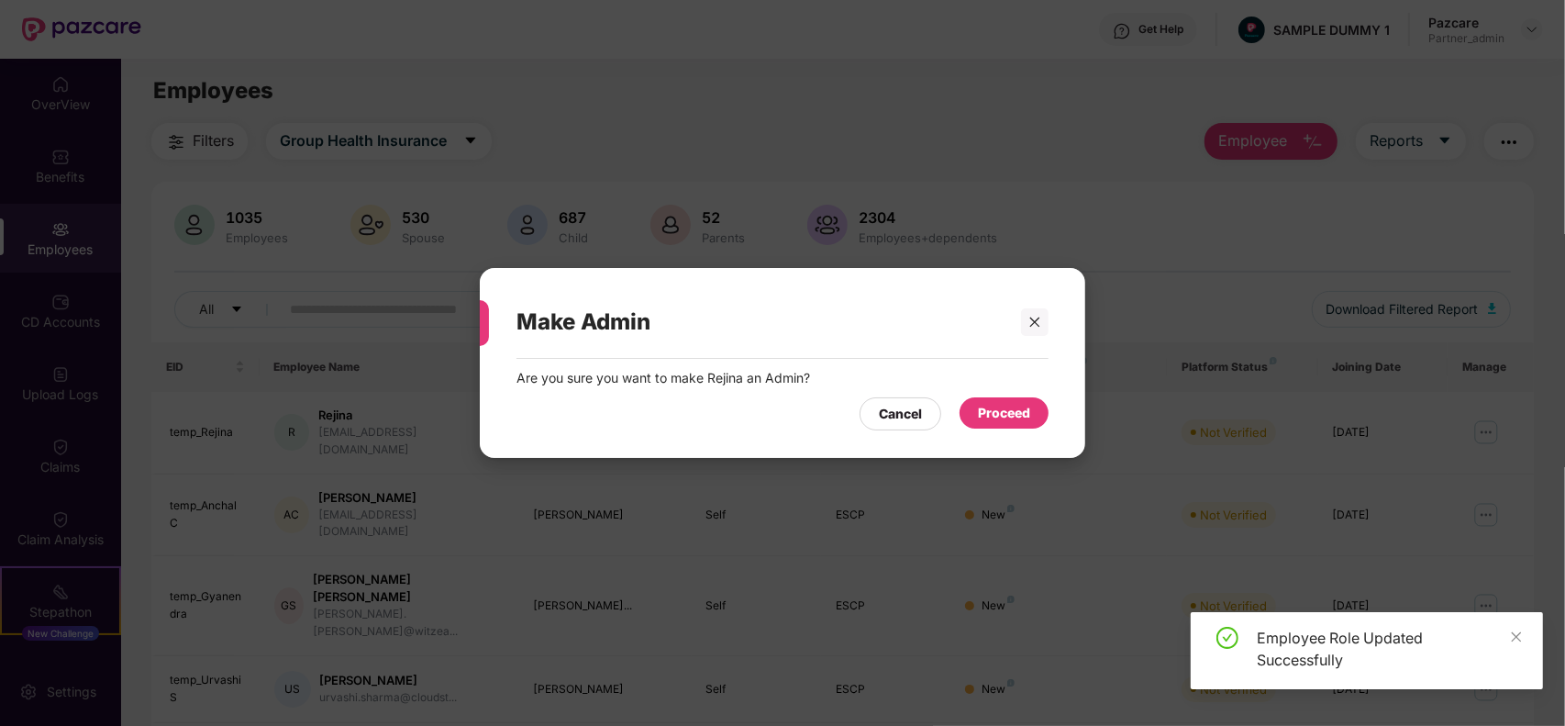
click at [986, 404] on div "Proceed" at bounding box center [1004, 413] width 52 height 20
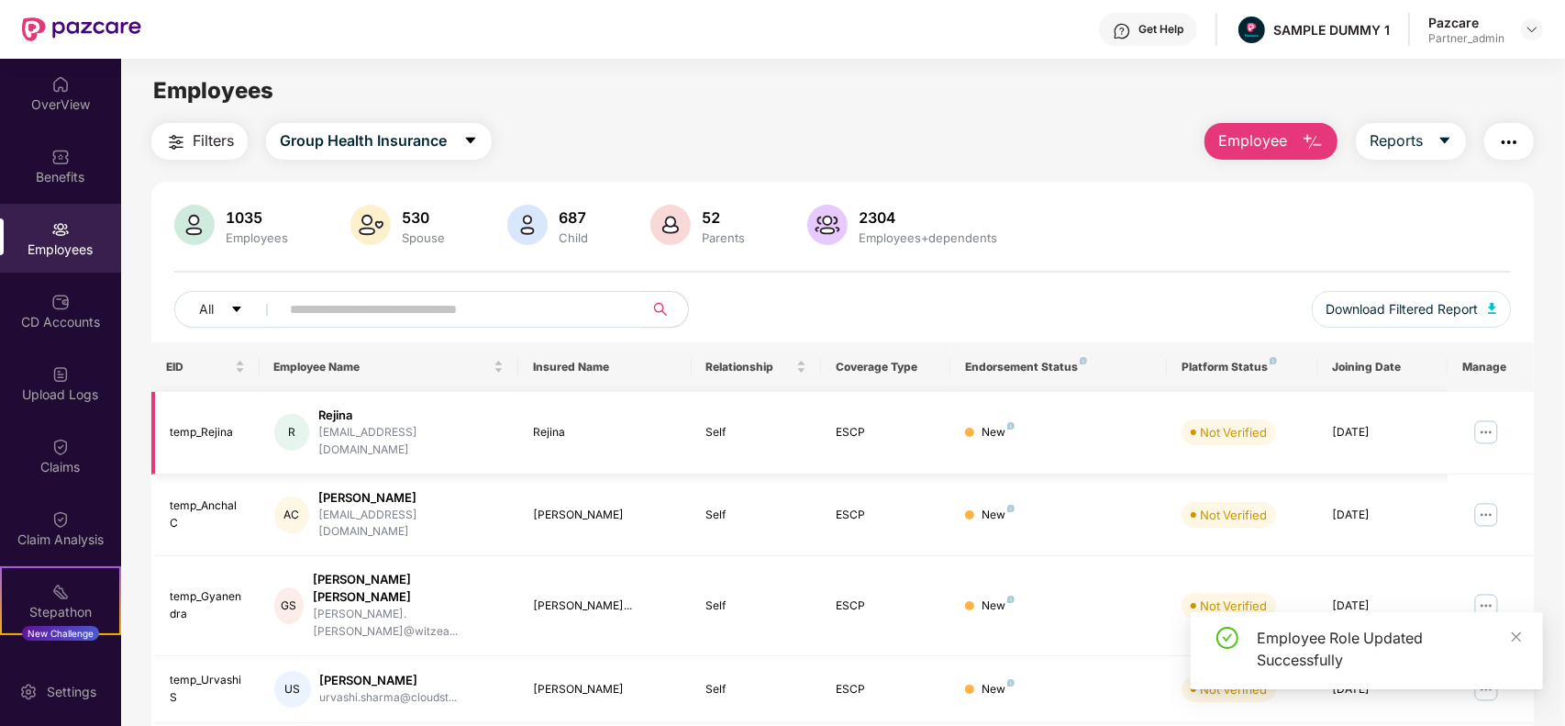
click at [1486, 427] on img at bounding box center [1485, 431] width 29 height 29
drag, startPoint x: 1533, startPoint y: 474, endPoint x: 1486, endPoint y: 482, distance: 47.4
click at [1486, 482] on td at bounding box center [1491, 515] width 86 height 83
click at [1486, 500] on img at bounding box center [1485, 514] width 29 height 29
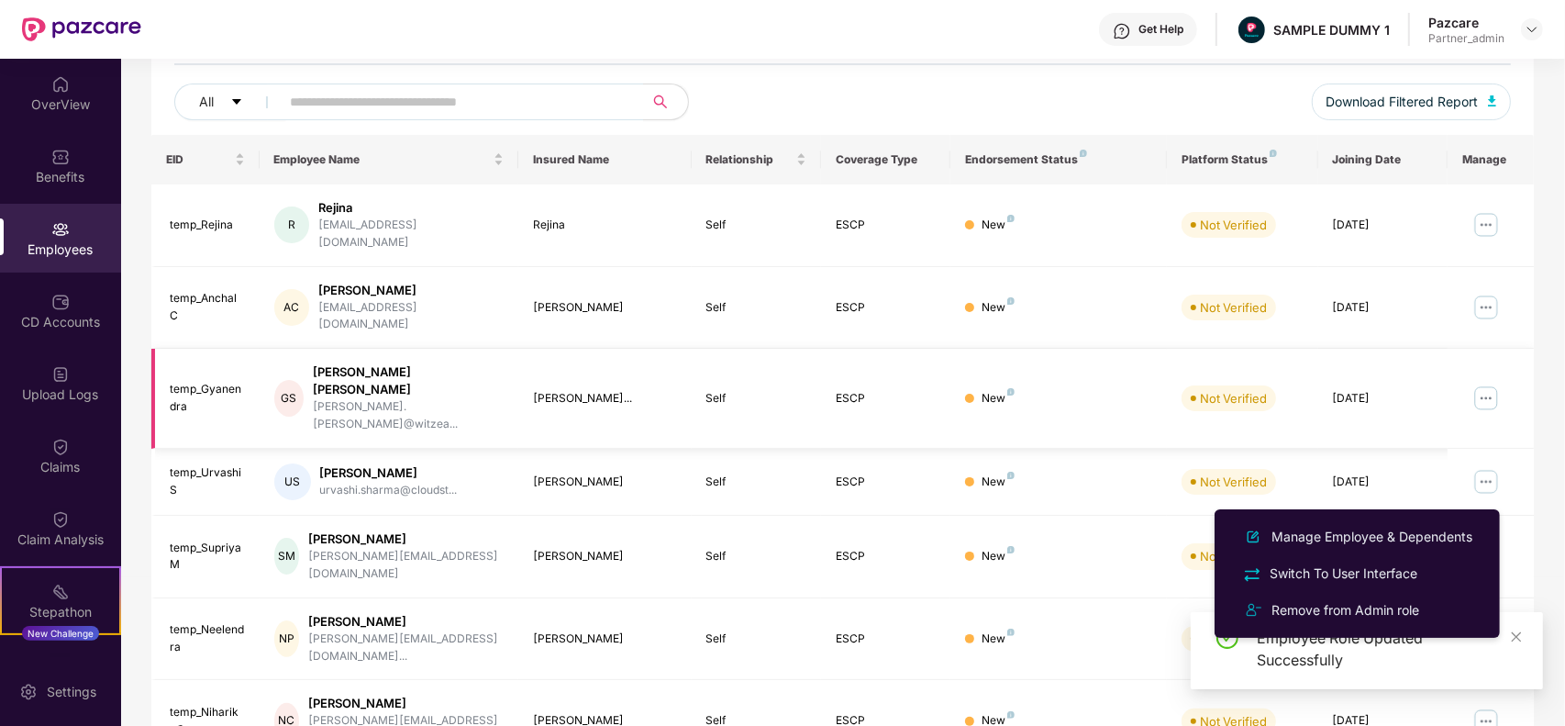
scroll to position [208, 0]
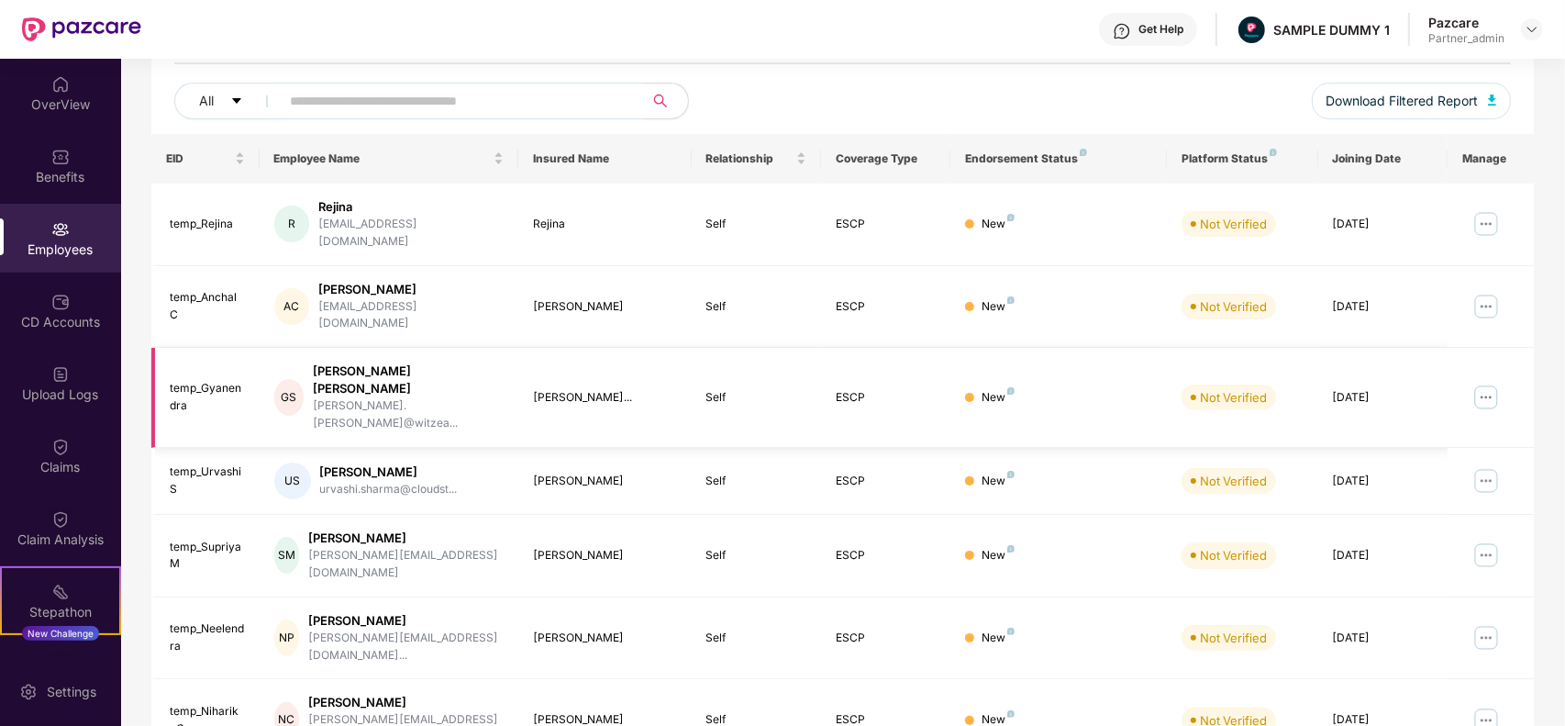
click at [1486, 383] on img at bounding box center [1485, 397] width 29 height 29
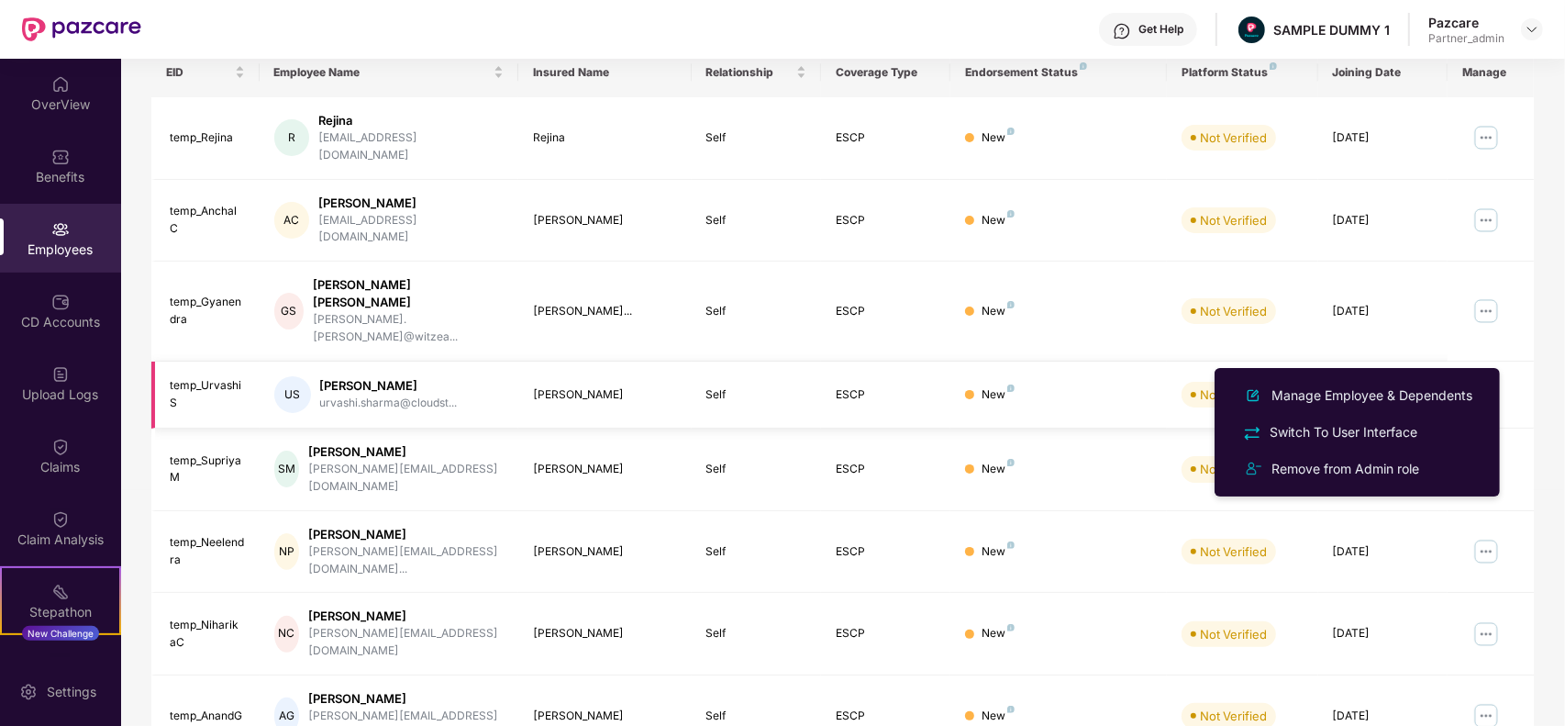
scroll to position [303, 0]
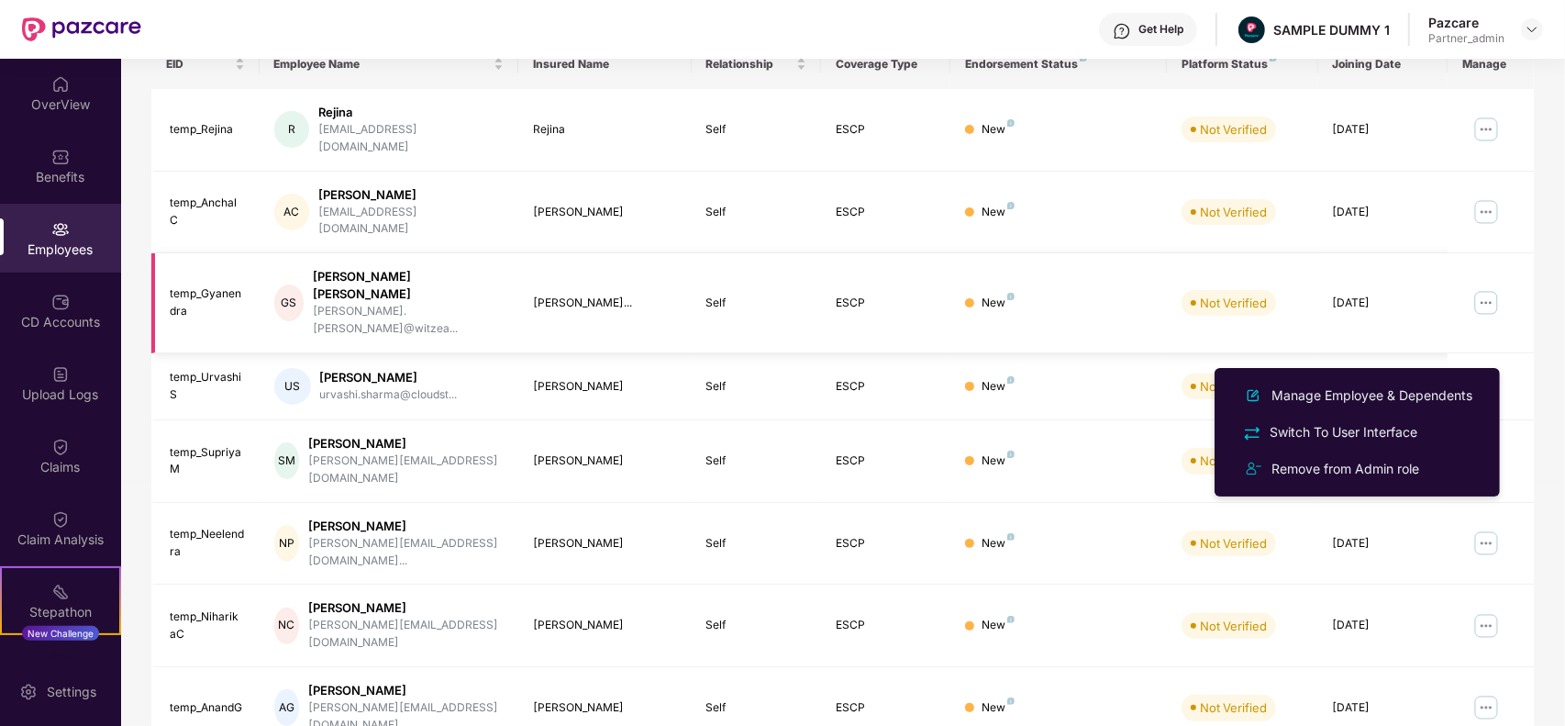
click at [1488, 288] on img at bounding box center [1485, 302] width 29 height 29
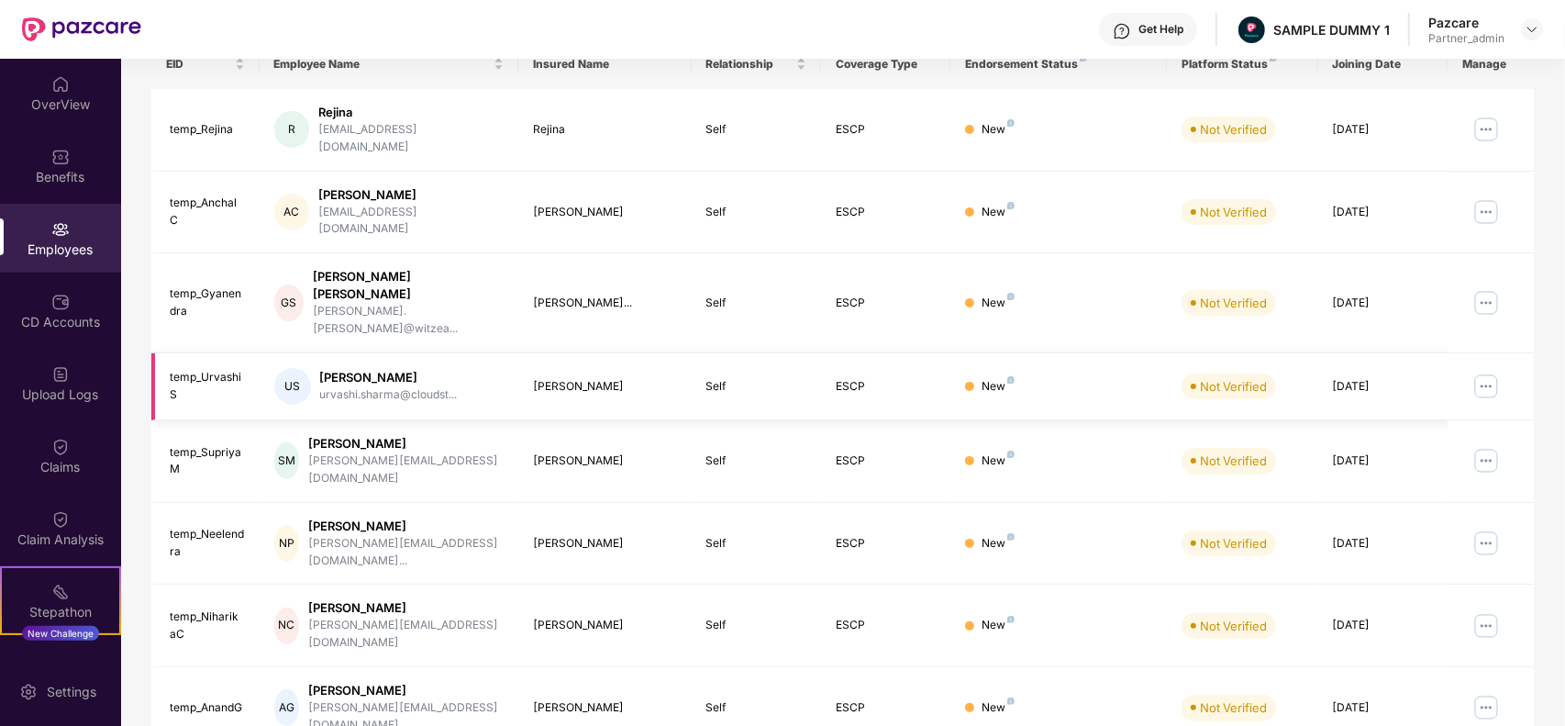
click at [1488, 372] on img at bounding box center [1485, 386] width 29 height 29
click at [1521, 353] on td at bounding box center [1491, 386] width 86 height 67
click at [1482, 446] on img at bounding box center [1485, 460] width 29 height 29
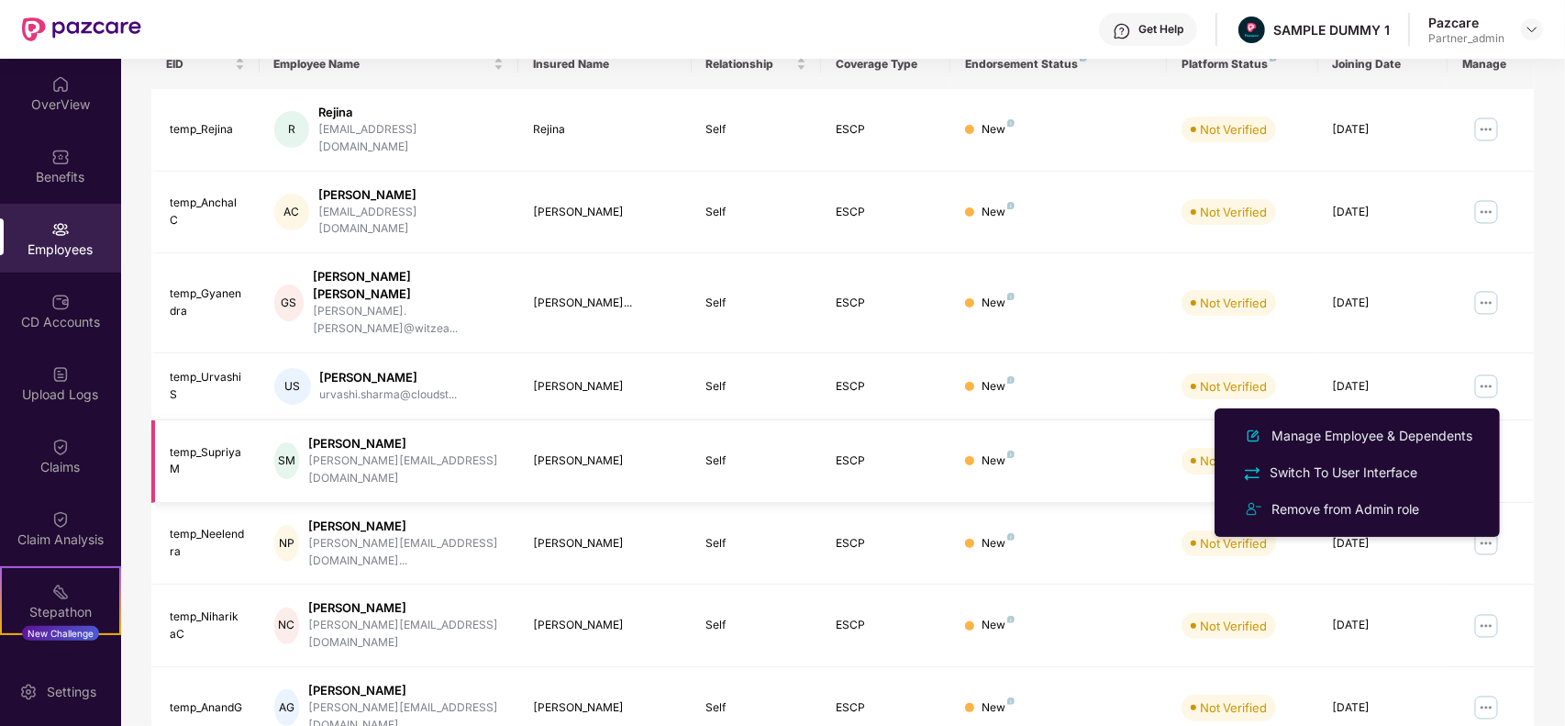
click at [1510, 420] on td at bounding box center [1491, 461] width 86 height 83
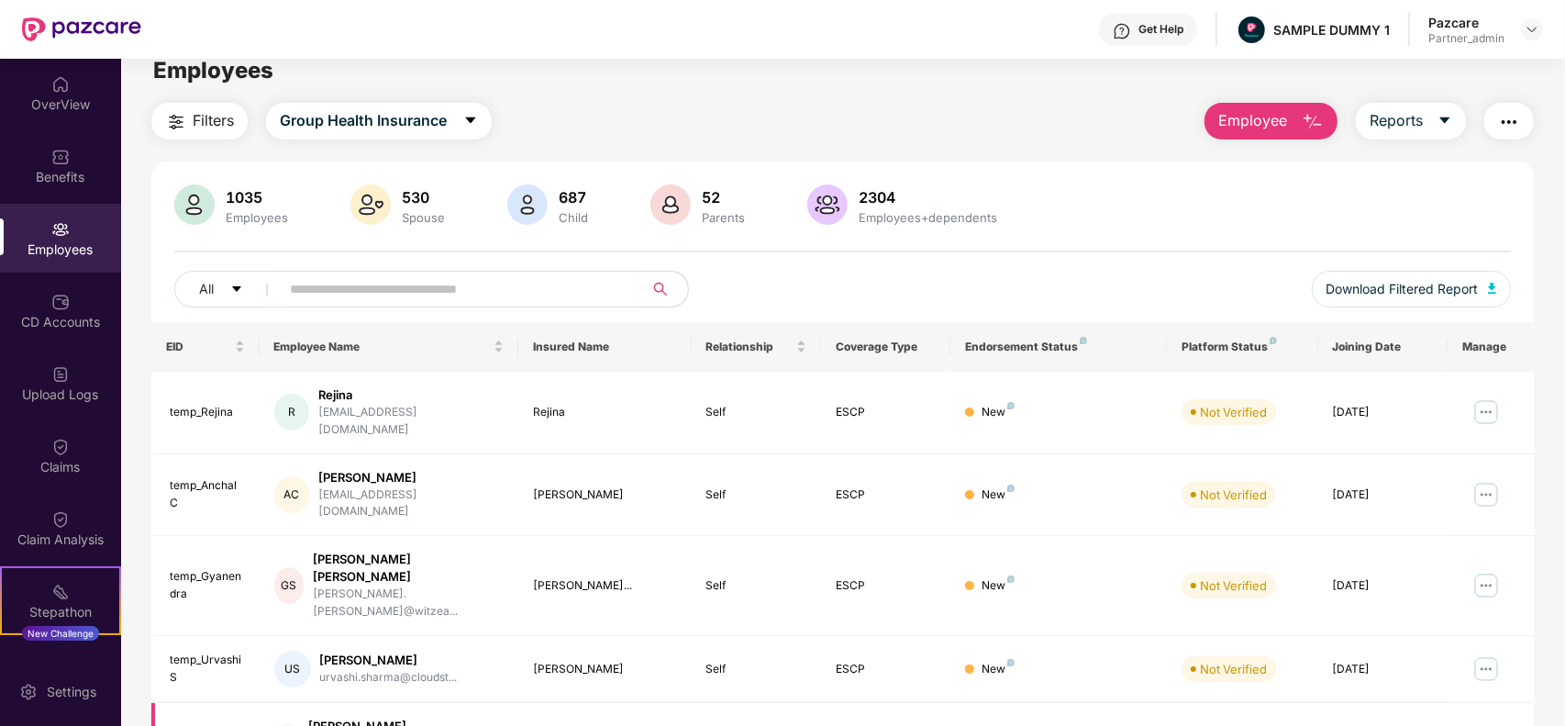
scroll to position [0, 0]
